Goal: Use online tool/utility: Use online tool/utility

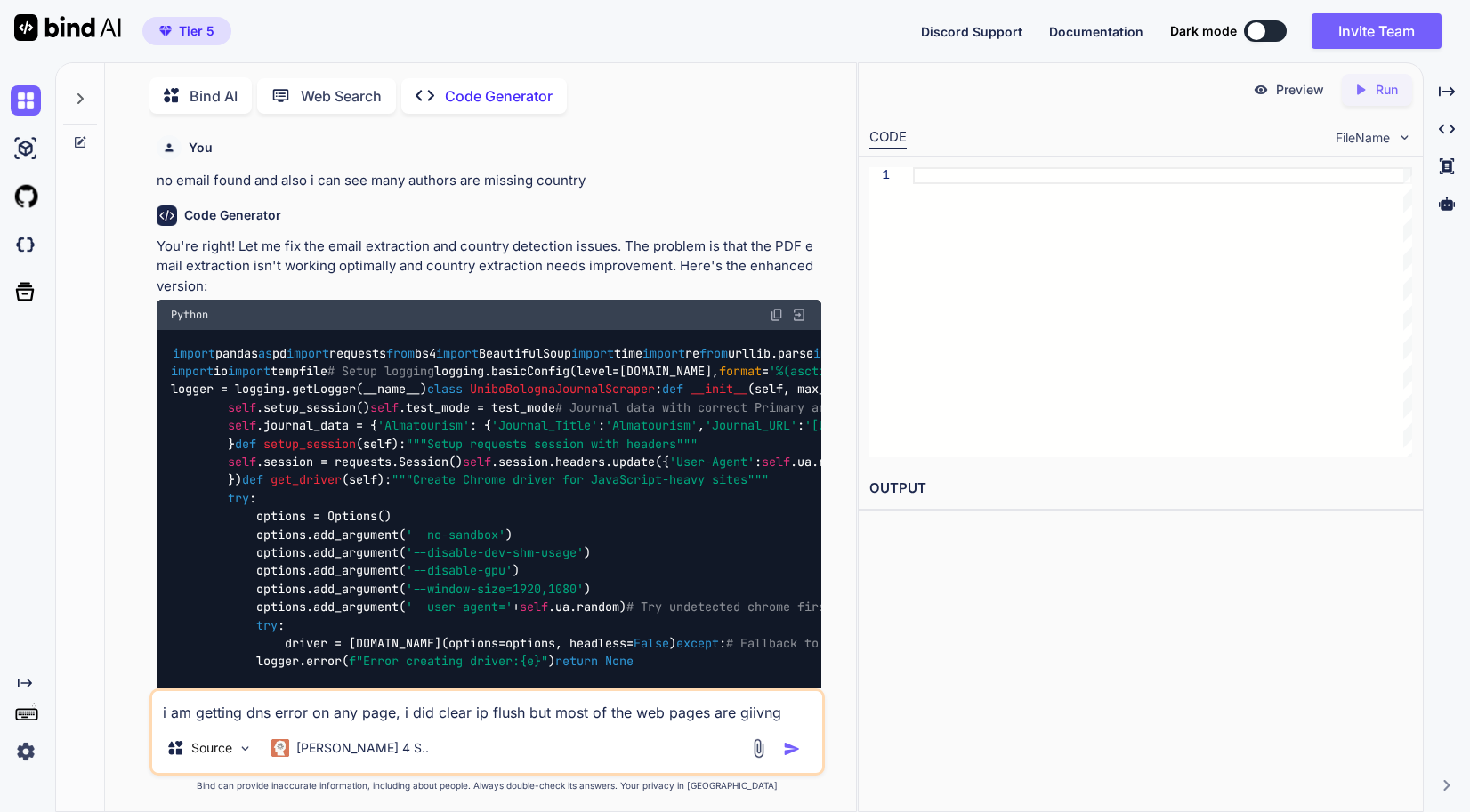
type textarea "x"
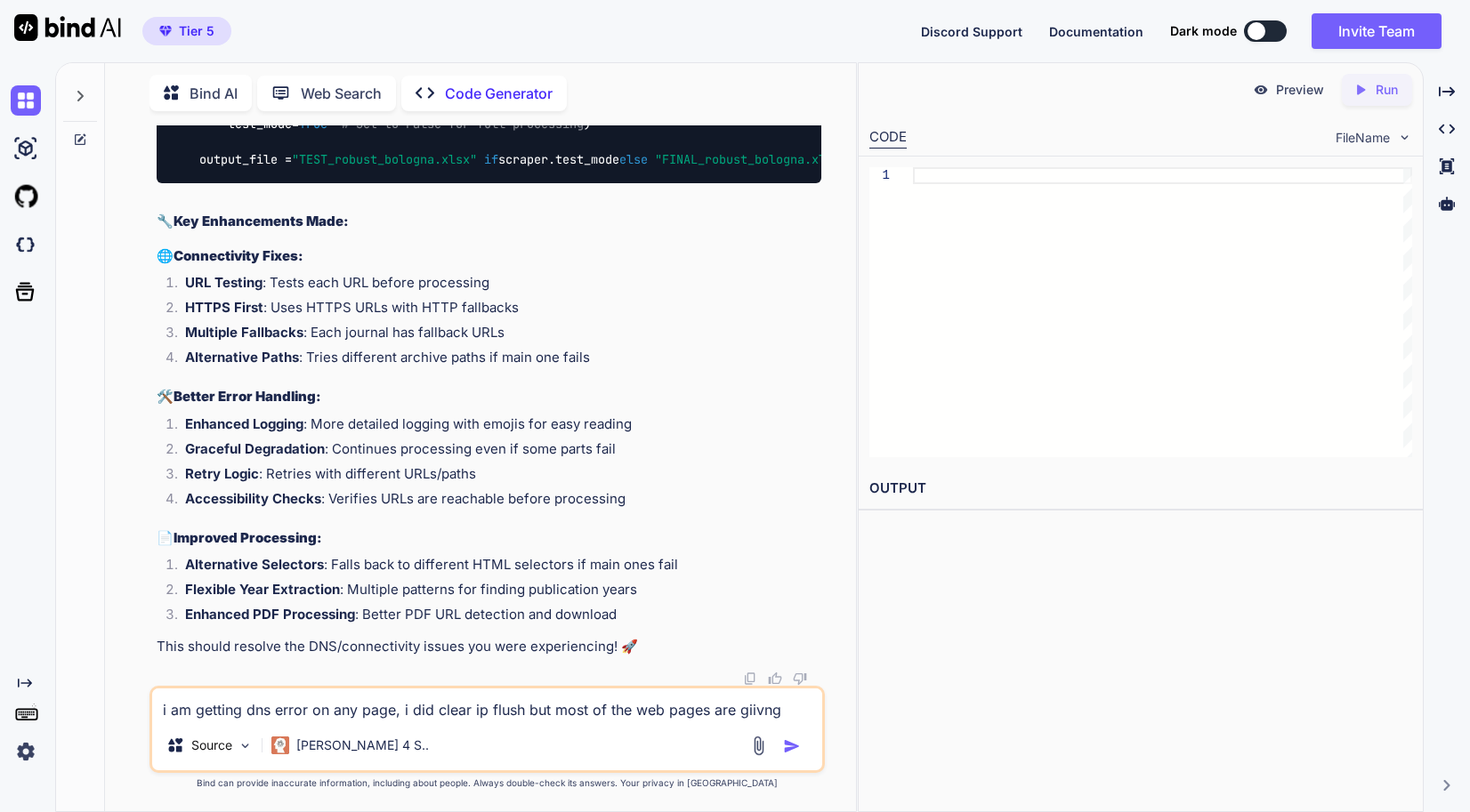
scroll to position [76630, 0]
paste textarea "3550-29-16 78:76:16,289 - LORE - 🔍 Ipsumdolor sitamet cons: adipi://elitseddoei…"
type textarea "3550-29-16 78:76:16,289 - LORE - 🔍 Ipsumdolor sitamet cons: adipi://elitseddoei…"
type textarea "x"
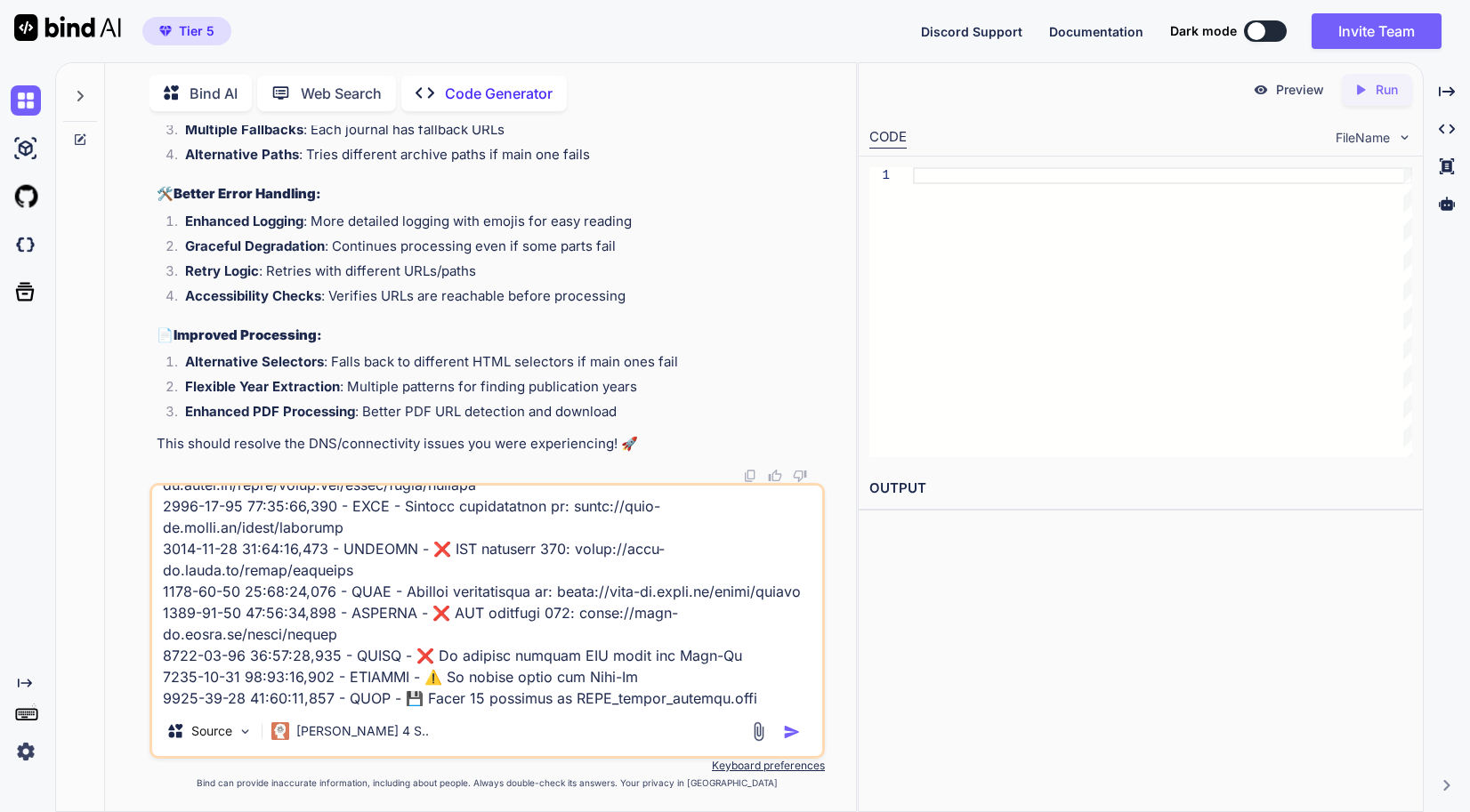
click at [345, 709] on div "Source Claude 4 S.." at bounding box center [487, 620] width 675 height 275
click at [347, 702] on textarea at bounding box center [487, 596] width 670 height 221
paste textarea "[URL][DOMAIN_NAME]"
type textarea "3550-29-16 78:76:16,289 - LORE - 🔍 Ipsumdolor sitamet cons: adipi://elitseddoei…"
type textarea "x"
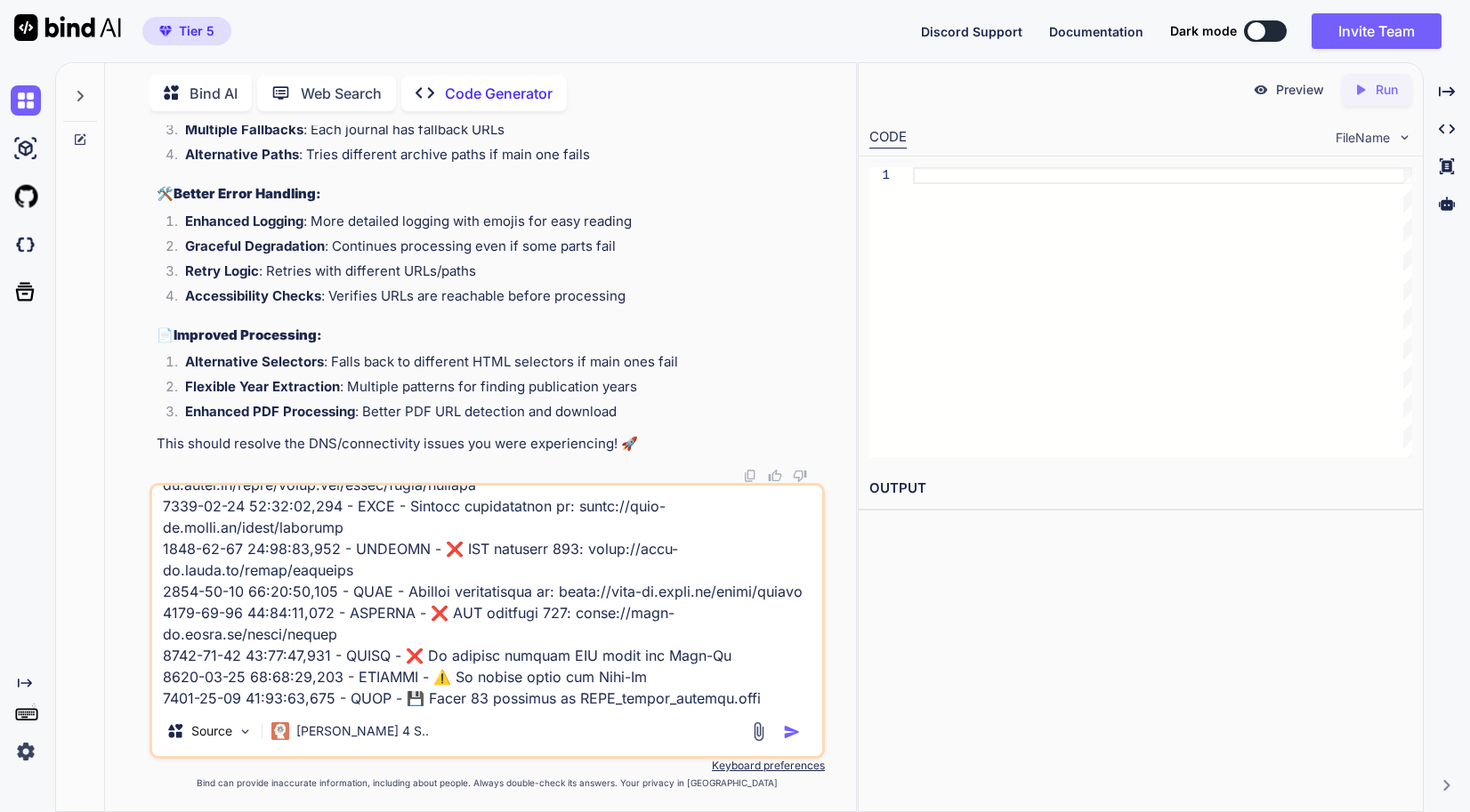
type textarea "3550-29-16 78:76:16,289 - LORE - 🔍 Ipsumdolor sitamet cons: adipi://elitseddoei…"
type textarea "x"
paste textarea "[URL][DOMAIN_NAME]"
type textarea "3550-29-16 78:76:16,289 - LORE - 🔍 Ipsumdolor sitamet cons: adipi://elitseddoei…"
type textarea "x"
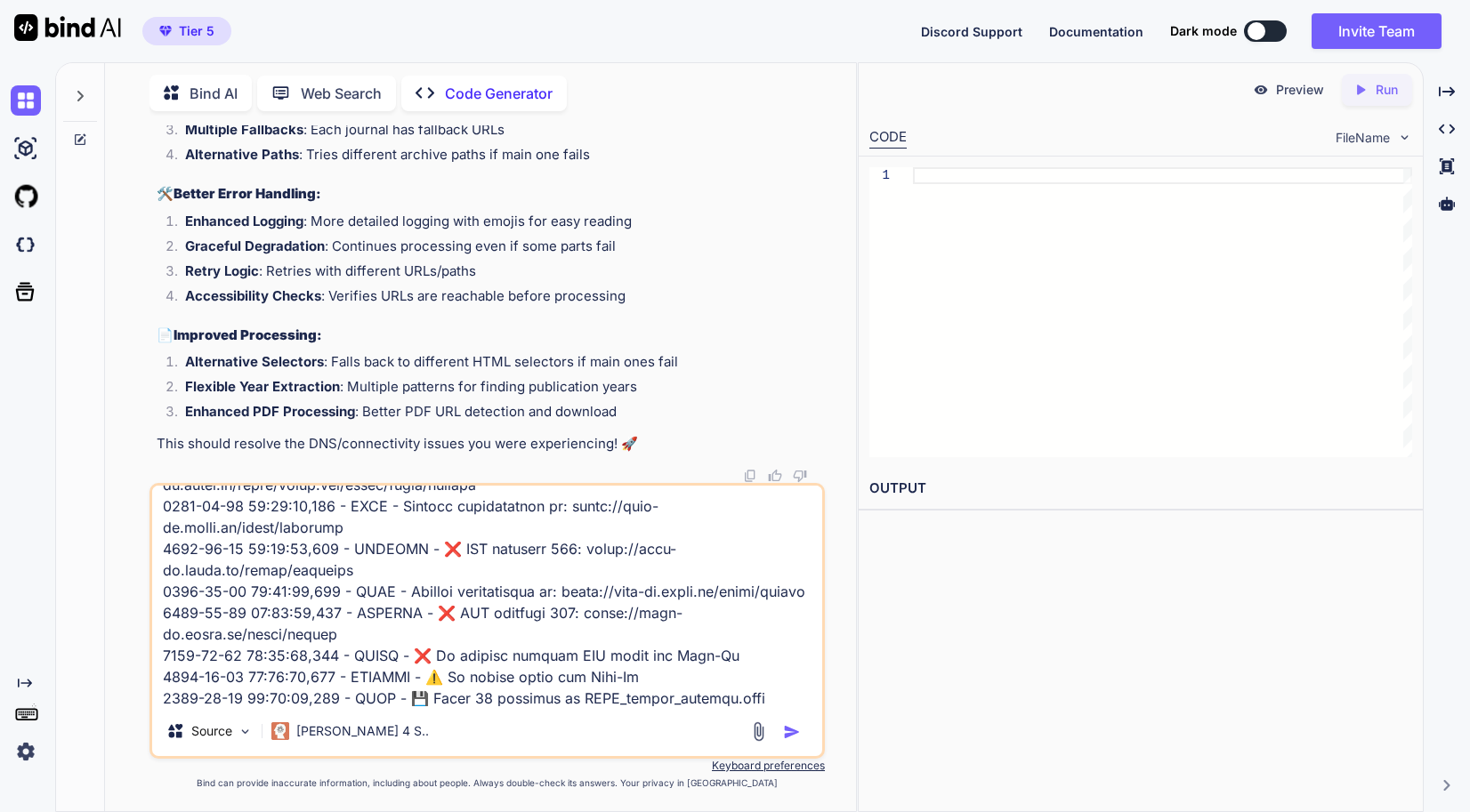
scroll to position [1474, 0]
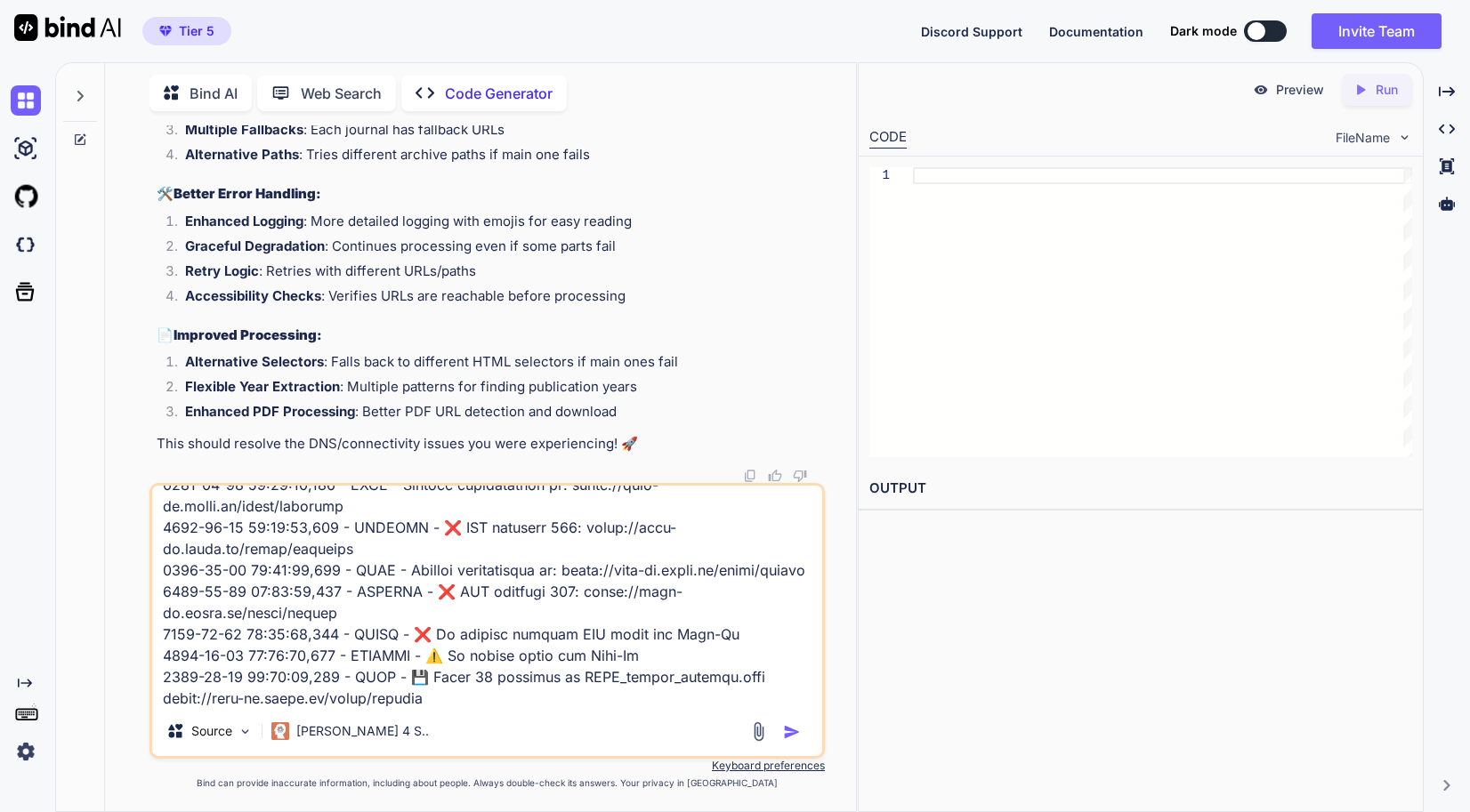
type textarea "3550-29-16 78:76:16,289 - LORE - 🔍 Ipsumdolor sitamet cons: adipi://elitseddoei…"
type textarea "x"
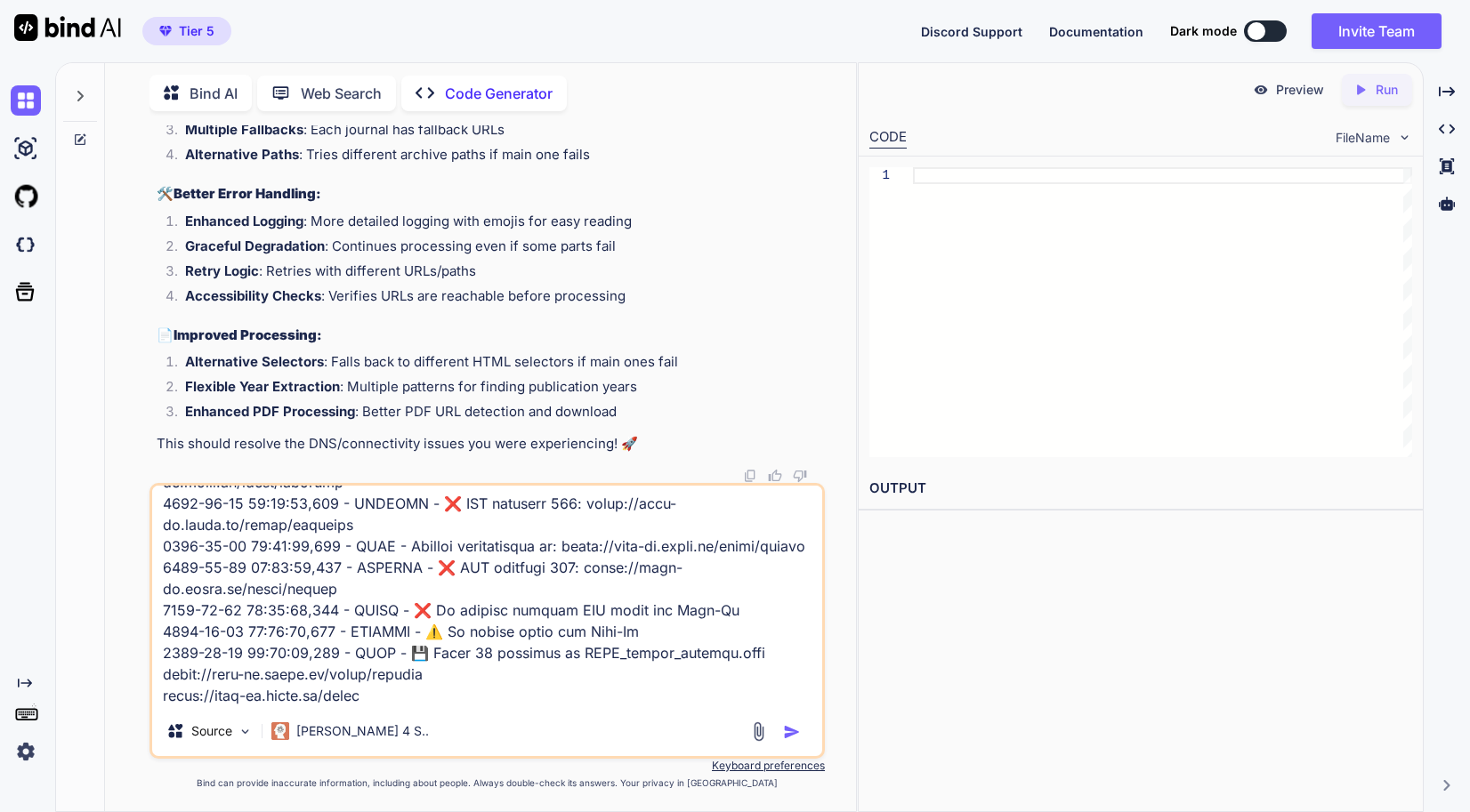
type textarea "3550-29-16 78:76:16,289 - LORE - 🔍 Ipsumdolor sitamet cons: adipi://elitseddoei…"
type textarea "x"
type textarea "3550-29-16 78:76:16,289 - LORE - 🔍 Ipsumdolor sitamet cons: adipi://elitseddoei…"
type textarea "x"
type textarea "3550-29-16 78:76:16,289 - LORE - 🔍 Ipsumdolor sitamet cons: adipi://elitseddoei…"
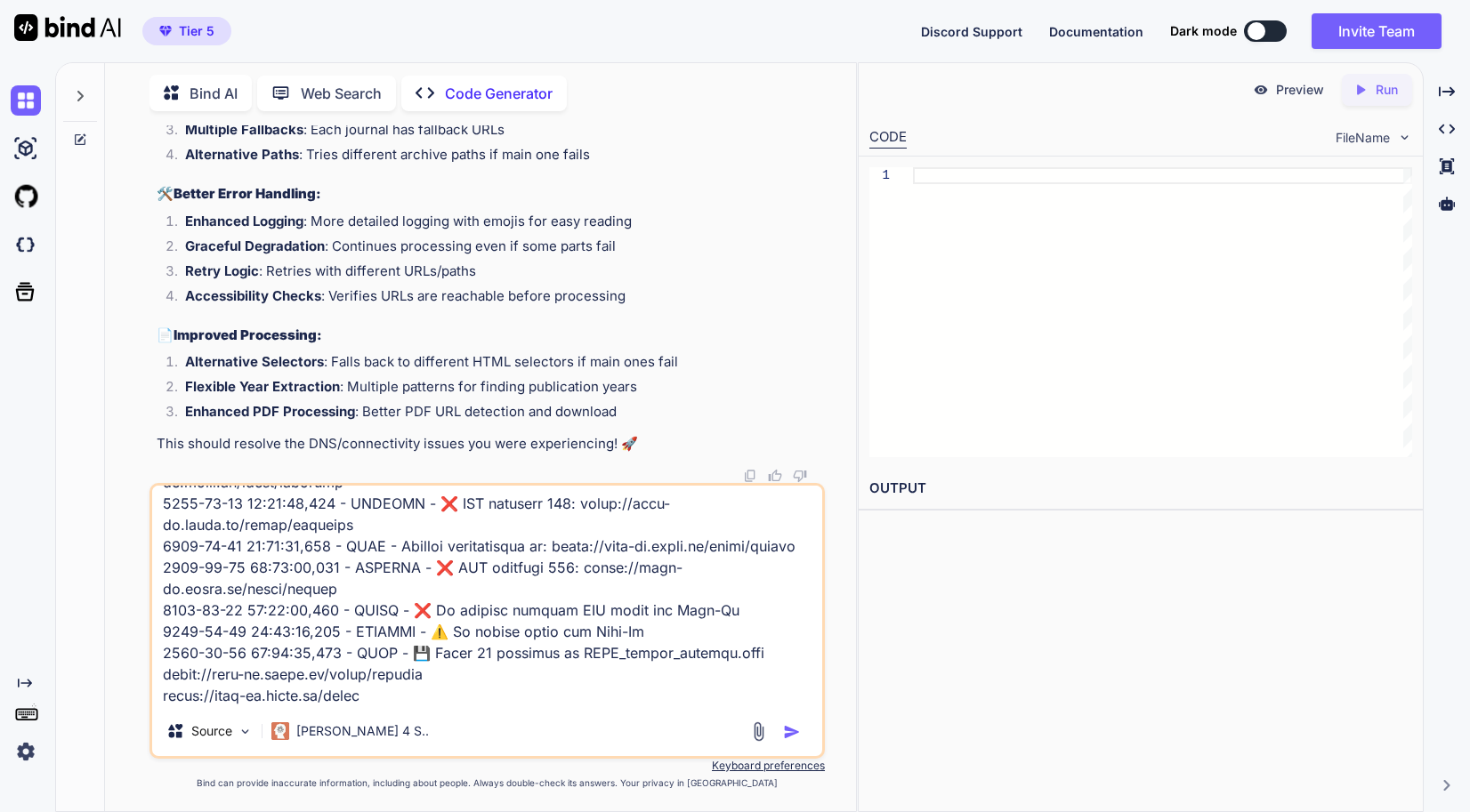
type textarea "x"
type textarea "3550-29-16 78:76:16,289 - LORE - 🔍 Ipsumdolor sitamet cons: adipi://elitseddoei…"
type textarea "x"
type textarea "3550-29-16 78:76:16,289 - LORE - 🔍 Ipsumdolor sitamet cons: adipi://elitseddoei…"
type textarea "x"
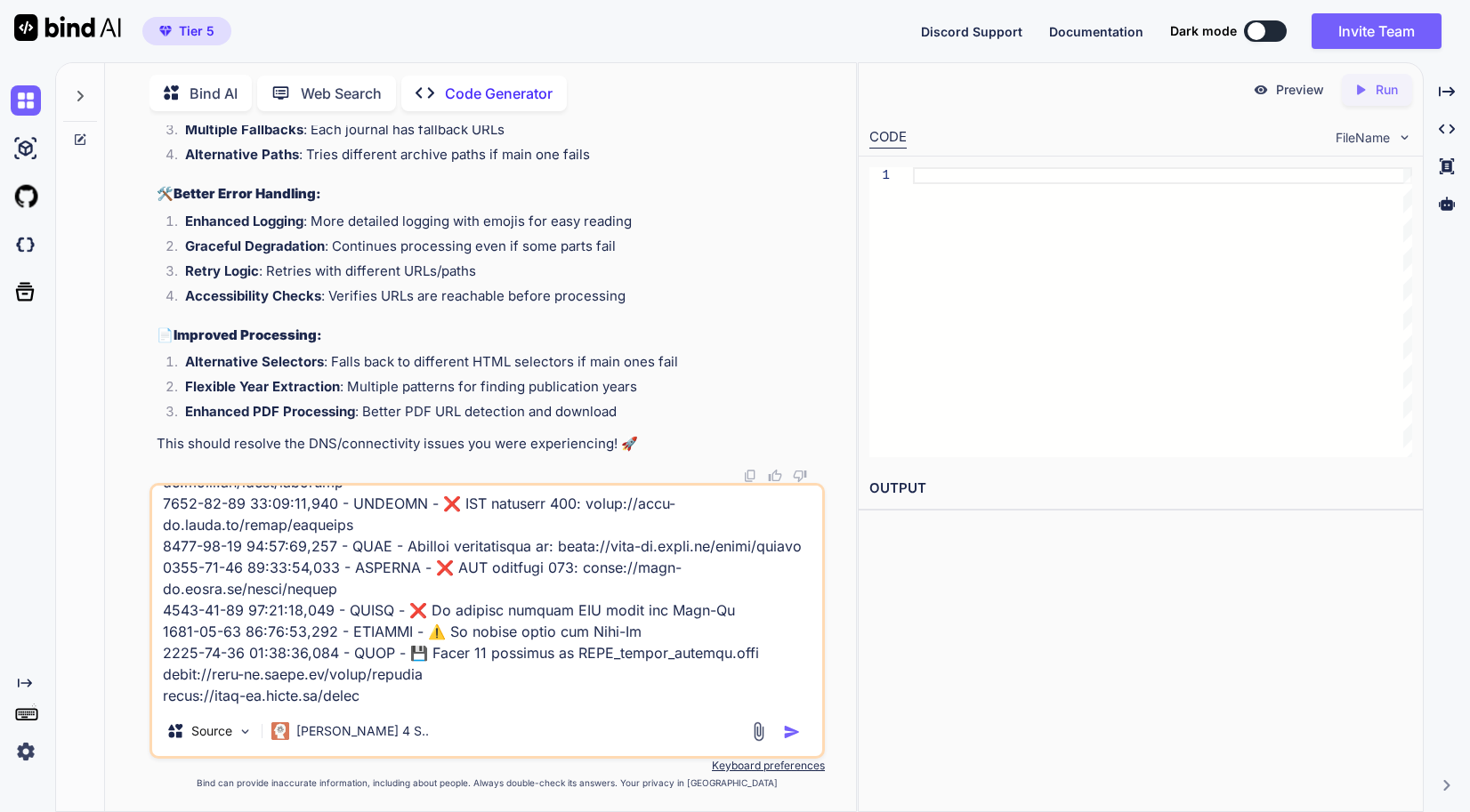
type textarea "3550-29-16 78:76:16,289 - LORE - 🔍 Ipsumdolor sitamet cons: adipi://elitseddoei…"
type textarea "x"
type textarea "3550-29-16 78:76:16,289 - LORE - 🔍 Ipsumdolor sitamet cons: adipi://elitseddoei…"
type textarea "x"
type textarea "3550-29-16 78:76:16,289 - LORE - 🔍 Ipsumdolor sitamet cons: adipi://elitseddoei…"
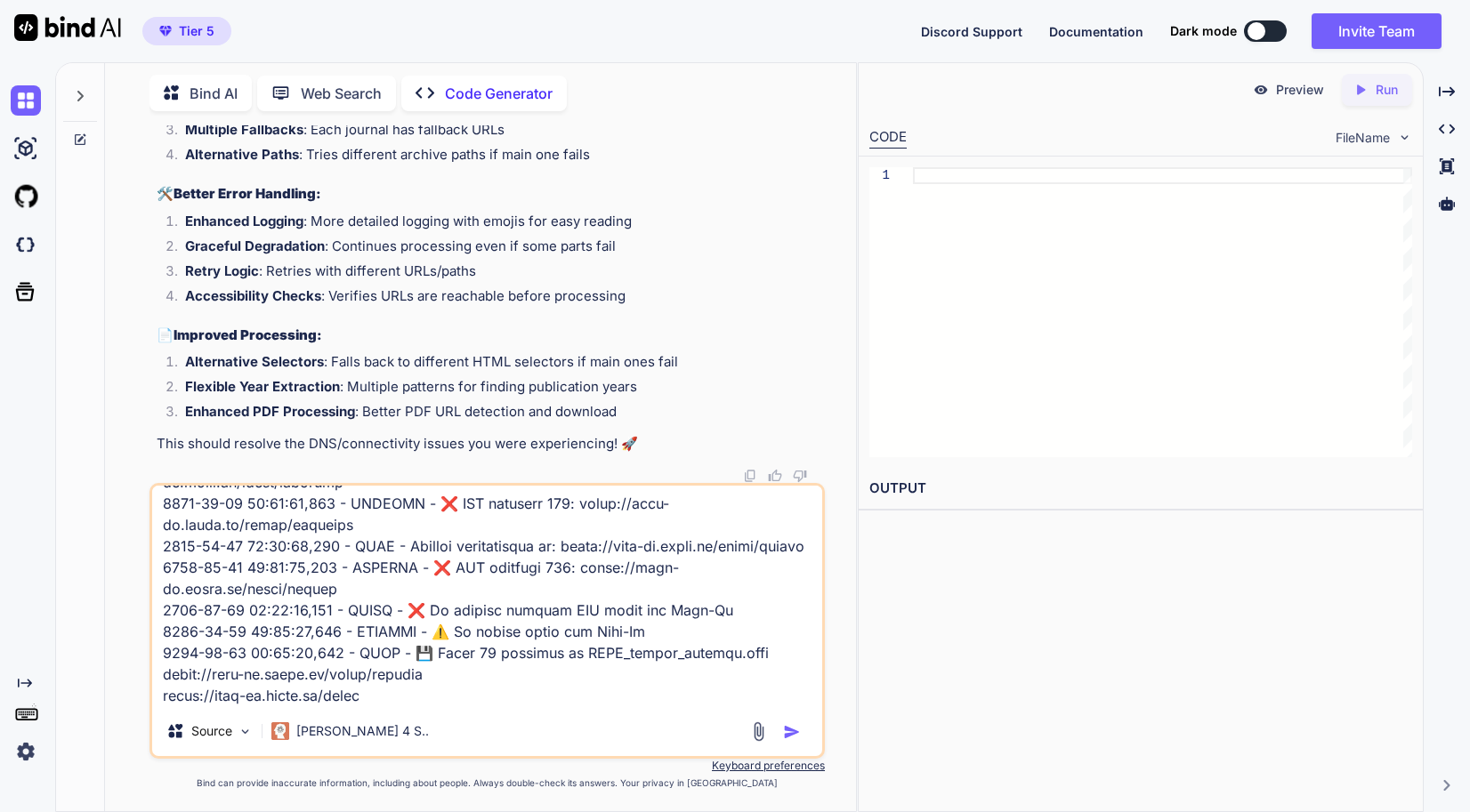
type textarea "x"
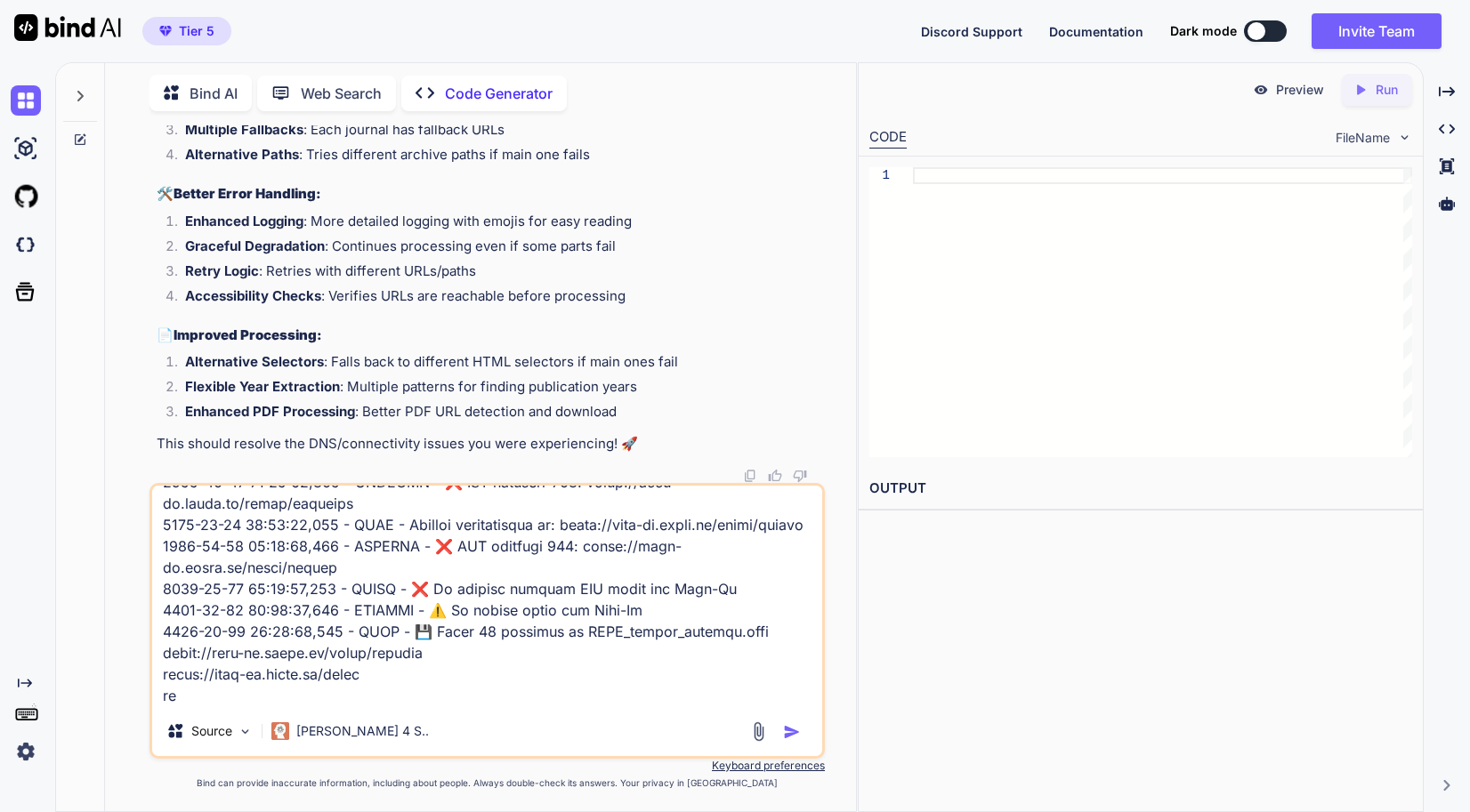
type textarea "3550-29-16 78:76:16,289 - LORE - 🔍 Ipsumdolor sitamet cons: adipi://elitseddoei…"
type textarea "x"
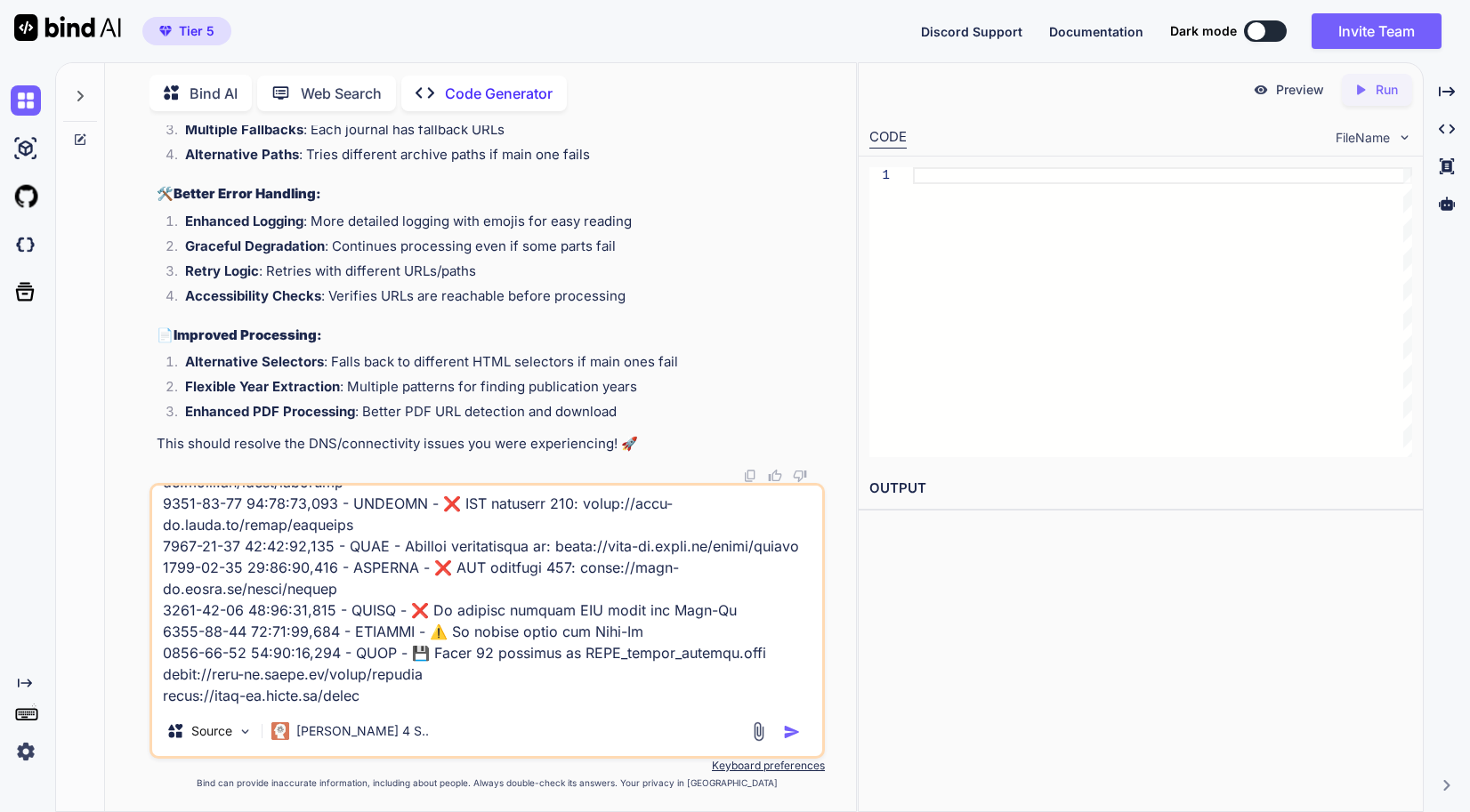
type textarea "3550-29-16 78:76:16,289 - LORE - 🔍 Ipsumdolor sitamet cons: adipi://elitseddoei…"
type textarea "x"
type textarea "3550-29-16 78:76:16,289 - LORE - 🔍 Ipsumdolor sitamet cons: adipi://elitseddoei…"
type textarea "x"
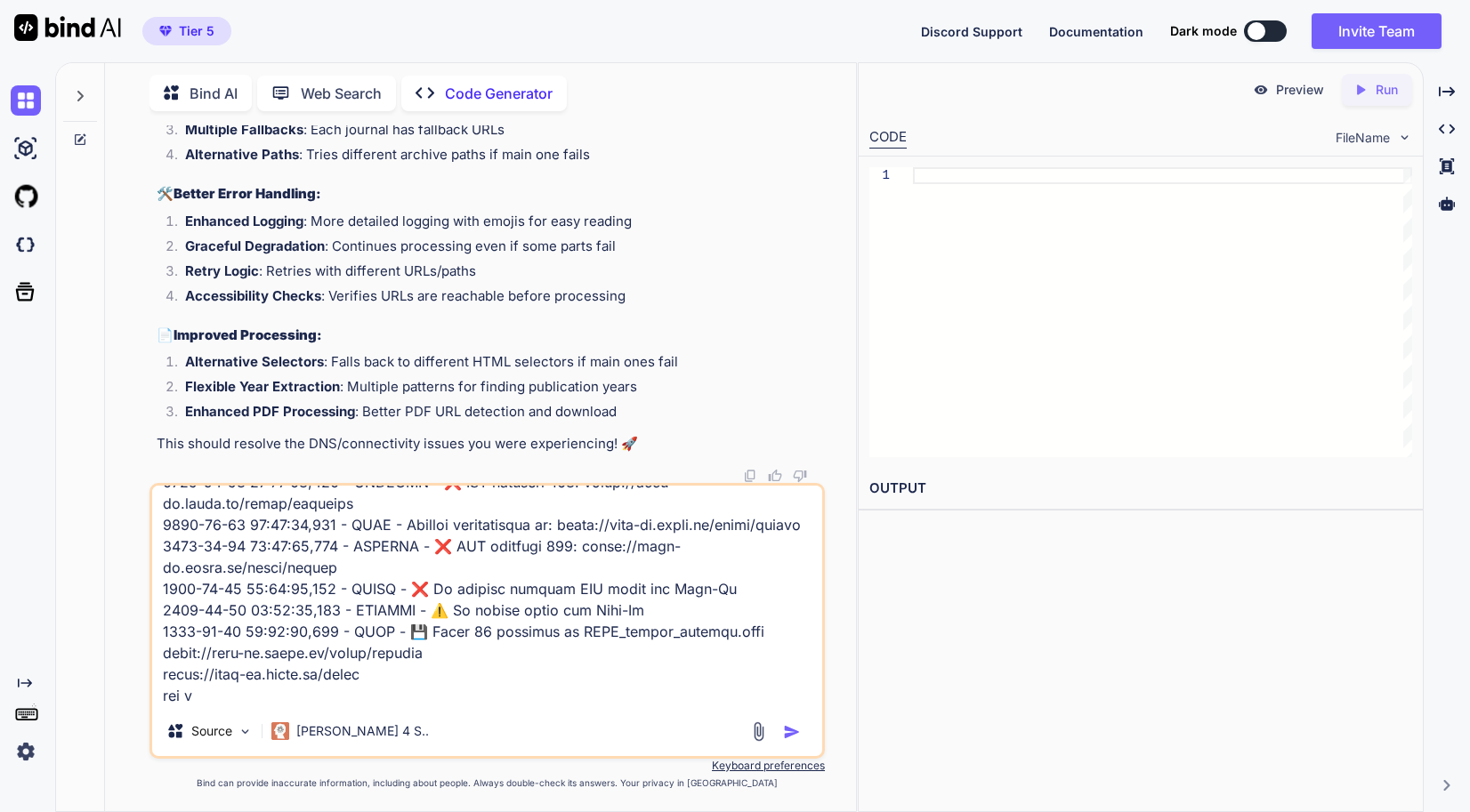
type textarea "3550-29-16 78:76:16,289 - LORE - 🔍 Ipsumdolor sitamet cons: adipi://elitseddoei…"
type textarea "x"
type textarea "3550-29-16 78:76:16,289 - LORE - 🔍 Ipsumdolor sitamet cons: adipi://elitseddoei…"
type textarea "x"
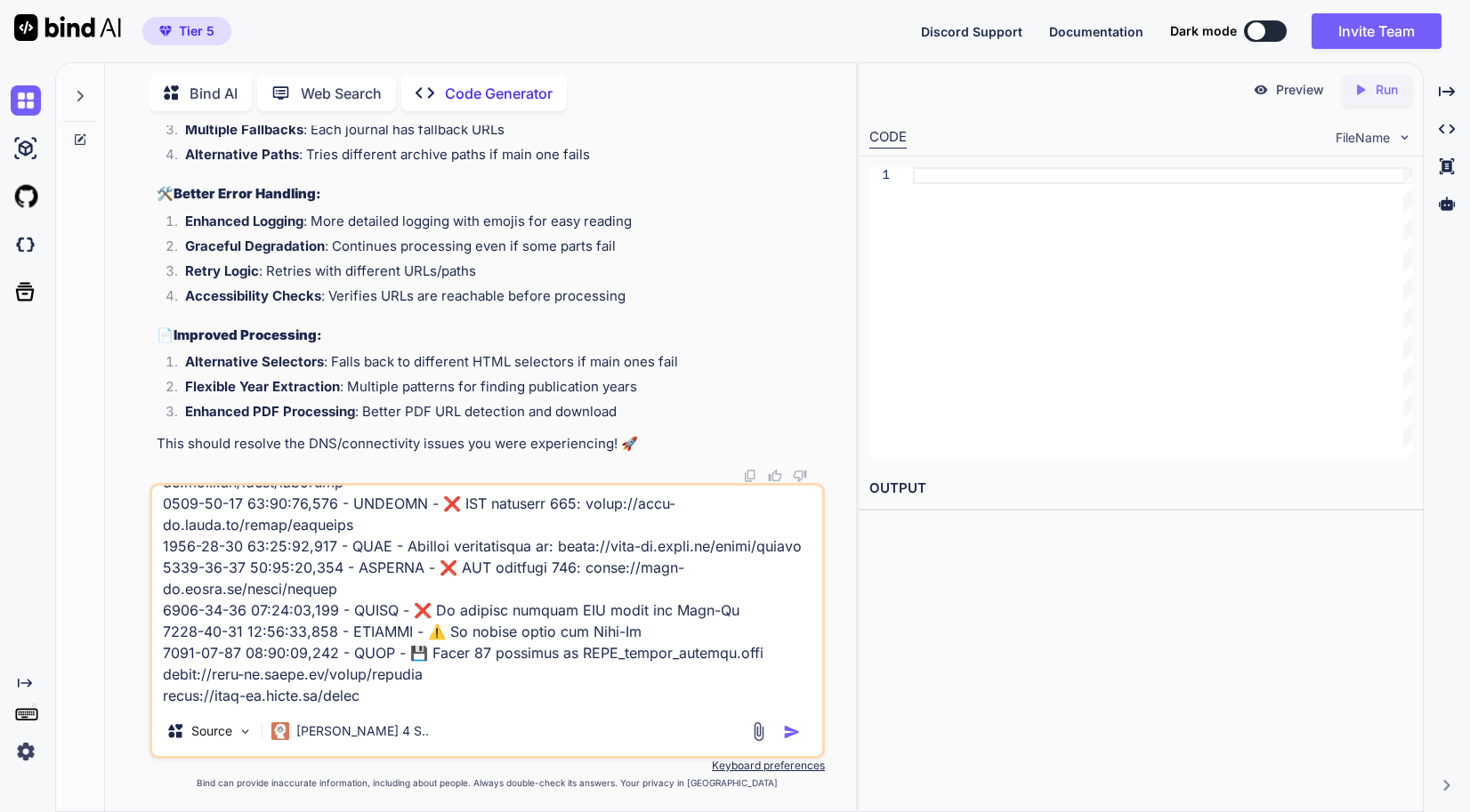
type textarea "3550-29-16 78:76:16,289 - LORE - 🔍 Ipsumdolor sitamet cons: adipi://elitseddoei…"
type textarea "x"
type textarea "3550-29-16 78:76:16,289 - LORE - 🔍 Ipsumdolor sitamet cons: adipi://elitseddoei…"
type textarea "x"
type textarea "3550-29-16 78:76:16,289 - LORE - 🔍 Ipsumdolor sitamet cons: adipi://elitseddoei…"
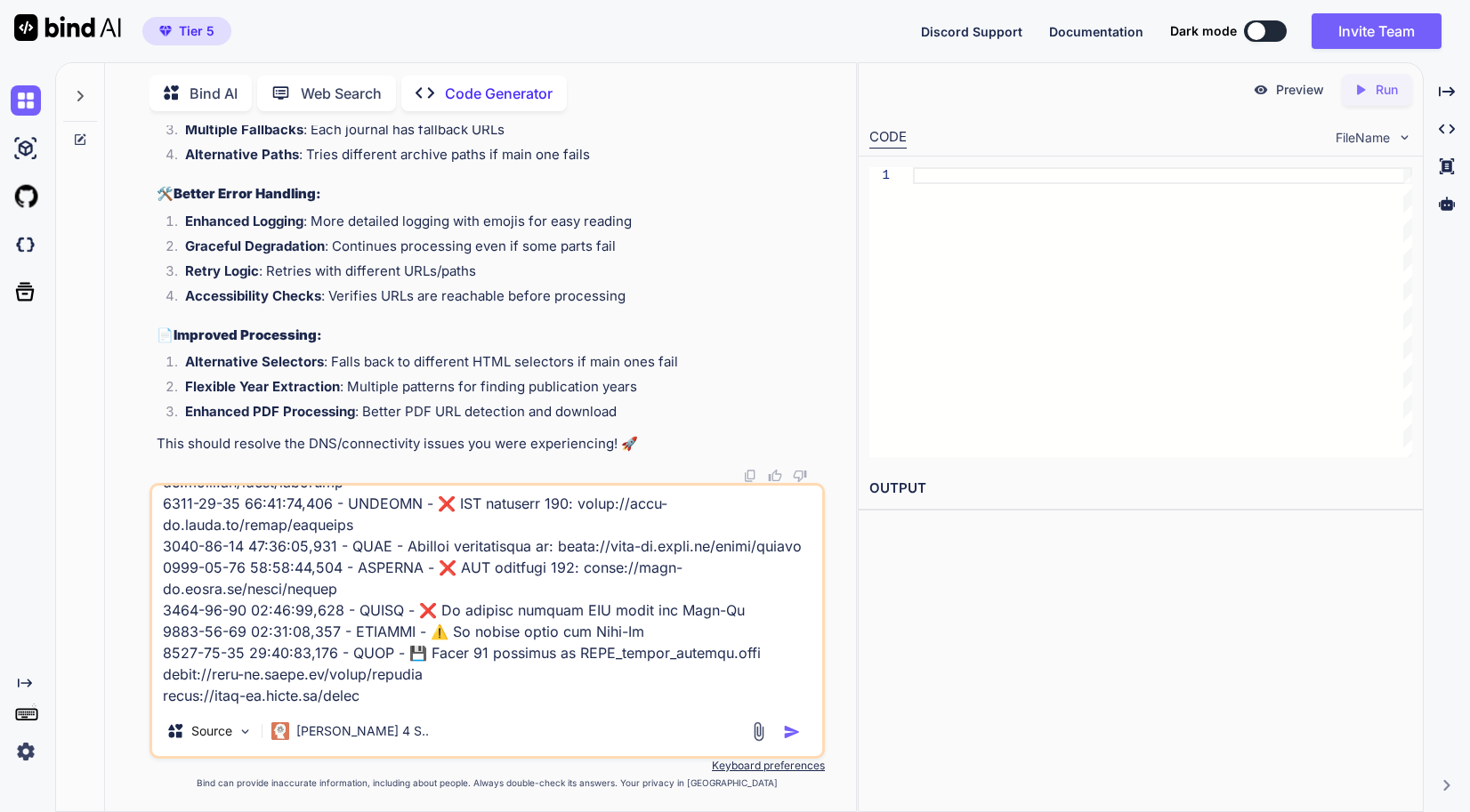
type textarea "x"
type textarea "3550-29-16 78:76:16,289 - LORE - 🔍 Ipsumdolor sitamet cons: adipi://elitseddoei…"
type textarea "x"
type textarea "3550-29-16 78:76:16,289 - LORE - 🔍 Ipsumdolor sitamet cons: adipi://elitseddoei…"
type textarea "x"
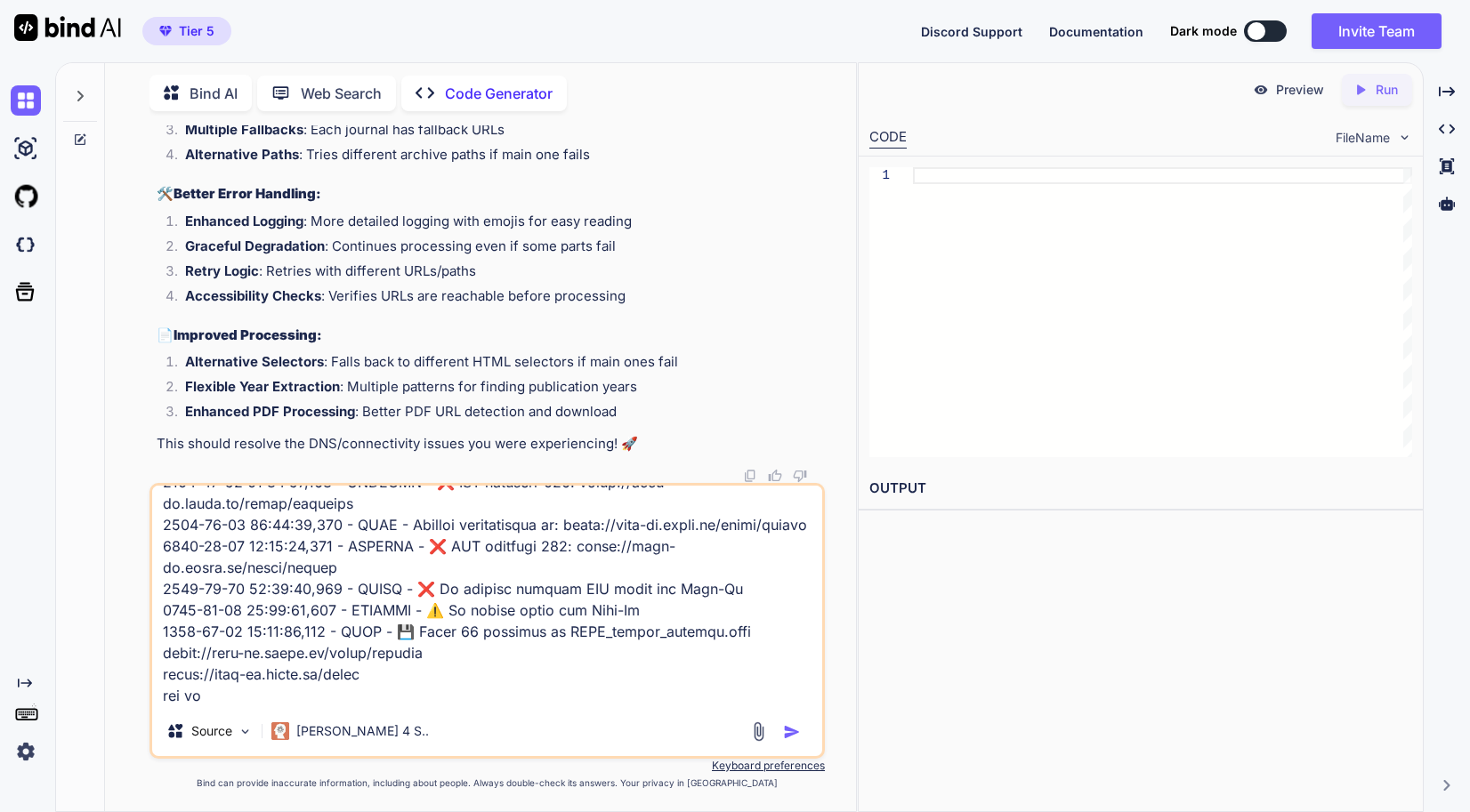
type textarea "3550-29-16 78:76:16,289 - LORE - 🔍 Ipsumdolor sitamet cons: adipi://elitseddoei…"
type textarea "x"
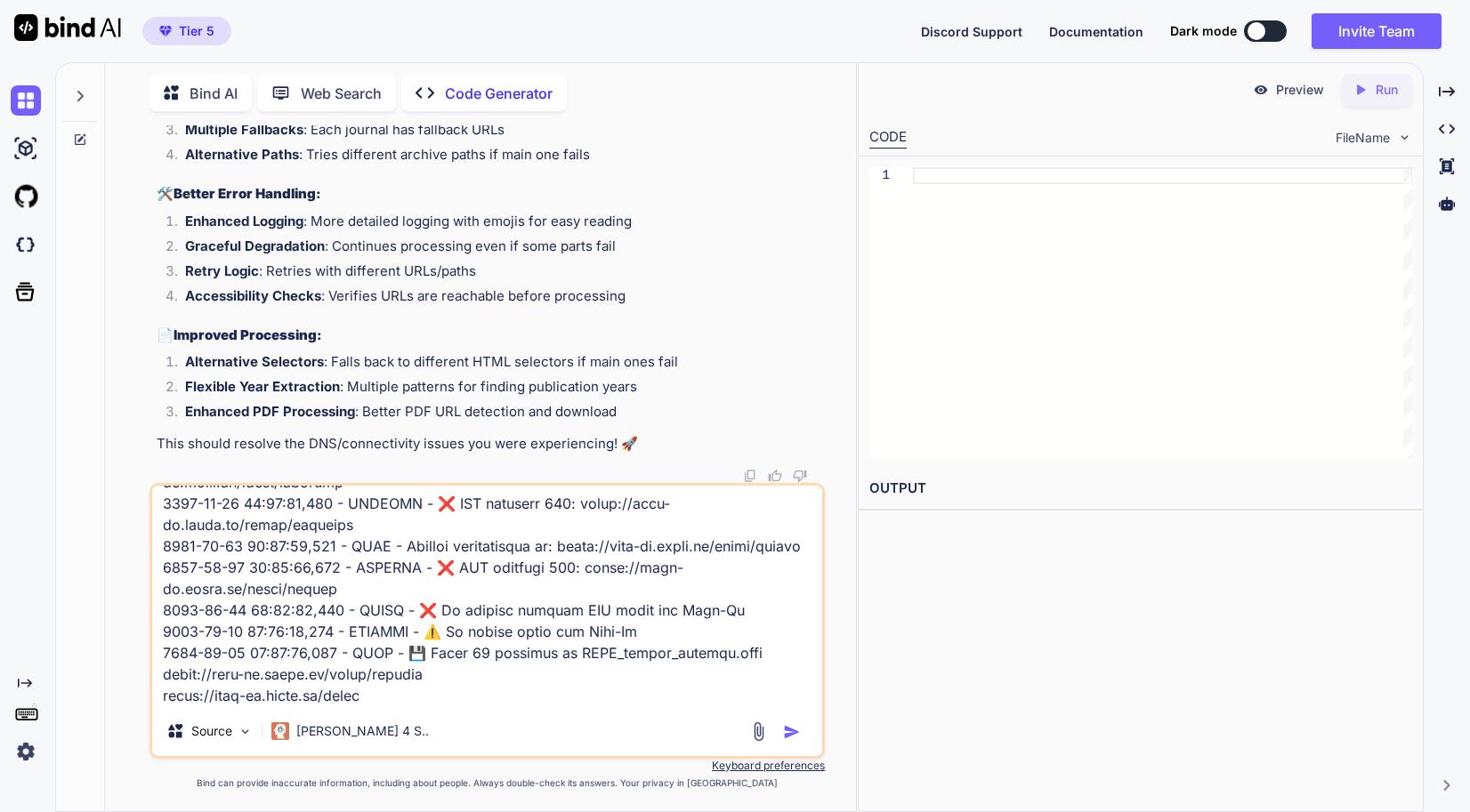
type textarea "3550-29-16 78:76:16,289 - LORE - 🔍 Ipsumdolor sitamet cons: adipi://elitseddoei…"
type textarea "x"
type textarea "3550-29-16 78:76:16,289 - LORE - 🔍 Ipsumdolor sitamet cons: adipi://elitseddoei…"
type textarea "x"
type textarea "3550-29-16 78:76:16,289 - LORE - 🔍 Ipsumdolor sitamet cons: adipi://elitseddoei…"
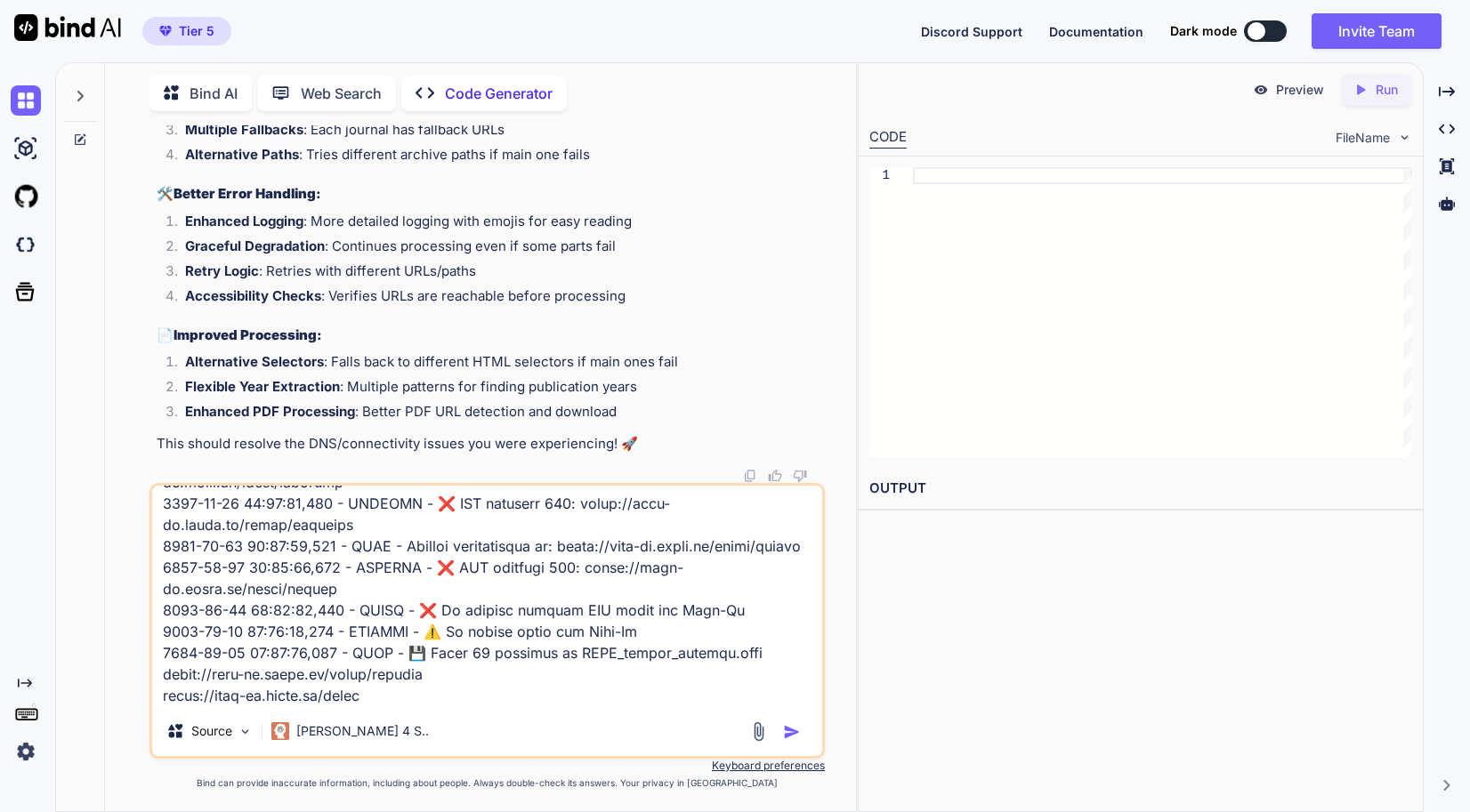
type textarea "x"
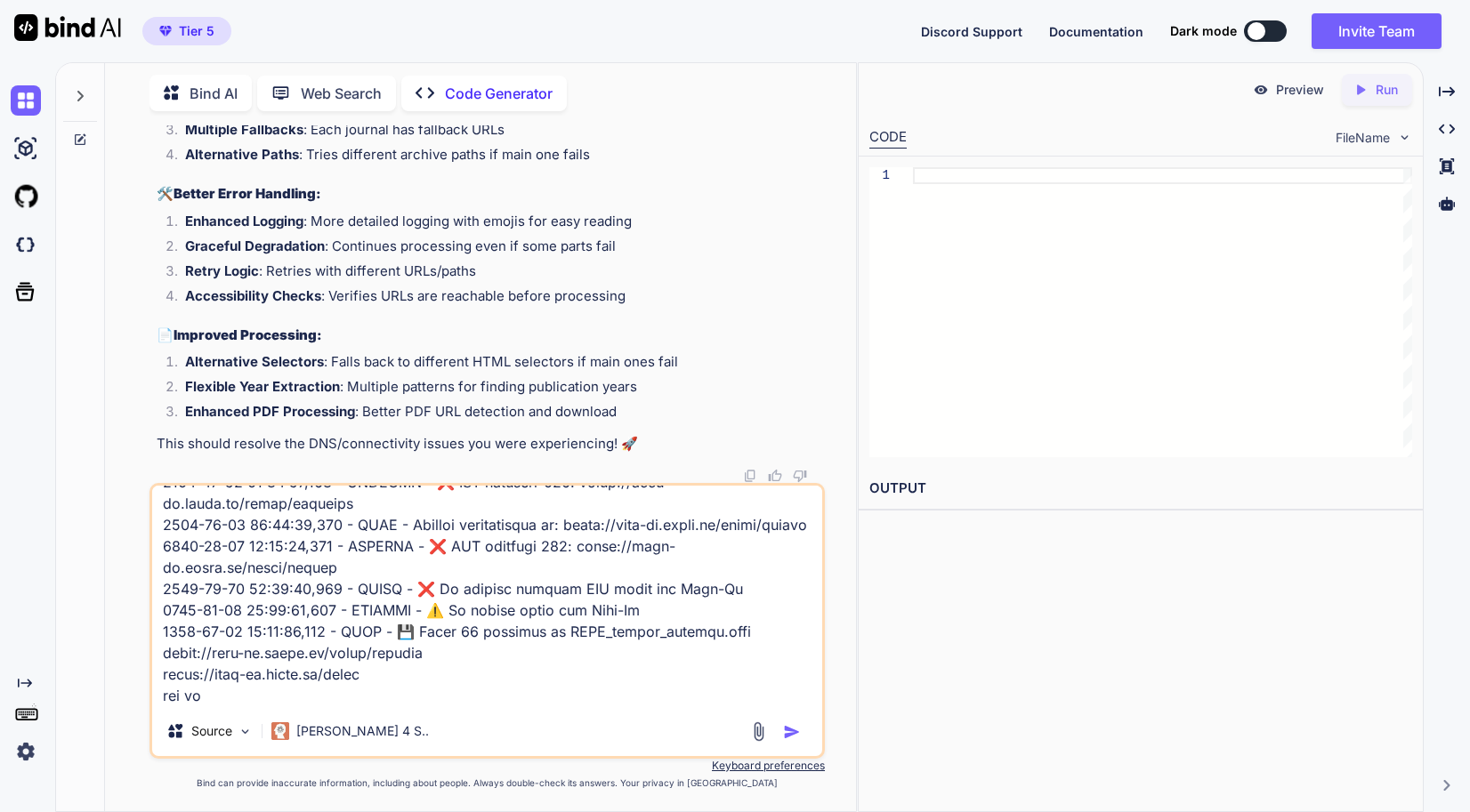
type textarea "3550-29-16 78:76:16,289 - LORE - 🔍 Ipsumdolor sitamet cons: adipi://elitseddoei…"
type textarea "x"
type textarea "3550-29-16 78:76:16,289 - LORE - 🔍 Ipsumdolor sitamet cons: adipi://elitseddoei…"
type textarea "x"
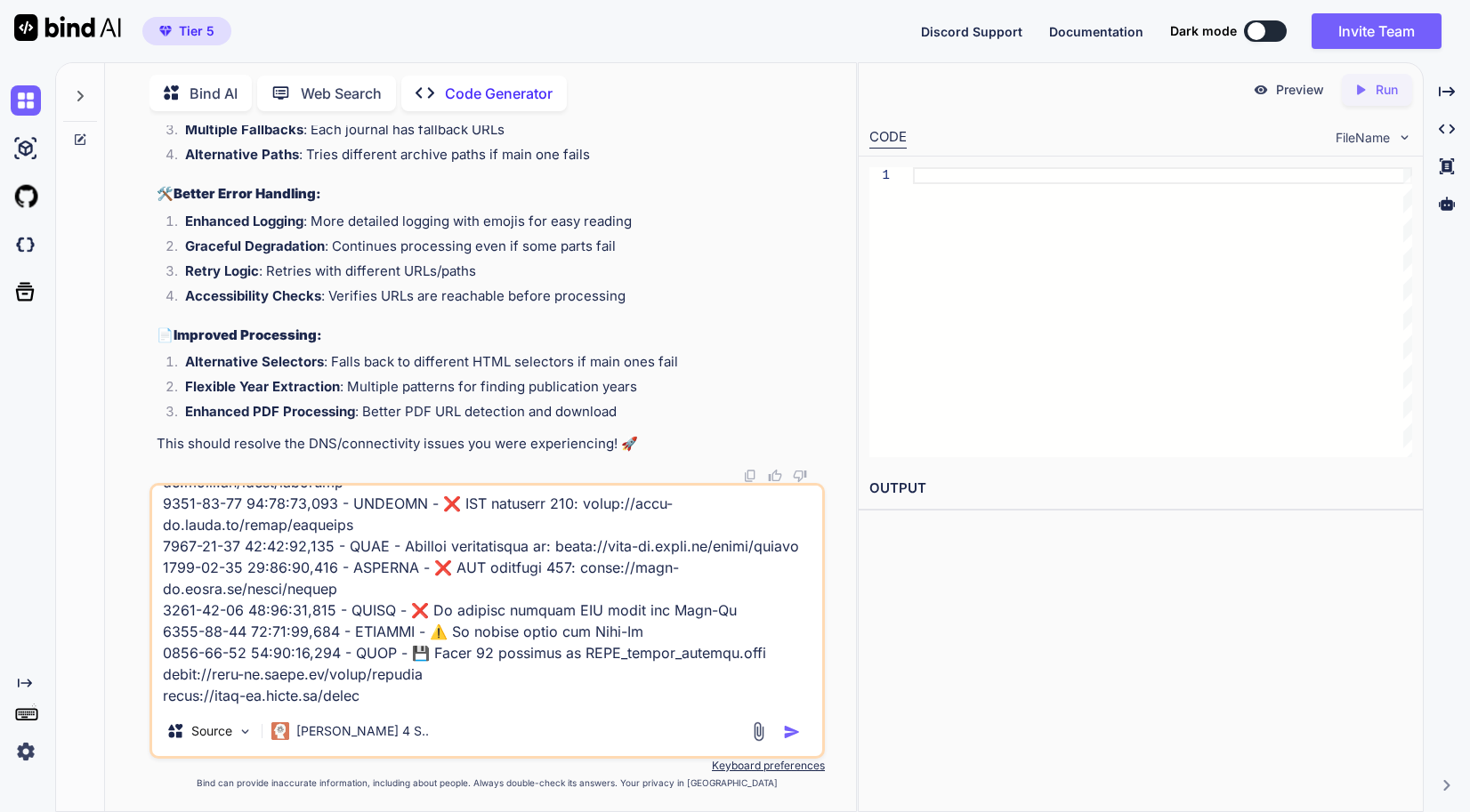
type textarea "3550-29-16 78:76:16,289 - LORE - 🔍 Ipsumdolor sitamet cons: adipi://elitseddoei…"
type textarea "x"
type textarea "3550-29-16 78:76:16,289 - LORE - 🔍 Ipsumdolor sitamet cons: adipi://elitseddoei…"
type textarea "x"
type textarea "3550-29-16 78:76:16,289 - LORE - 🔍 Ipsumdolor sitamet cons: adipi://elitseddoei…"
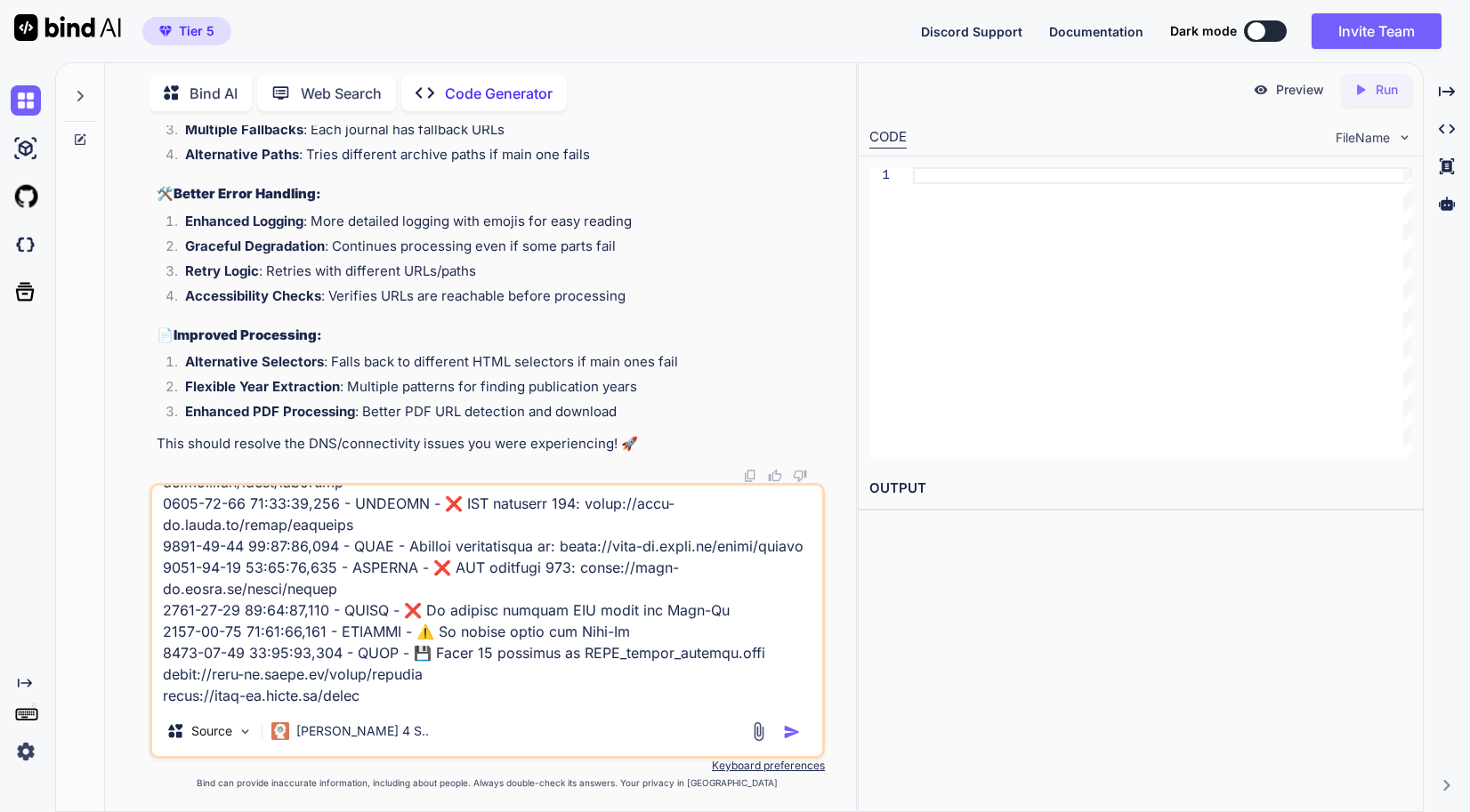
type textarea "x"
type textarea "3550-29-16 78:76:16,289 - LORE - 🔍 Ipsumdolor sitamet cons: adipi://elitseddoei…"
type textarea "x"
type textarea "3550-29-16 78:76:16,289 - LORE - 🔍 Ipsumdolor sitamet cons: adipi://elitseddoei…"
type textarea "x"
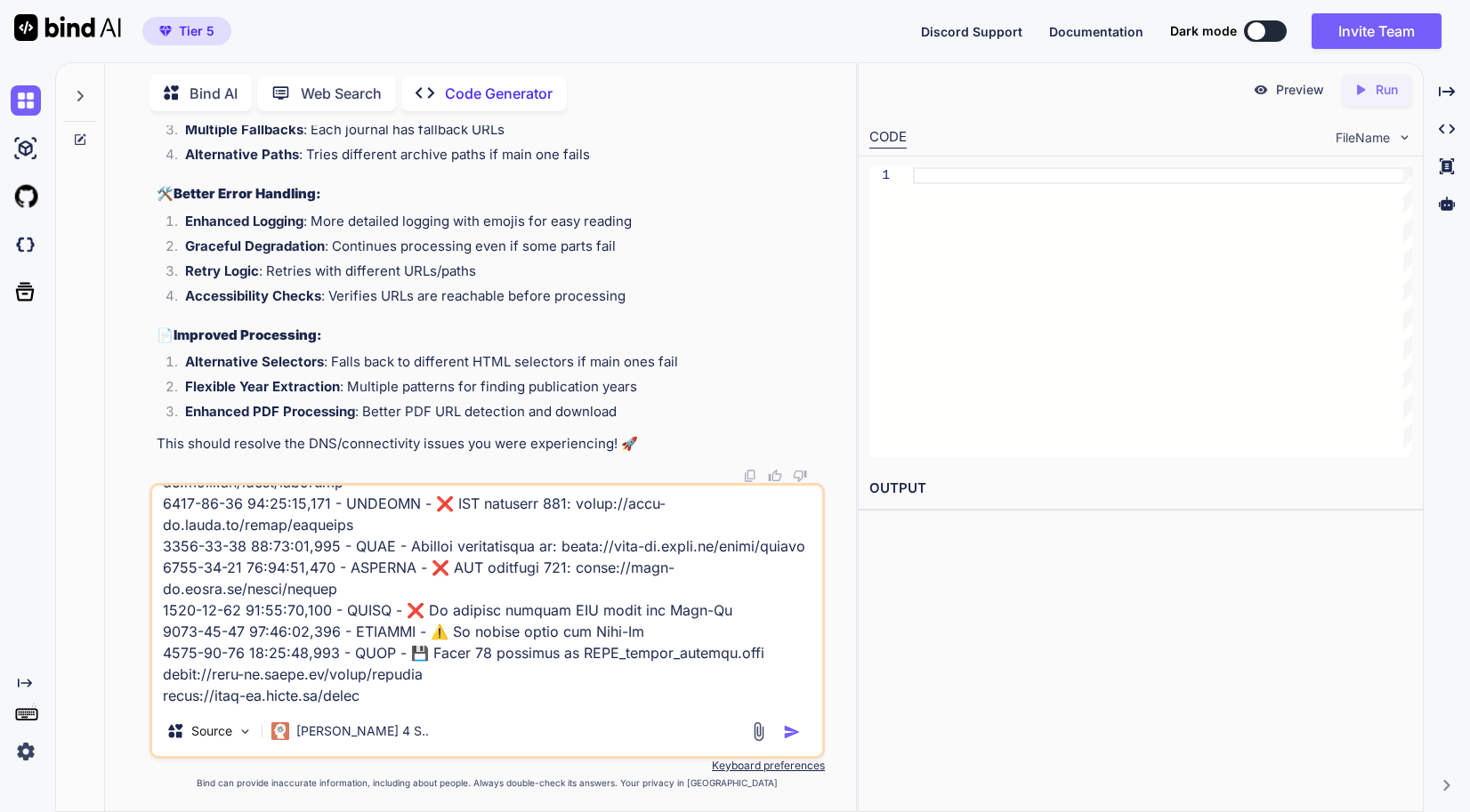
type textarea "3550-29-16 78:76:16,289 - LORE - 🔍 Ipsumdolor sitamet cons: adipi://elitseddoei…"
type textarea "x"
type textarea "3550-29-16 78:76:16,289 - LORE - 🔍 Ipsumdolor sitamet cons: adipi://elitseddoei…"
type textarea "x"
type textarea "3550-29-16 78:76:16,289 - LORE - 🔍 Ipsumdolor sitamet cons: adipi://elitseddoei…"
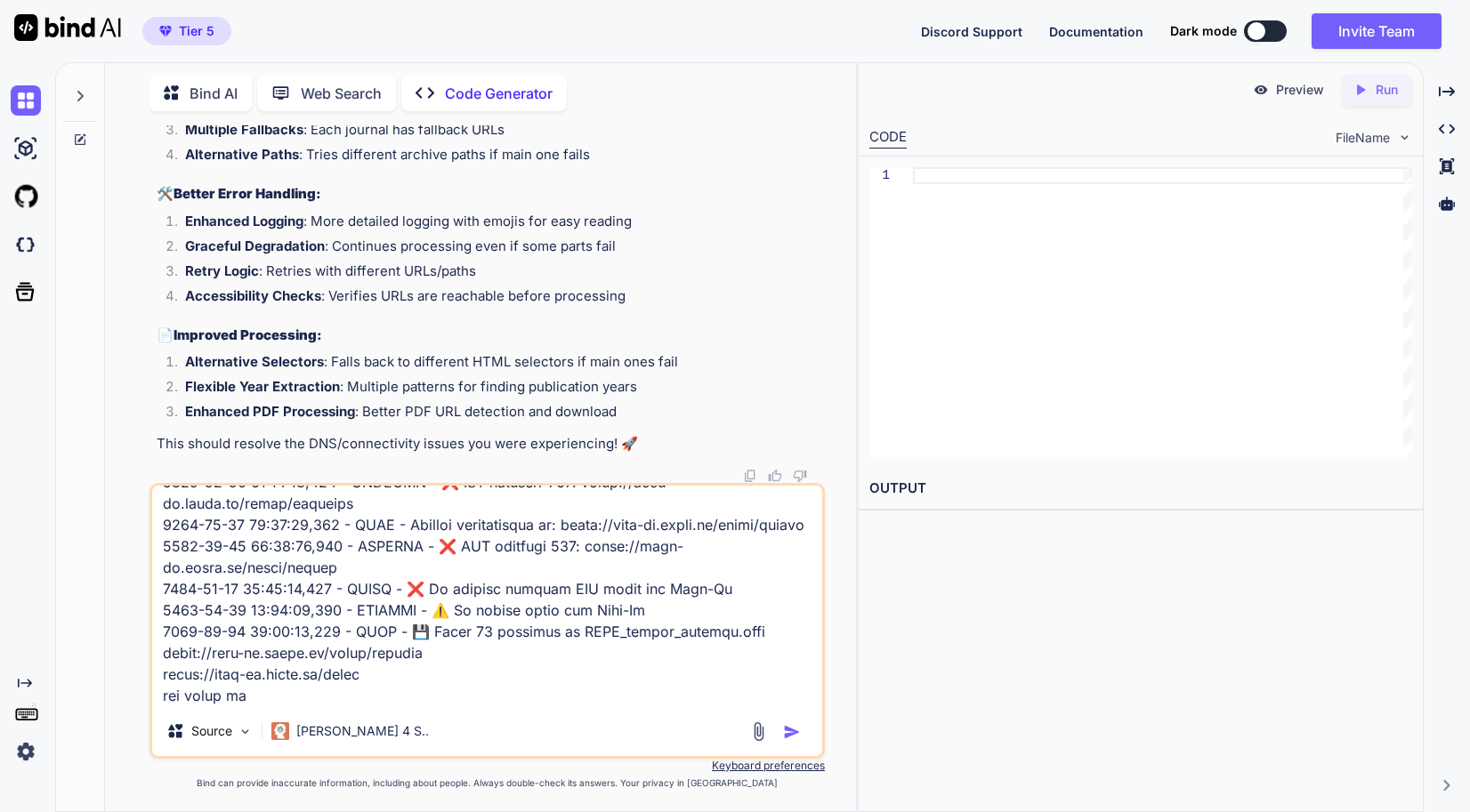
type textarea "x"
type textarea "3550-29-16 78:76:16,289 - LORE - 🔍 Ipsumdolor sitamet cons: adipi://elitseddoei…"
type textarea "x"
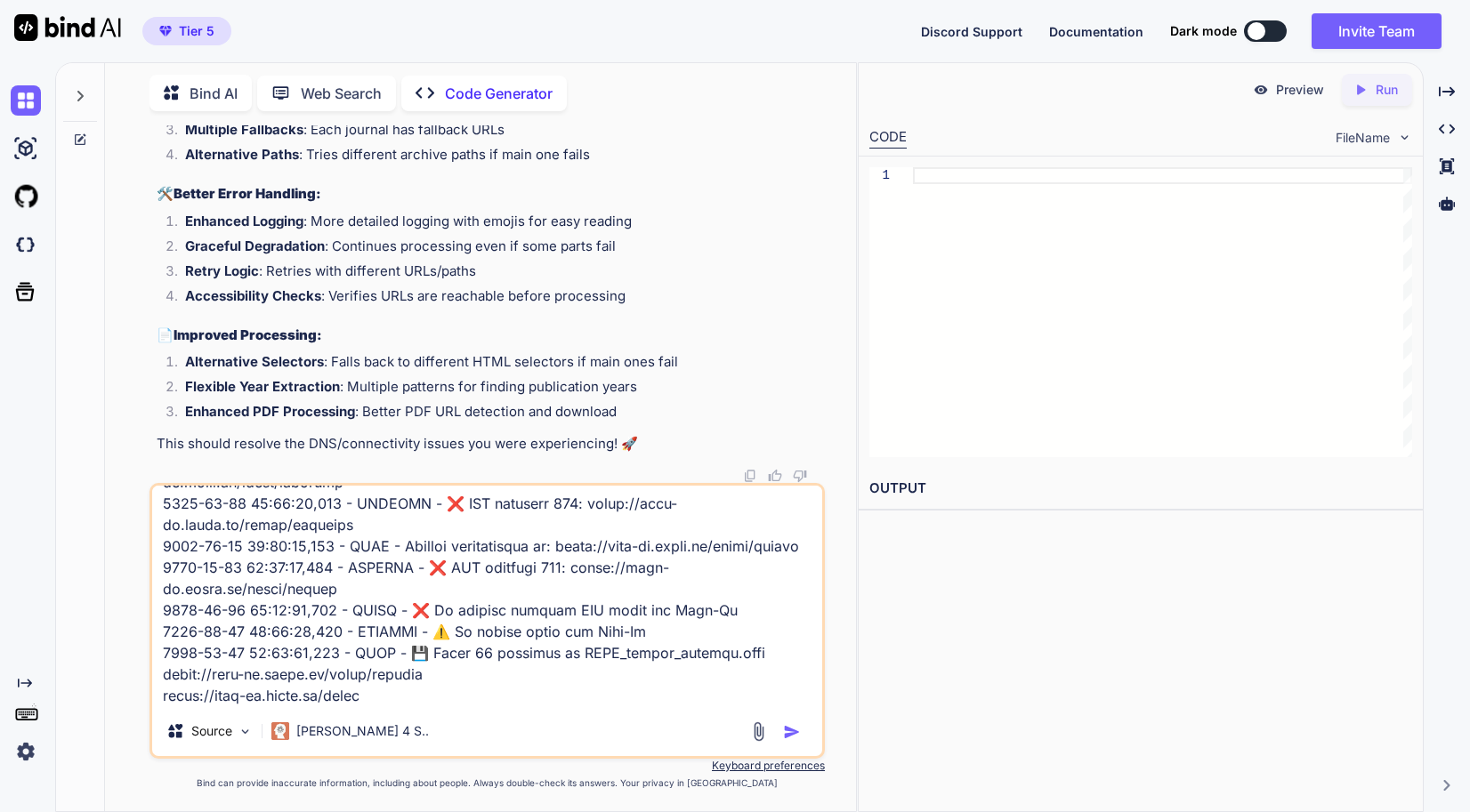
type textarea "3550-29-16 78:76:16,289 - LORE - 🔍 Ipsumdolor sitamet cons: adipi://elitseddoei…"
type textarea "x"
type textarea "3550-29-16 78:76:16,289 - LORE - 🔍 Ipsumdolor sitamet cons: adipi://elitseddoei…"
type textarea "x"
type textarea "3550-29-16 78:76:16,289 - LORE - 🔍 Ipsumdolor sitamet cons: adipi://elitseddoei…"
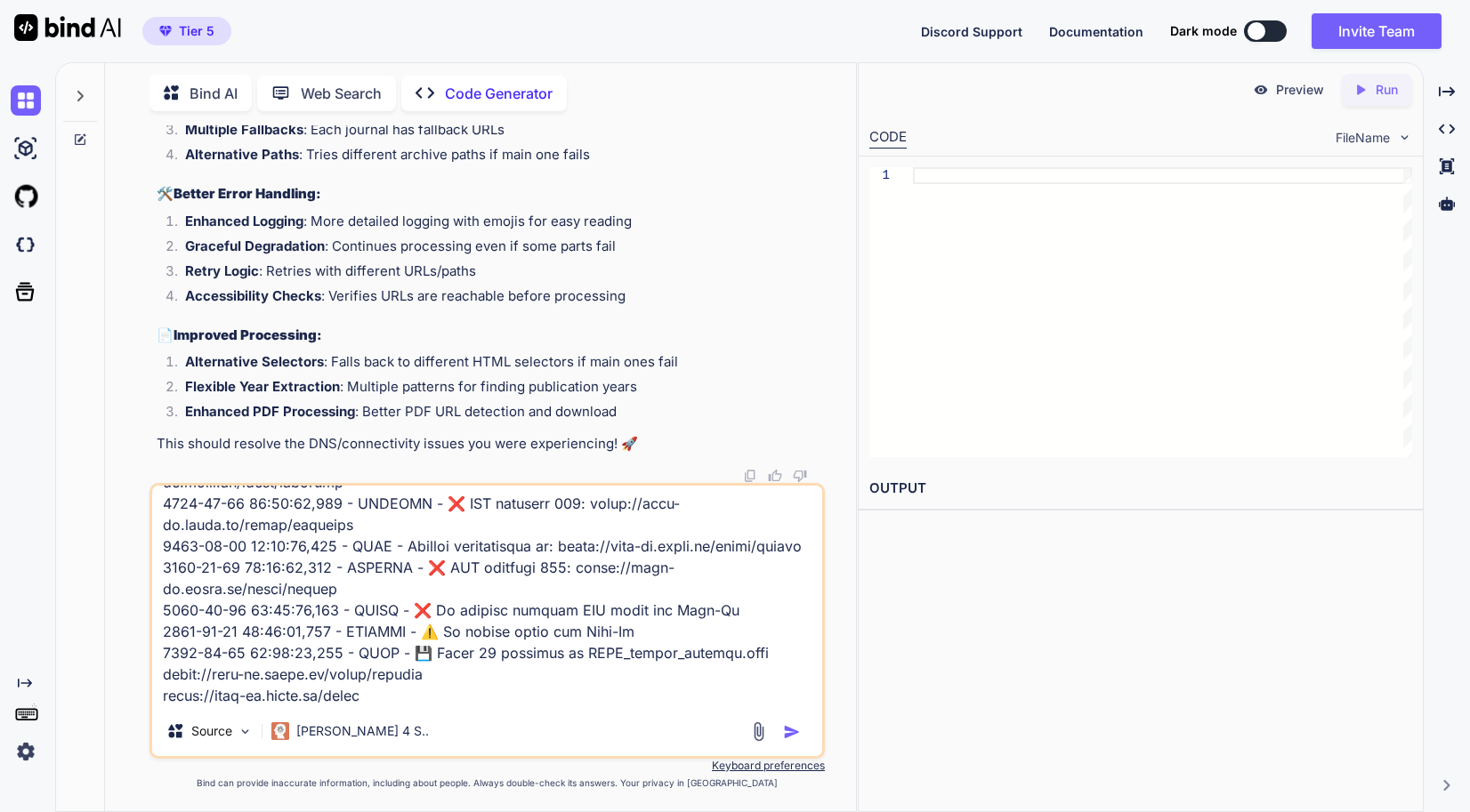
type textarea "x"
type textarea "3550-29-16 78:76:16,289 - LORE - 🔍 Ipsumdolor sitamet cons: adipi://elitseddoei…"
type textarea "x"
type textarea "3550-29-16 78:76:16,289 - LORE - 🔍 Ipsumdolor sitamet cons: adipi://elitseddoei…"
type textarea "x"
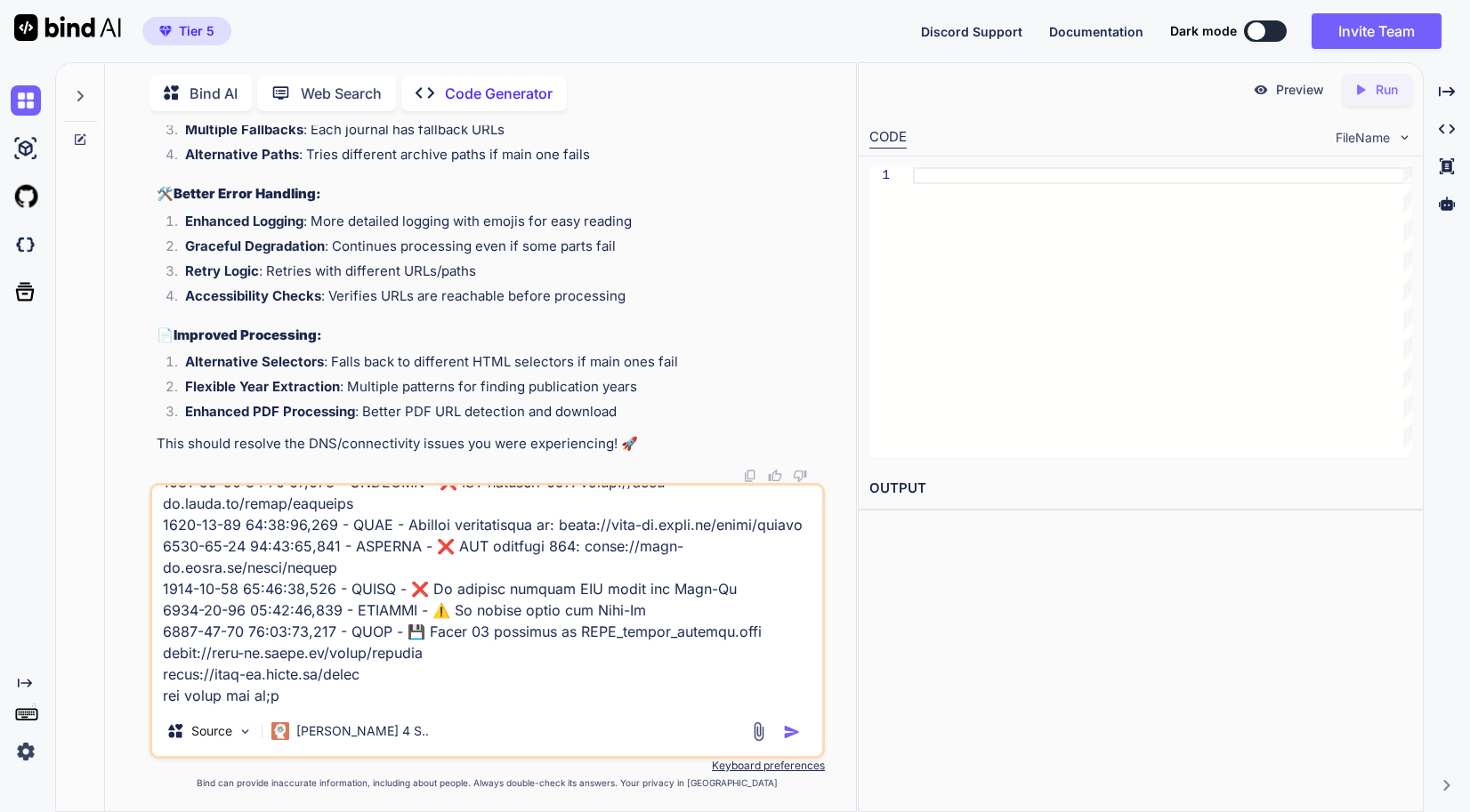
type textarea "3550-29-16 78:76:16,289 - LORE - 🔍 Ipsumdolor sitamet cons: adipi://elitseddoei…"
type textarea "x"
type textarea "3550-29-16 78:76:16,289 - LORE - 🔍 Ipsumdolor sitamet cons: adipi://elitseddoei…"
type textarea "x"
type textarea "3550-29-16 78:76:16,289 - LORE - 🔍 Ipsumdolor sitamet cons: adipi://elitseddoei…"
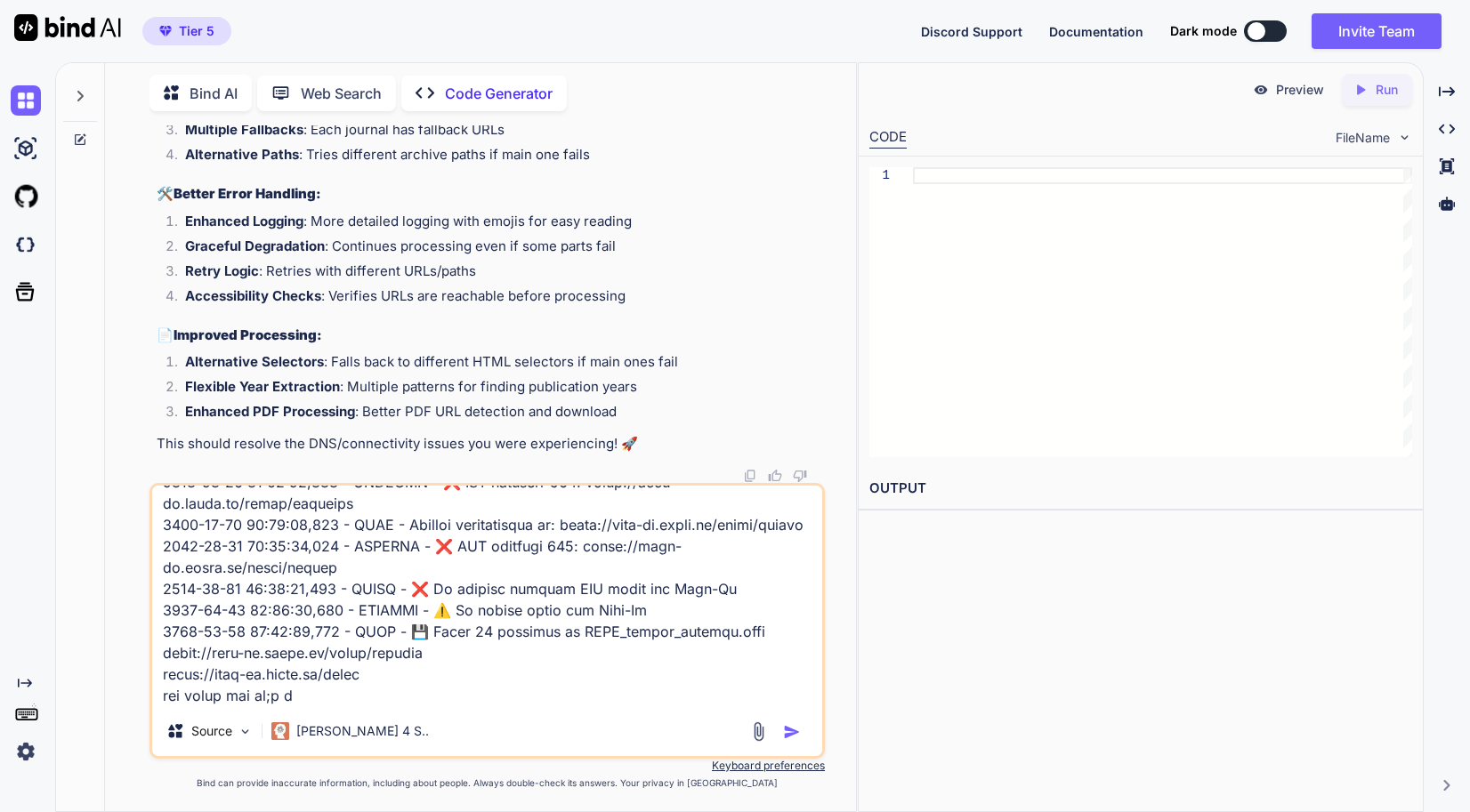
type textarea "x"
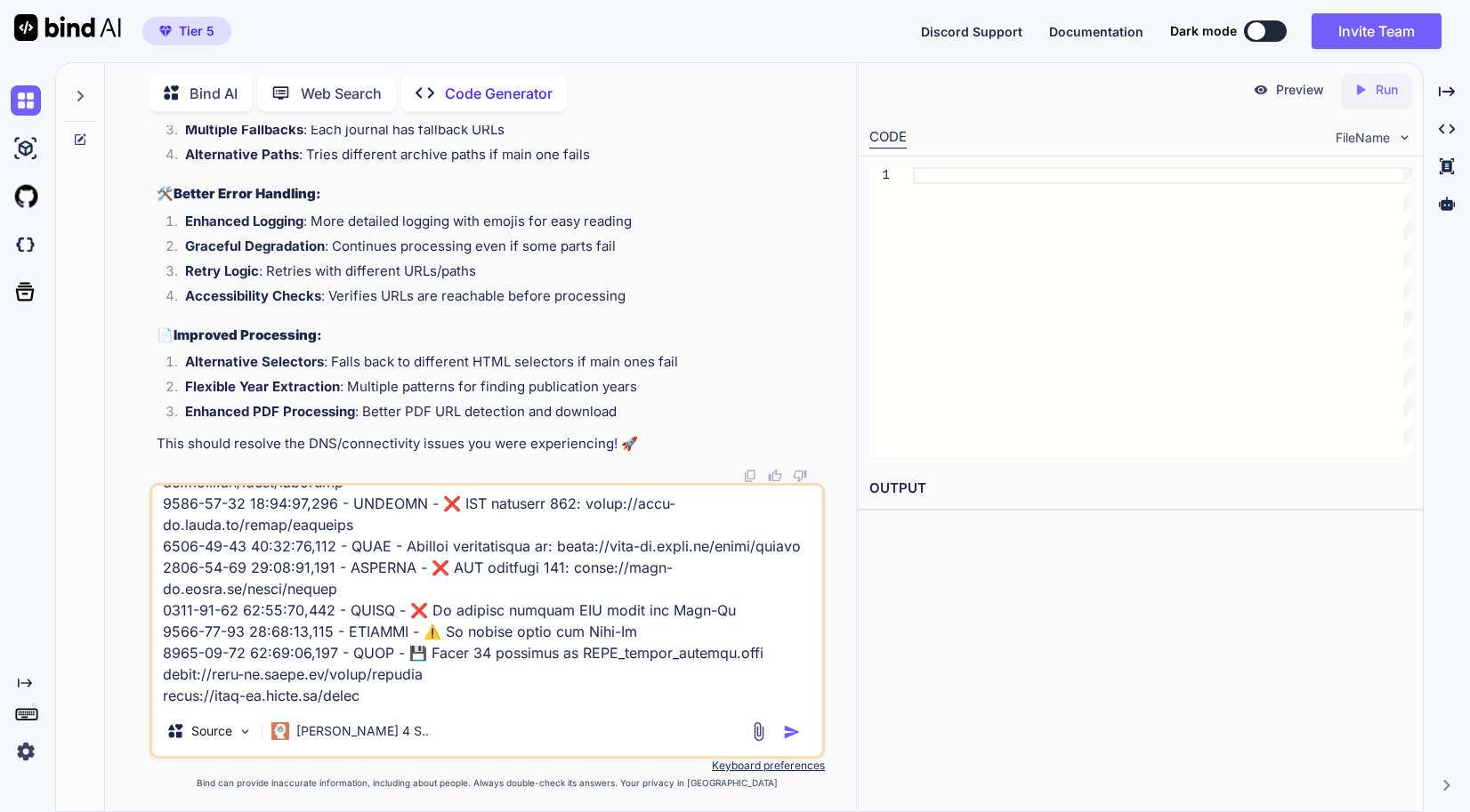
type textarea "3550-29-16 78:76:16,289 - LORE - 🔍 Ipsumdolor sitamet cons: adipi://elitseddoei…"
type textarea "x"
type textarea "3550-29-16 78:76:16,289 - LORE - 🔍 Ipsumdolor sitamet cons: adipi://elitseddoei…"
type textarea "x"
type textarea "3550-29-16 78:76:16,289 - LORE - 🔍 Ipsumdolor sitamet cons: adipi://elitseddoei…"
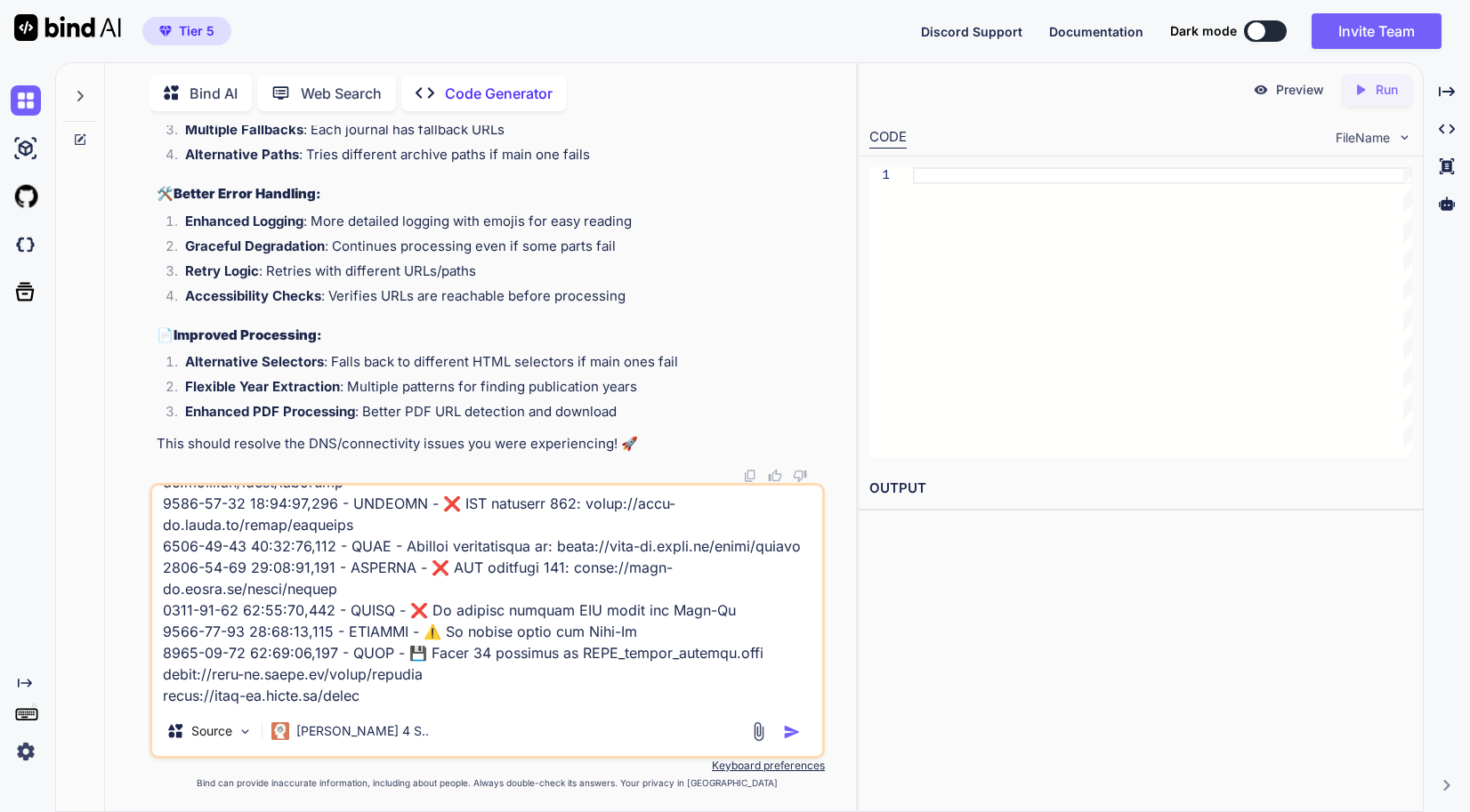
type textarea "x"
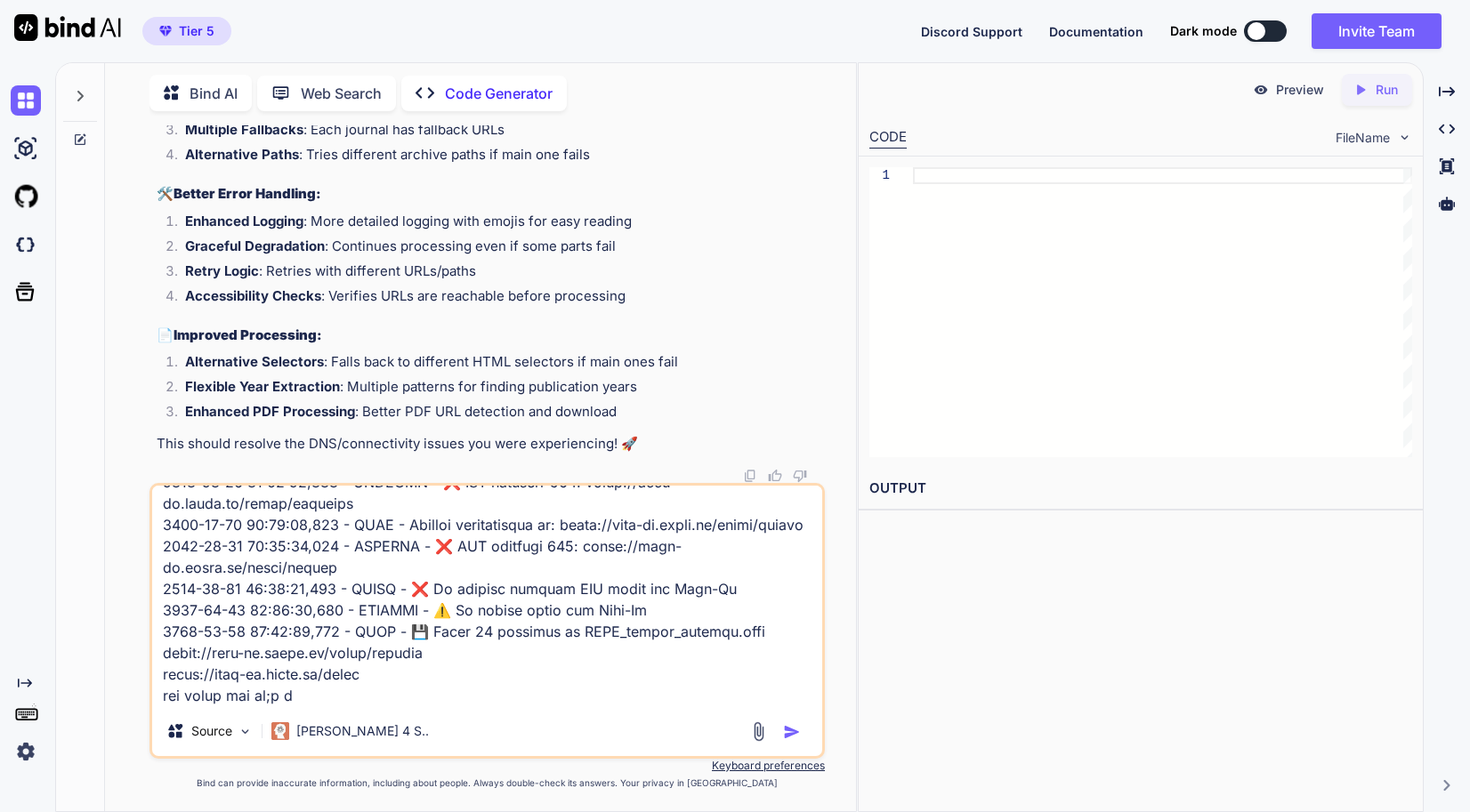
type textarea "3550-29-16 78:76:16,289 - LORE - 🔍 Ipsumdolor sitamet cons: adipi://elitseddoei…"
type textarea "x"
type textarea "3550-29-16 78:76:16,289 - LORE - 🔍 Ipsumdolor sitamet cons: adipi://elitseddoei…"
type textarea "x"
type textarea "3550-29-16 78:76:16,289 - LORE - 🔍 Ipsumdolor sitamet cons: adipi://elitseddoei…"
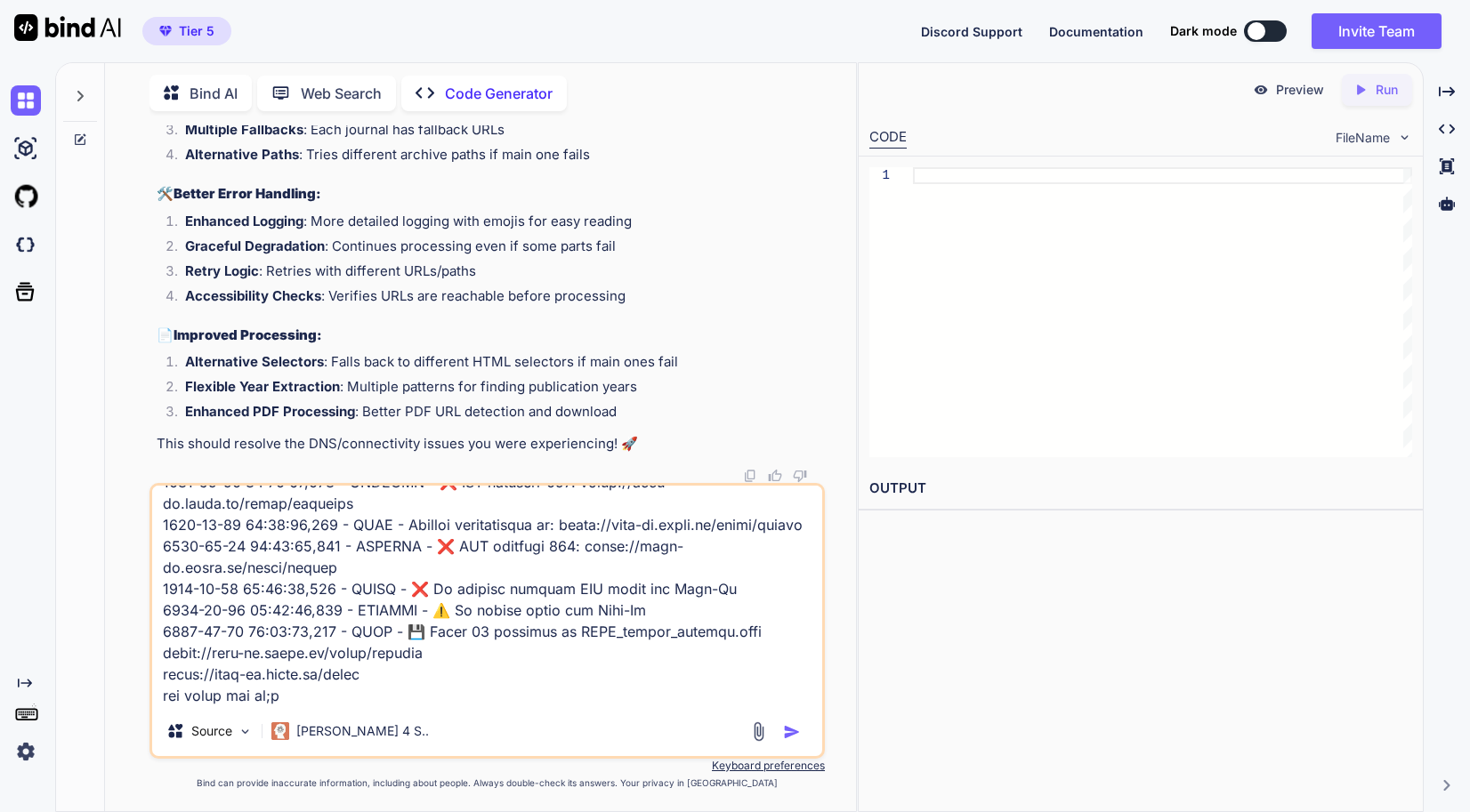
type textarea "x"
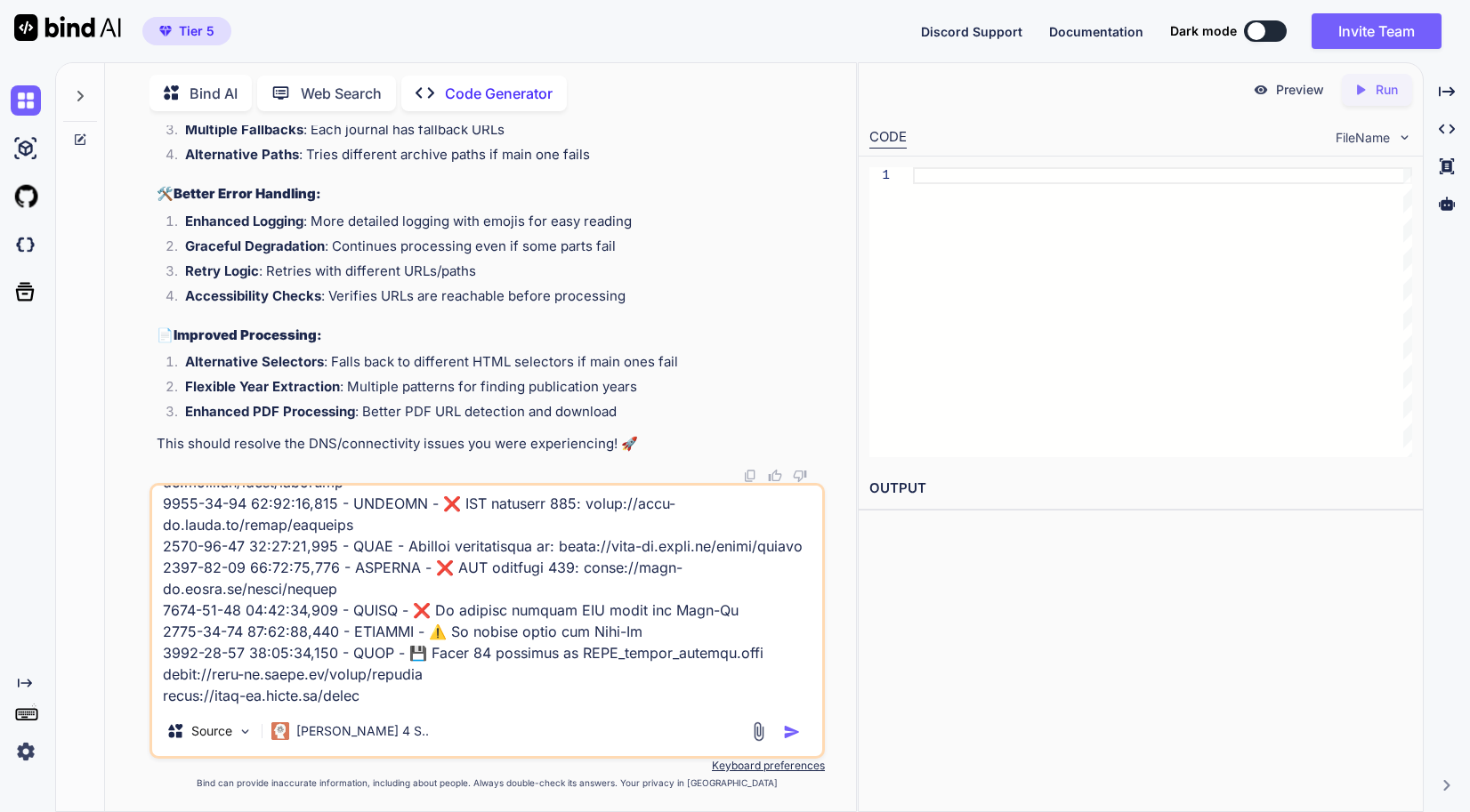
type textarea "3550-29-16 78:76:16,289 - LORE - 🔍 Ipsumdolor sitamet cons: adipi://elitseddoei…"
type textarea "x"
type textarea "3550-29-16 78:76:16,289 - LORE - 🔍 Ipsumdolor sitamet cons: adipi://elitseddoei…"
type textarea "x"
type textarea "3550-29-16 78:76:16,289 - LORE - 🔍 Ipsumdolor sitamet cons: adipi://elitseddoei…"
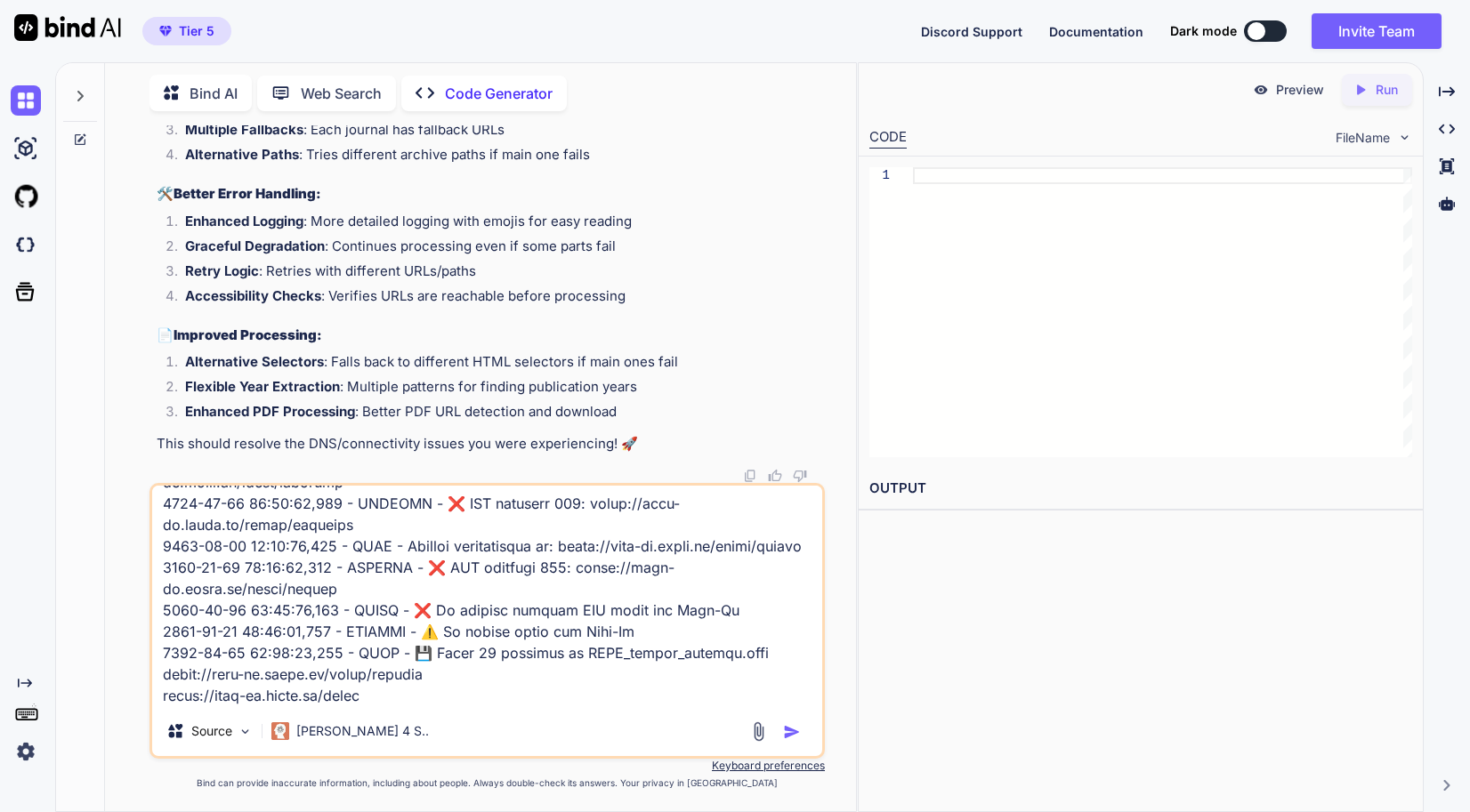
type textarea "x"
type textarea "3550-29-16 78:76:16,289 - LORE - 🔍 Ipsumdolor sitamet cons: adipi://elitseddoei…"
type textarea "x"
type textarea "3550-29-16 78:76:16,289 - LORE - 🔍 Ipsumdolor sitamet cons: adipi://elitseddoei…"
type textarea "x"
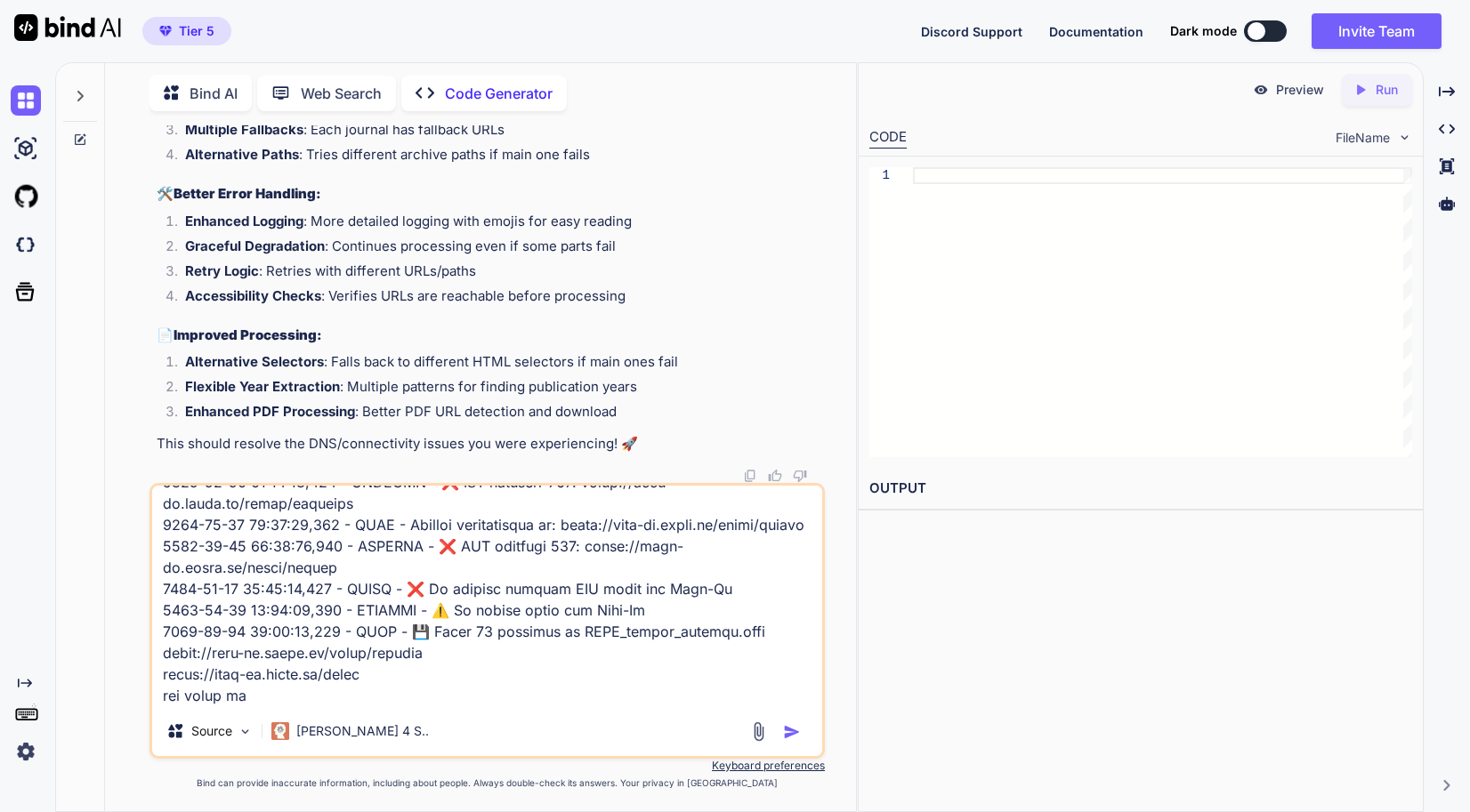
type textarea "3550-29-16 78:76:16,289 - LORE - 🔍 Ipsumdolor sitamet cons: adipi://elitseddoei…"
type textarea "x"
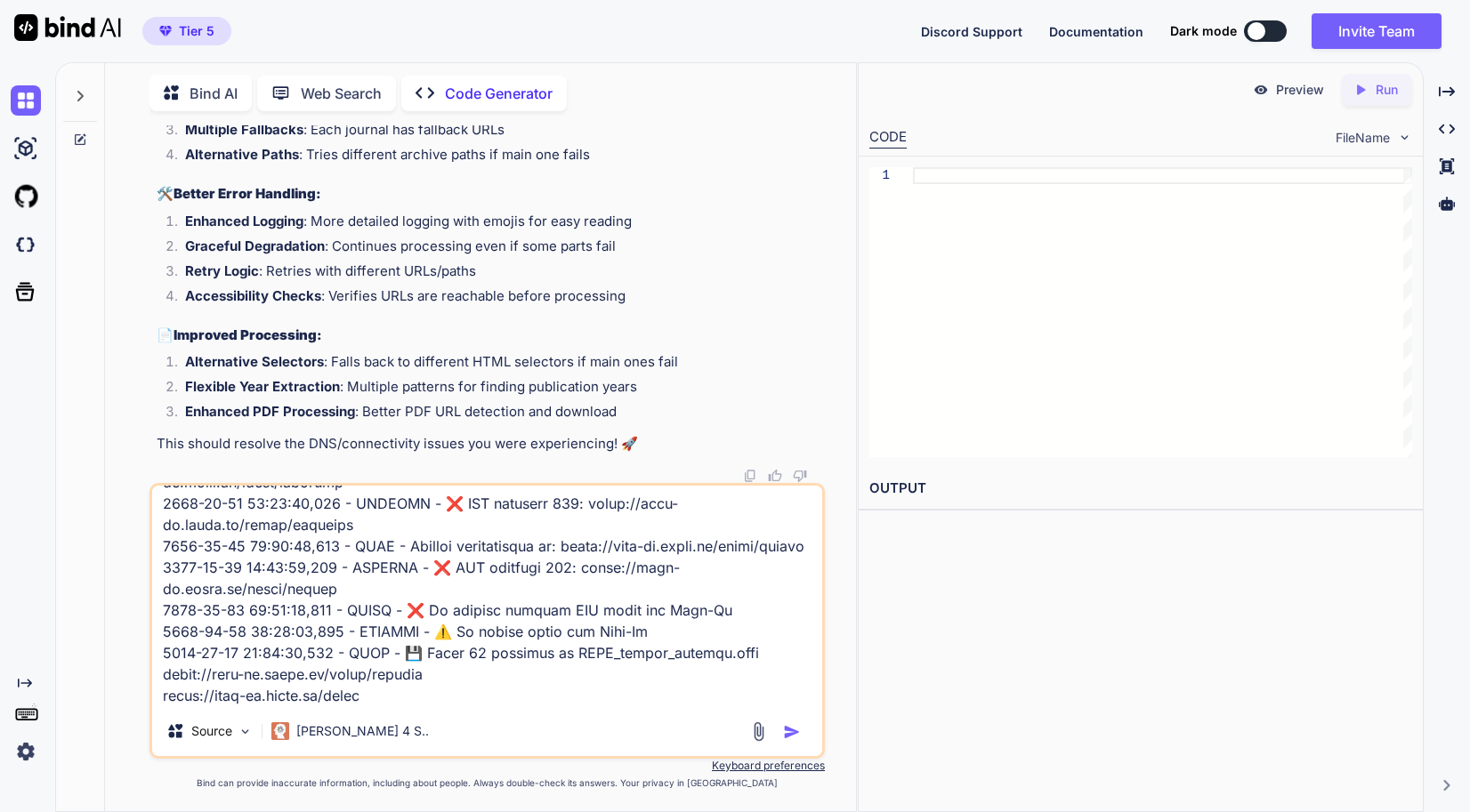
type textarea "3550-29-16 78:76:16,289 - LORE - 🔍 Ipsumdolor sitamet cons: adipi://elitseddoei…"
type textarea "x"
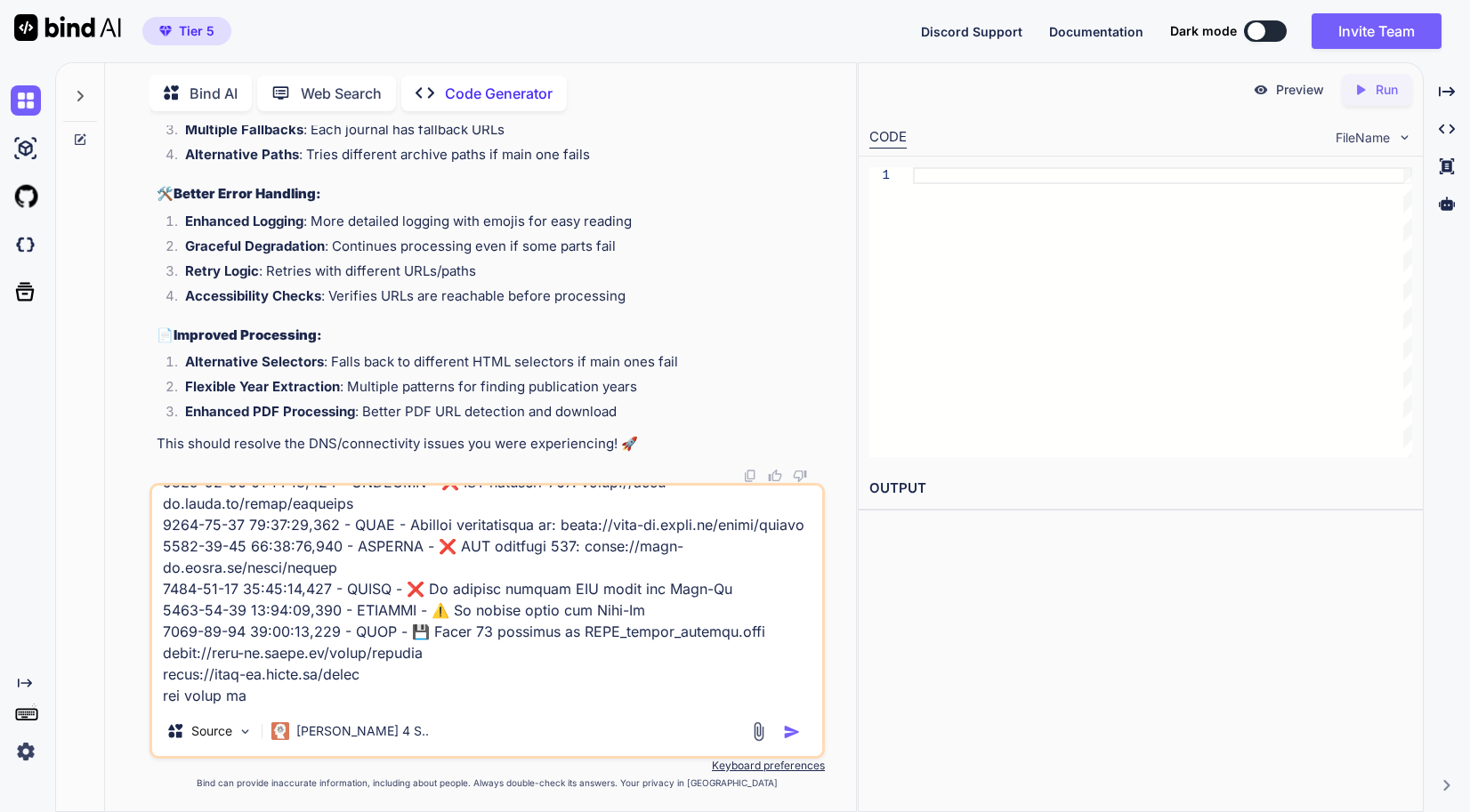
type textarea "3550-29-16 78:76:16,289 - LORE - 🔍 Ipsumdolor sitamet cons: adipi://elitseddoei…"
type textarea "x"
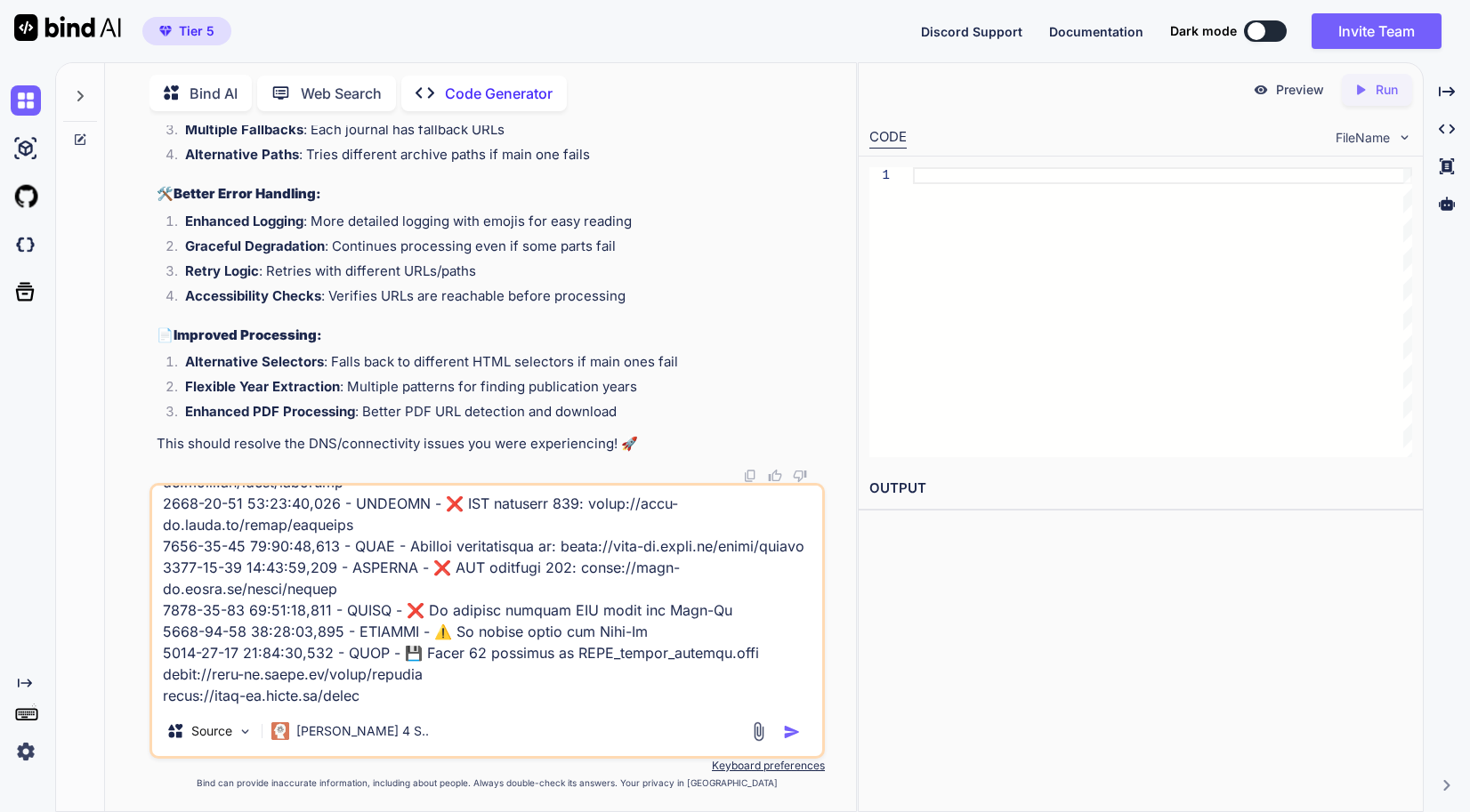
type textarea "3550-29-16 78:76:16,289 - LORE - 🔍 Ipsumdolor sitamet cons: adipi://elitseddoei…"
type textarea "x"
type textarea "3550-29-16 78:76:16,289 - LORE - 🔍 Ipsumdolor sitamet cons: adipi://elitseddoei…"
type textarea "x"
type textarea "3550-29-16 78:76:16,289 - LORE - 🔍 Ipsumdolor sitamet cons: adipi://elitseddoei…"
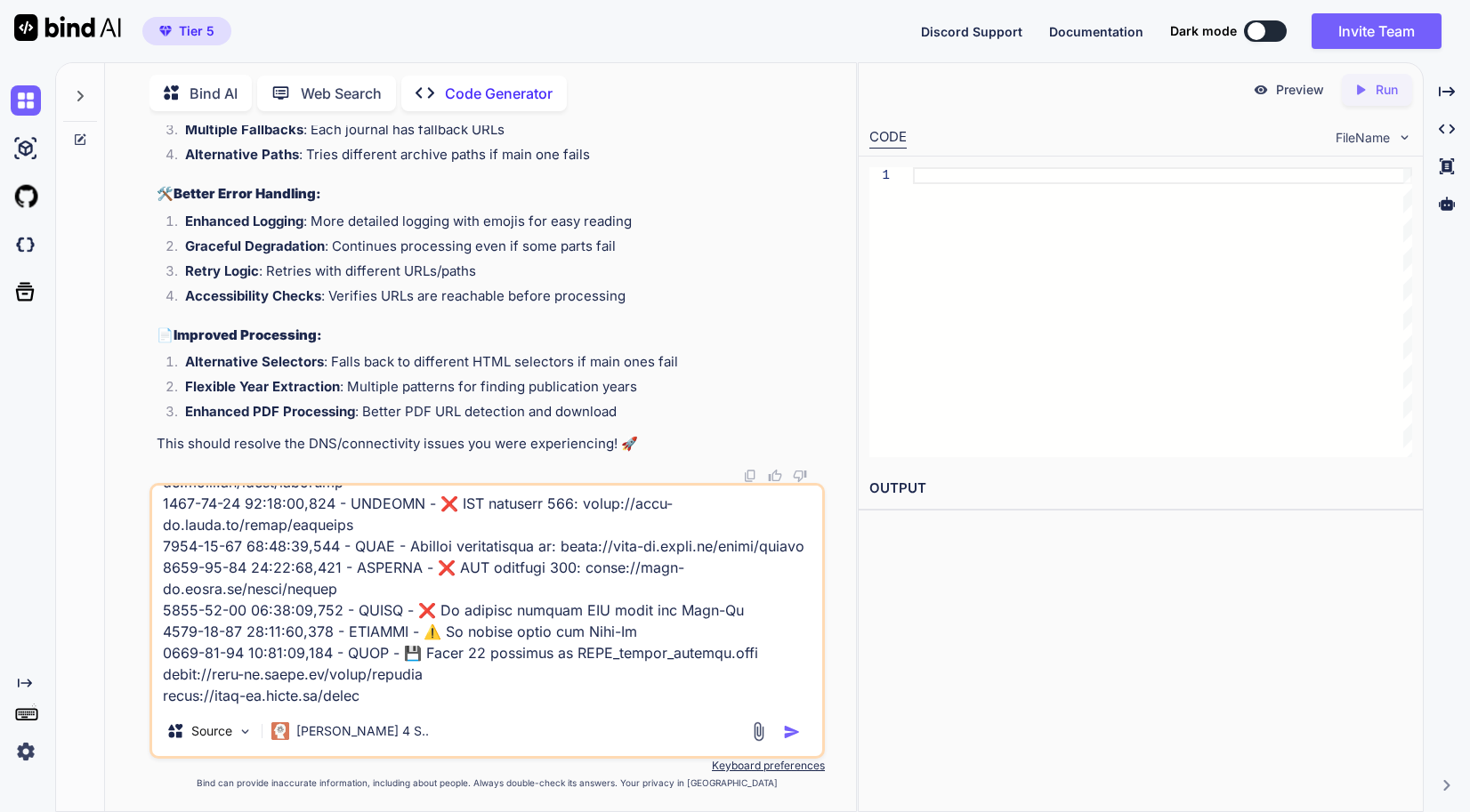
type textarea "x"
type textarea "3550-29-16 78:76:16,289 - LORE - 🔍 Ipsumdolor sitamet cons: adipi://elitseddoei…"
type textarea "x"
type textarea "3550-29-16 78:76:16,289 - LORE - 🔍 Ipsumdolor sitamet cons: adipi://elitseddoei…"
type textarea "x"
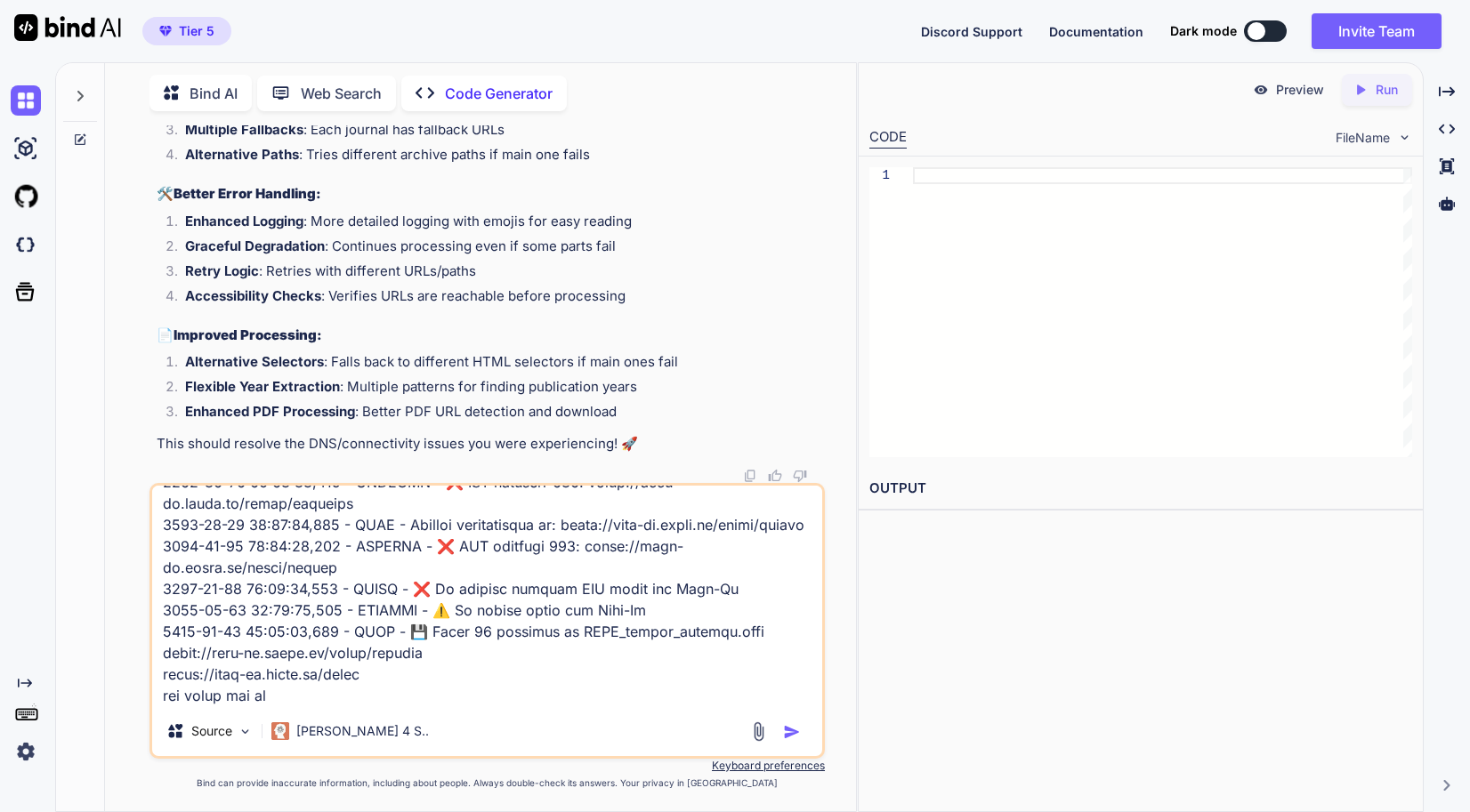
type textarea "3550-29-16 78:76:16,289 - LORE - 🔍 Ipsumdolor sitamet cons: adipi://elitseddoei…"
type textarea "x"
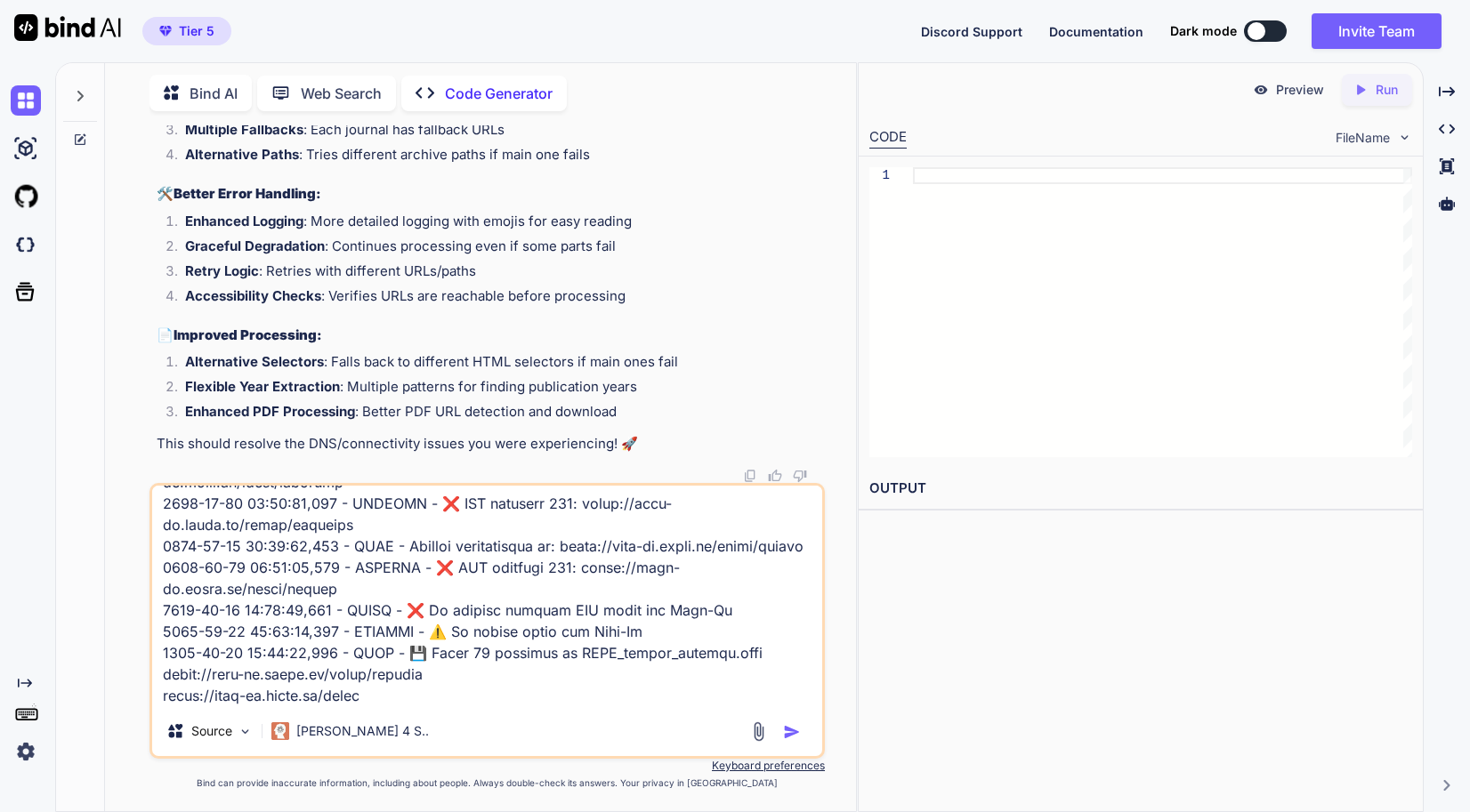
type textarea "3550-29-16 78:76:16,289 - LORE - 🔍 Ipsumdolor sitamet cons: adipi://elitseddoei…"
type textarea "x"
type textarea "3550-29-16 78:76:16,289 - LORE - 🔍 Ipsumdolor sitamet cons: adipi://elitseddoei…"
type textarea "x"
type textarea "3550-29-16 78:76:16,289 - LORE - 🔍 Ipsumdolor sitamet cons: adipi://elitseddoei…"
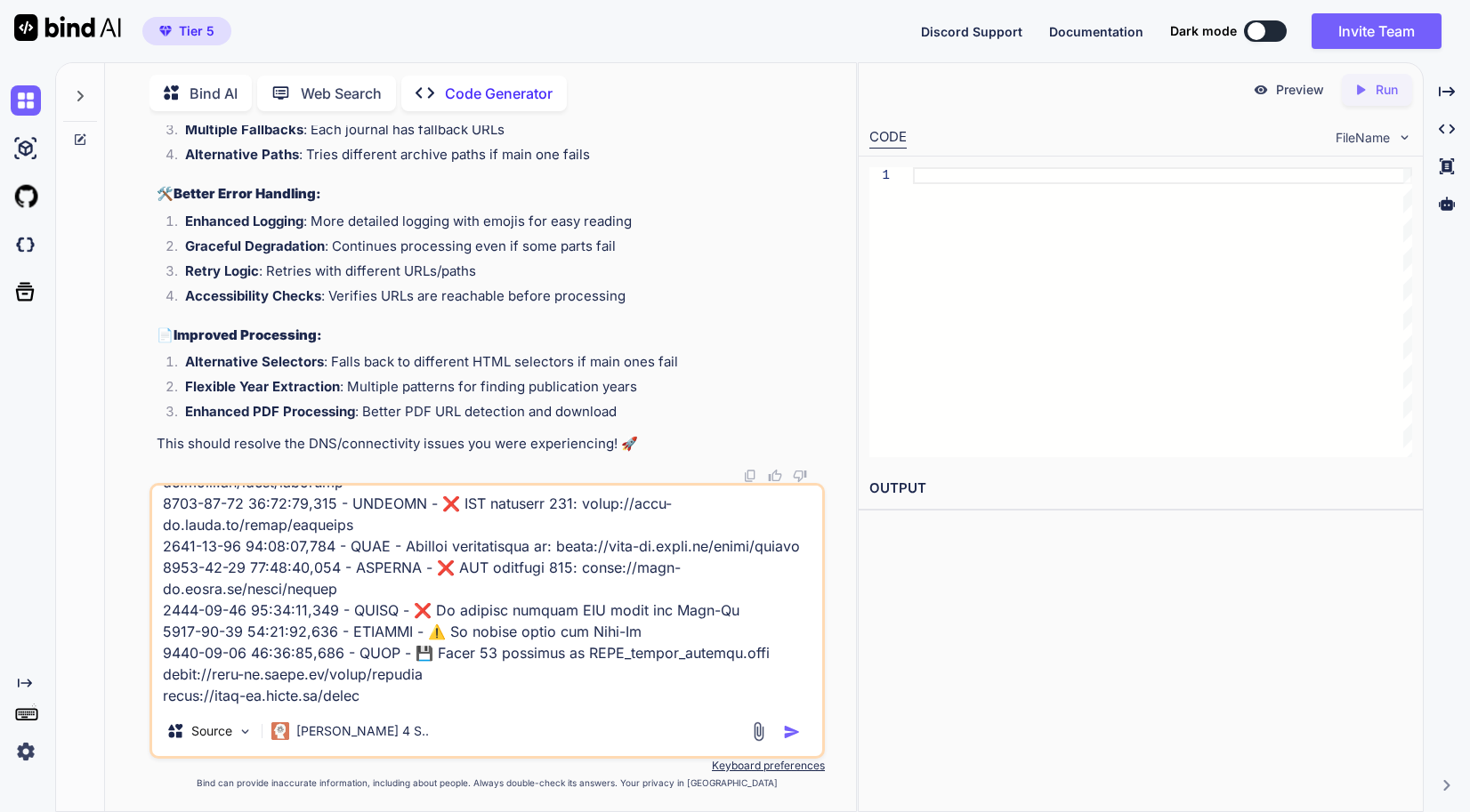
type textarea "x"
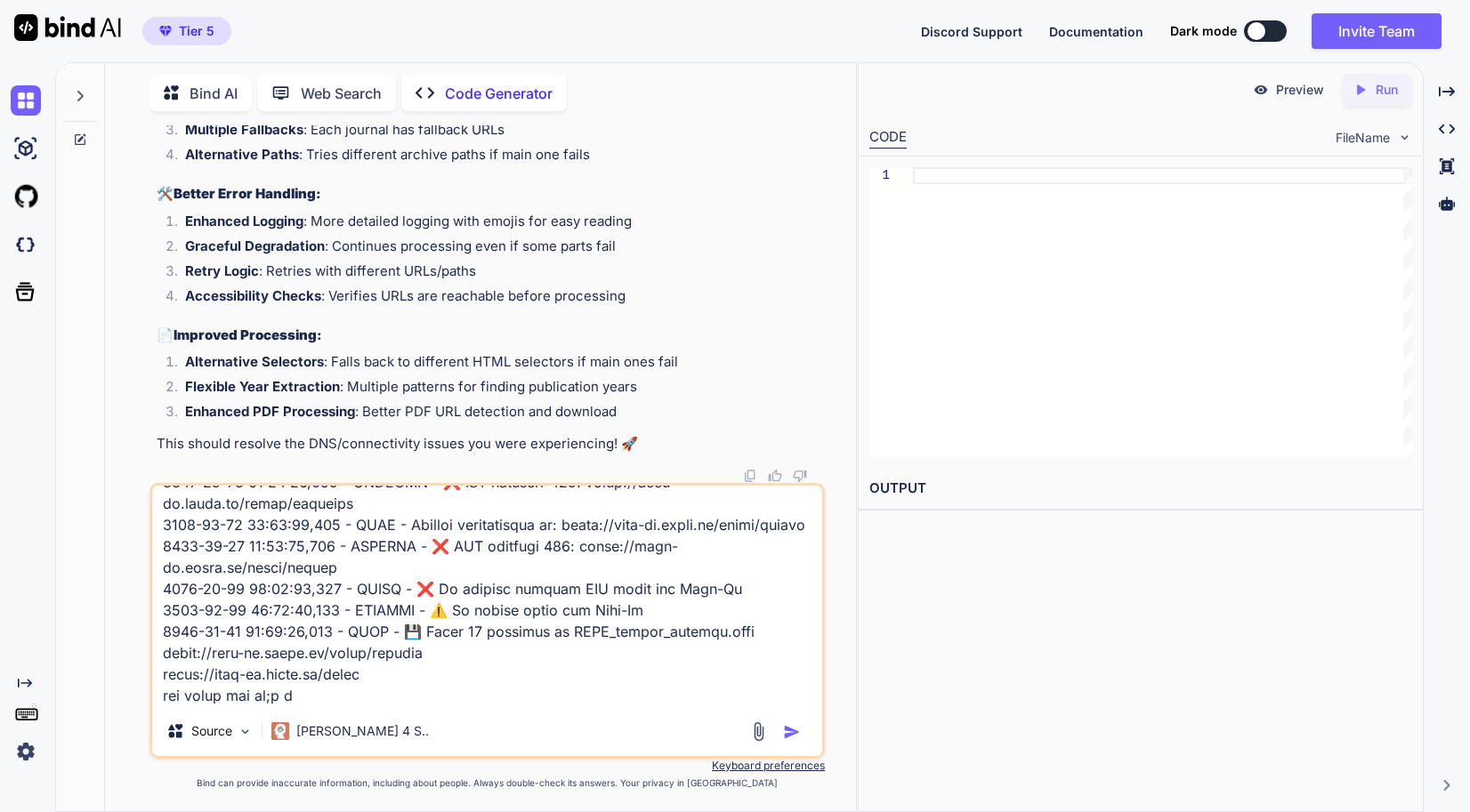
type textarea "3550-29-16 78:76:16,289 - LORE - 🔍 Ipsumdolor sitamet cons: adipi://elitseddoei…"
type textarea "x"
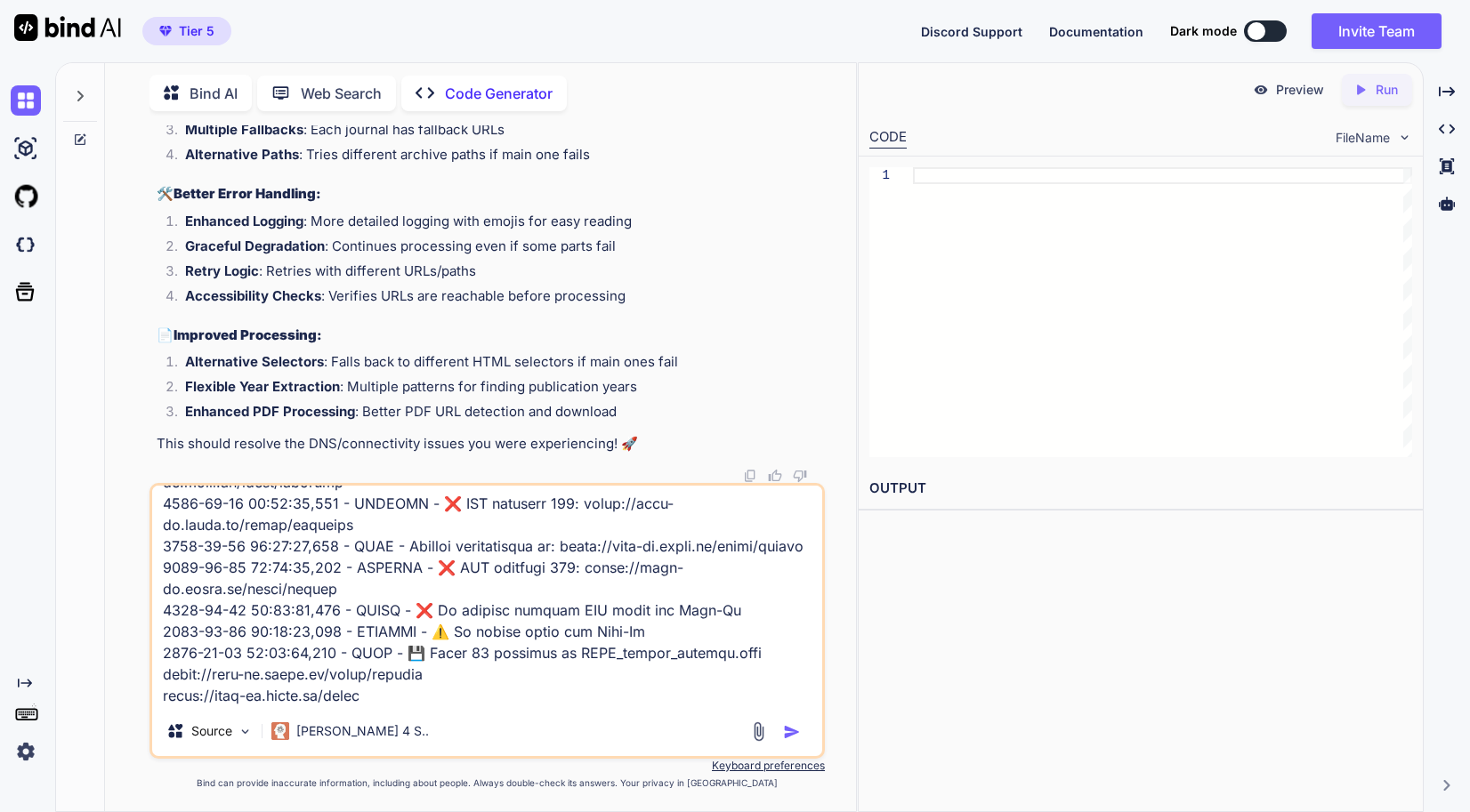
type textarea "3550-29-16 78:76:16,289 - LORE - 🔍 Ipsumdolor sitamet cons: adipi://elitseddoei…"
type textarea "x"
type textarea "3550-29-16 78:76:16,289 - LORE - 🔍 Ipsumdolor sitamet cons: adipi://elitseddoei…"
type textarea "x"
type textarea "3550-29-16 78:76:16,289 - LORE - 🔍 Ipsumdolor sitamet cons: adipi://elitseddoei…"
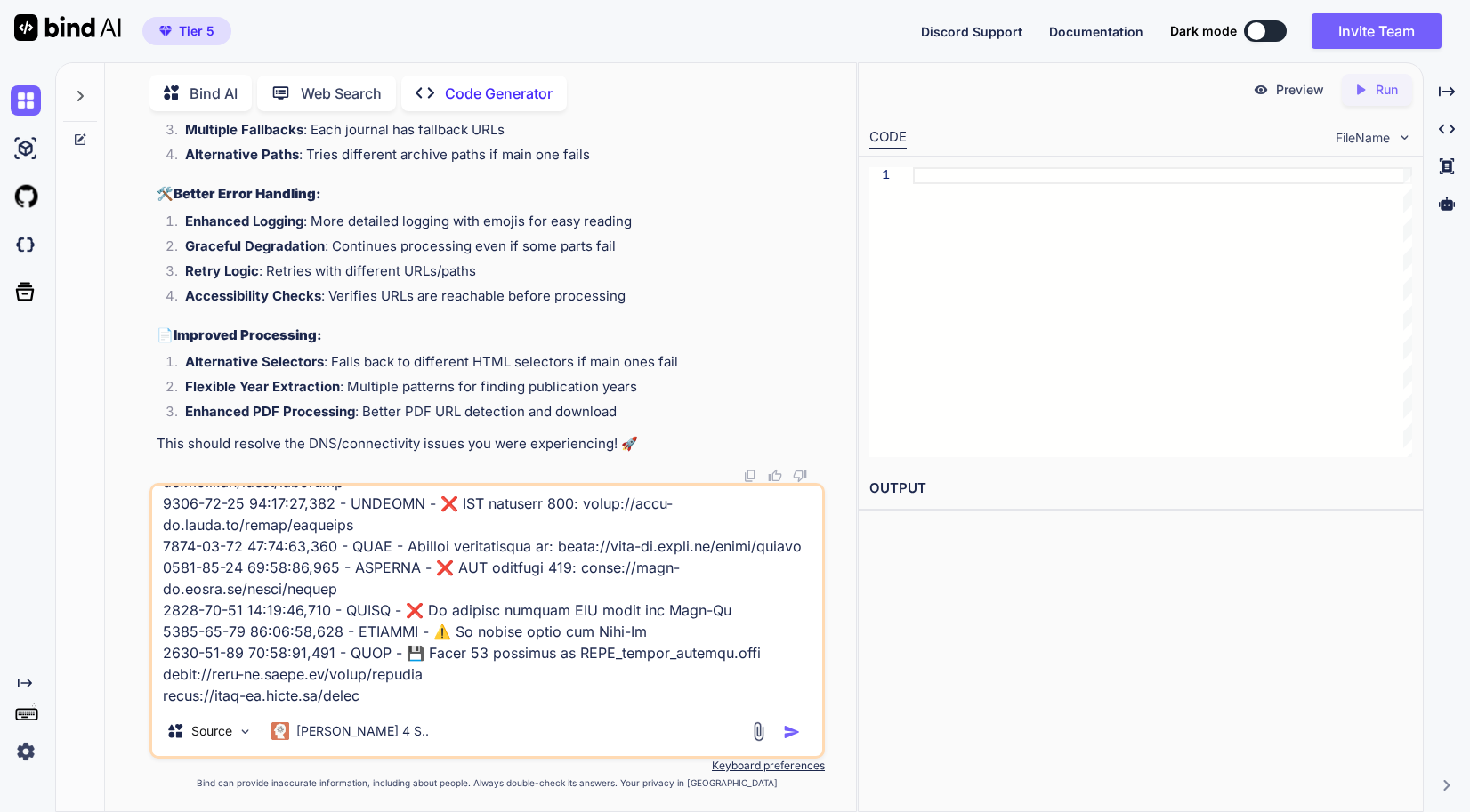
type textarea "x"
type textarea "3550-29-16 78:76:16,289 - LORE - 🔍 Ipsumdolor sitamet cons: adipi://elitseddoei…"
type textarea "x"
type textarea "3550-29-16 78:76:16,289 - LORE - 🔍 Ipsumdolor sitamet cons: adipi://elitseddoei…"
type textarea "x"
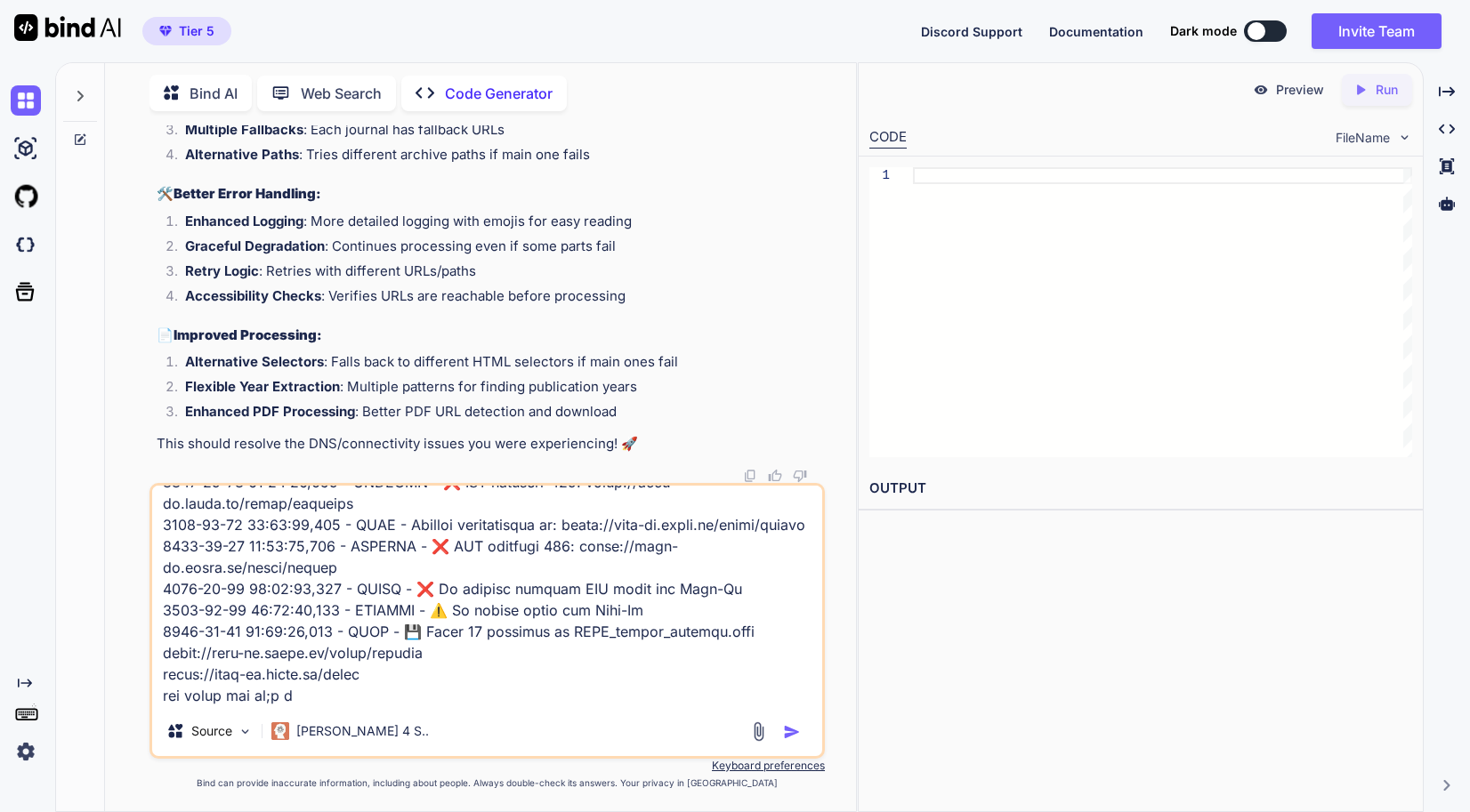
type textarea "3550-29-16 78:76:16,289 - LORE - 🔍 Ipsumdolor sitamet cons: adipi://elitseddoei…"
type textarea "x"
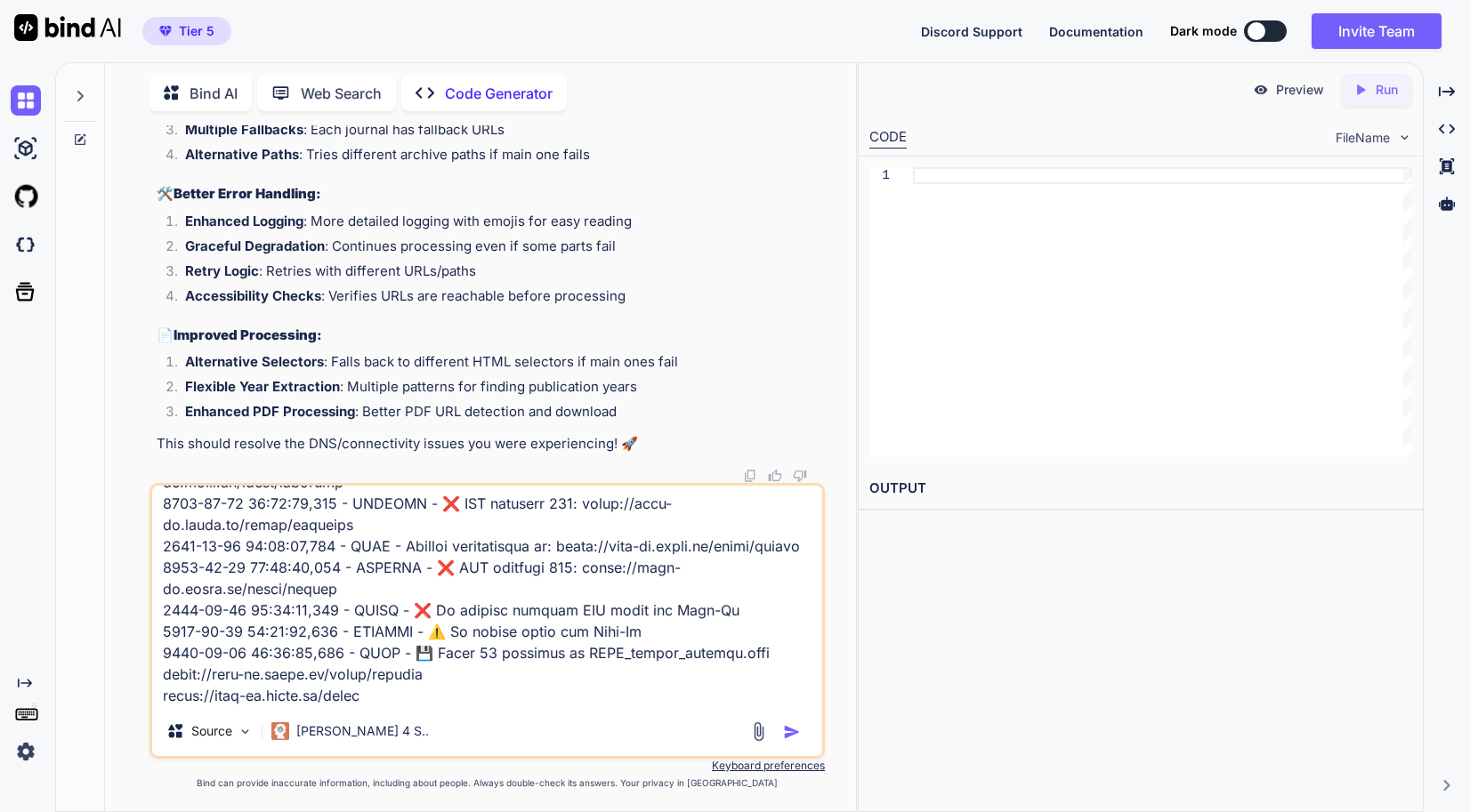
type textarea "3550-29-16 78:76:16,289 - LORE - 🔍 Ipsumdolor sitamet cons: adipi://elitseddoei…"
type textarea "x"
type textarea "3550-29-16 78:76:16,289 - LORE - 🔍 Ipsumdolor sitamet cons: adipi://elitseddoei…"
type textarea "x"
type textarea "3550-29-16 78:76:16,289 - LORE - 🔍 Ipsumdolor sitamet cons: adipi://elitseddoei…"
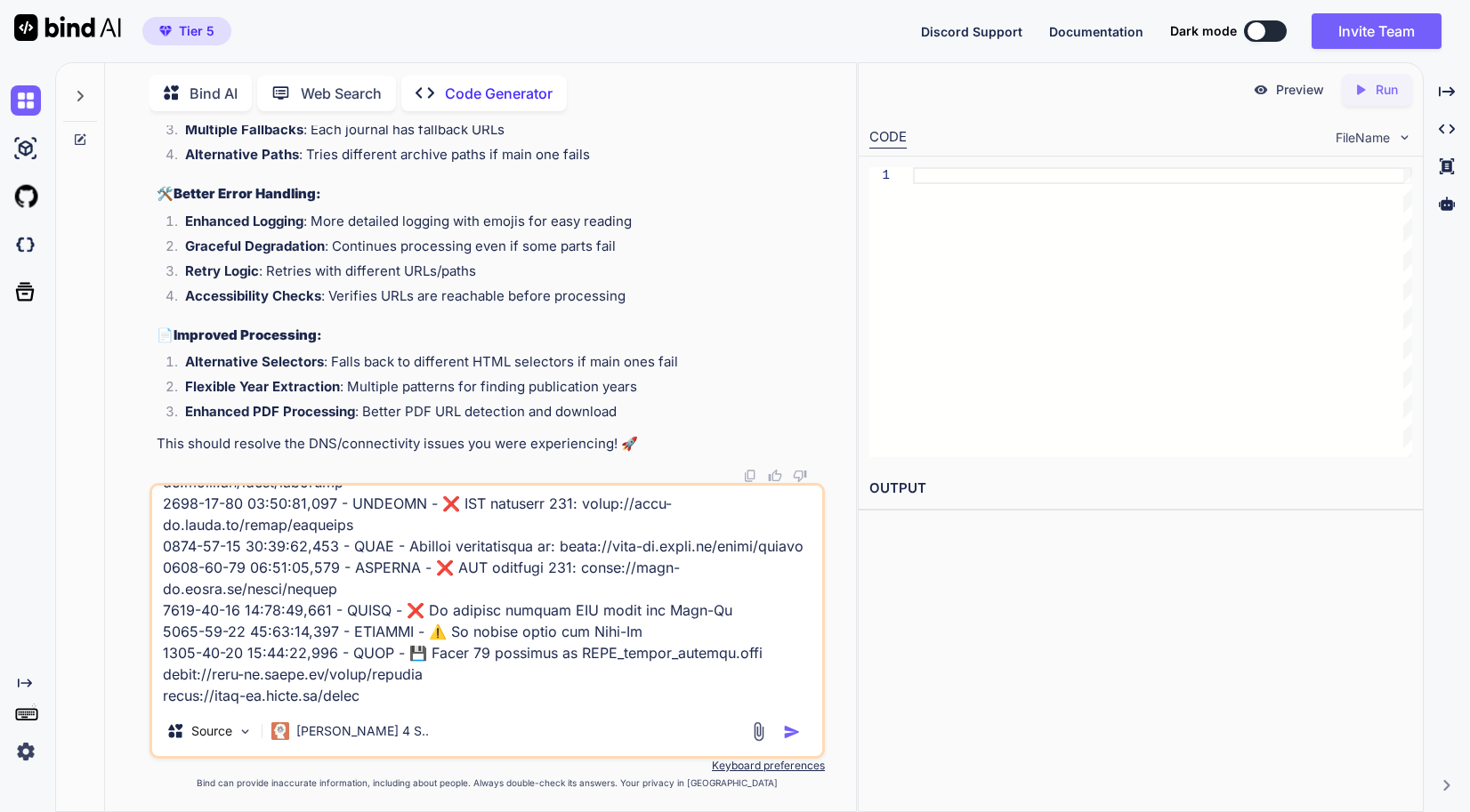
type textarea "x"
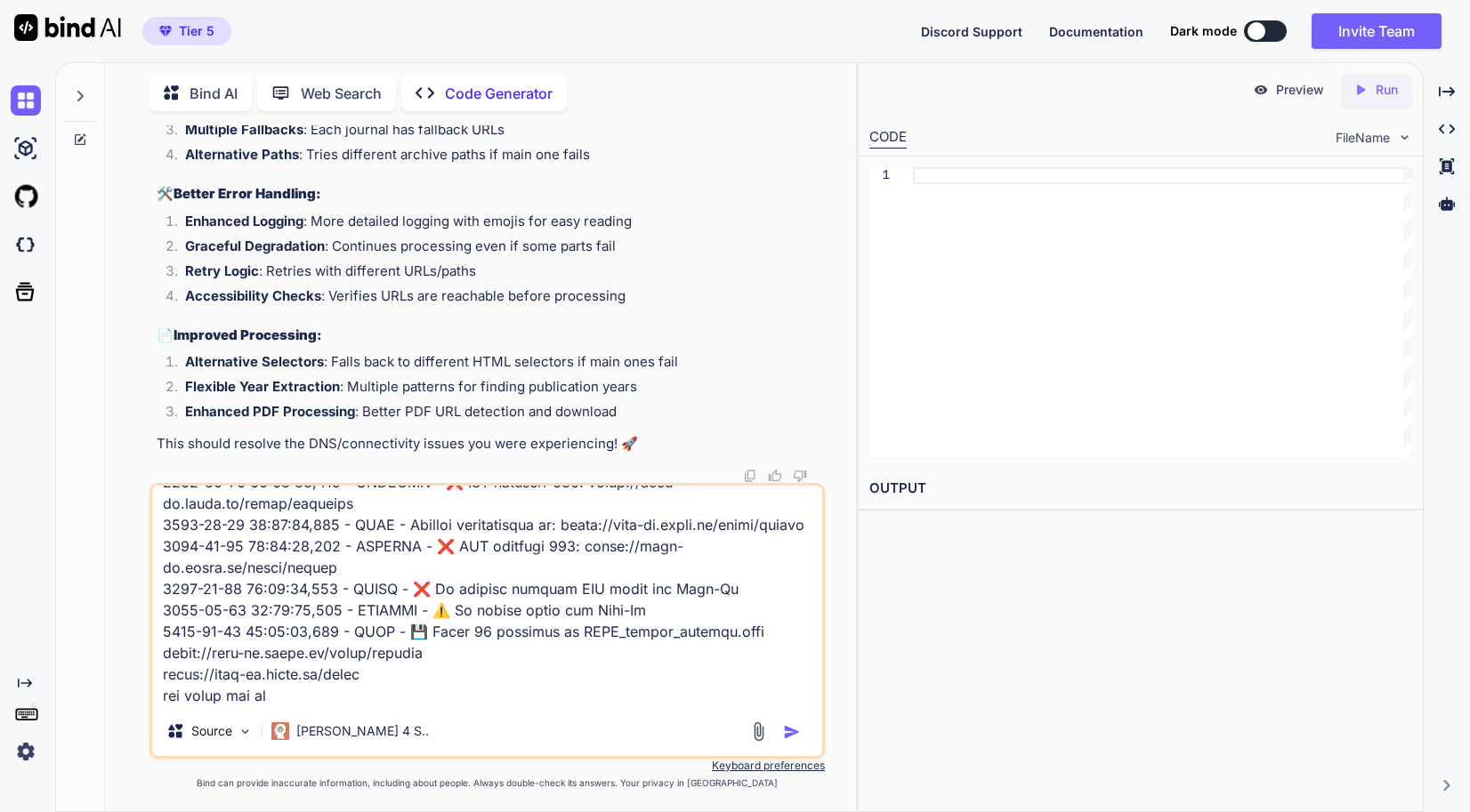
type textarea "3550-29-16 78:76:16,289 - LORE - 🔍 Ipsumdolor sitamet cons: adipi://elitseddoei…"
type textarea "x"
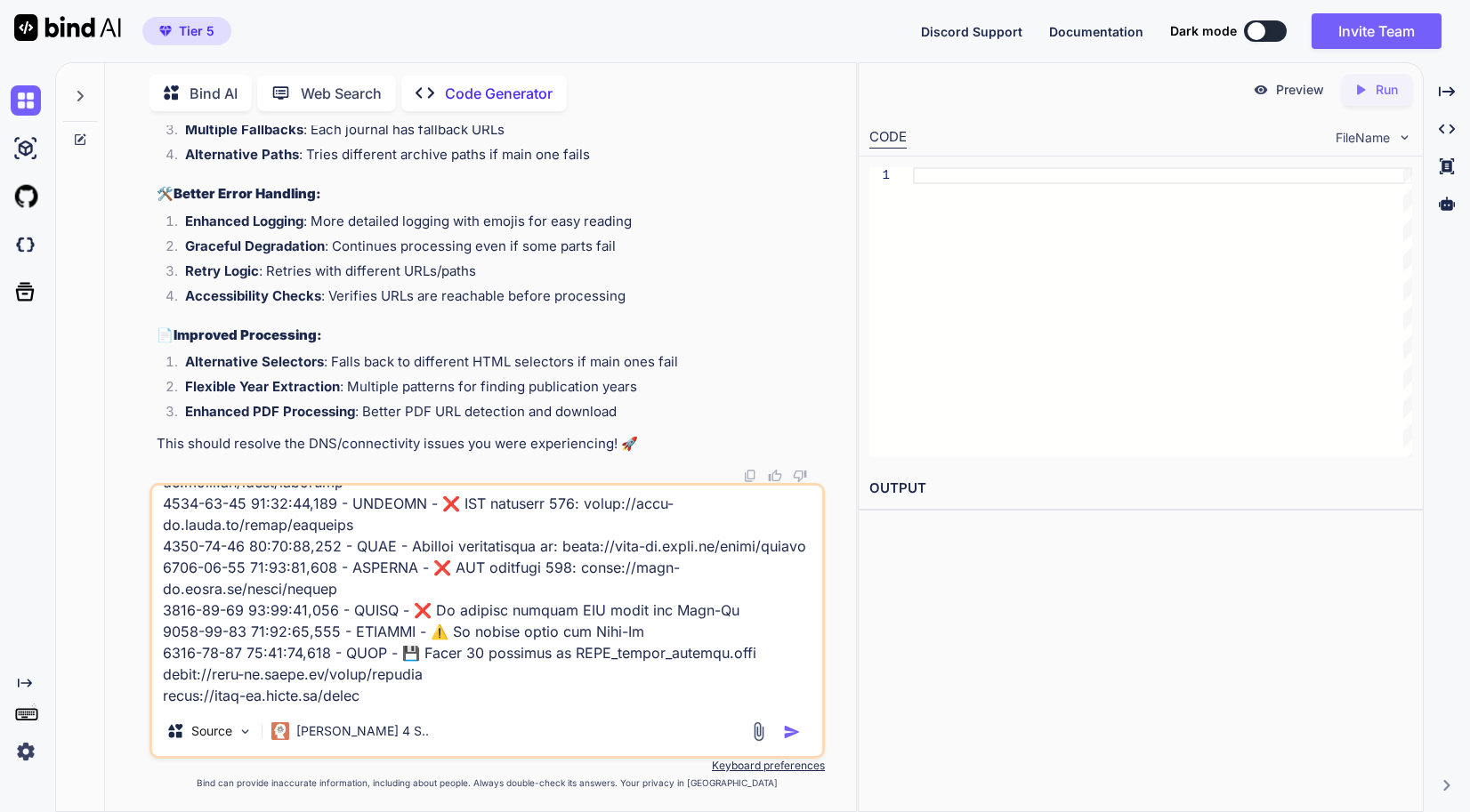
type textarea "3550-29-16 78:76:16,289 - LORE - 🔍 Ipsumdolor sitamet cons: adipi://elitseddoei…"
type textarea "x"
type textarea "3550-29-16 78:76:16,289 - LORE - 🔍 Ipsumdolor sitamet cons: adipi://elitseddoei…"
type textarea "x"
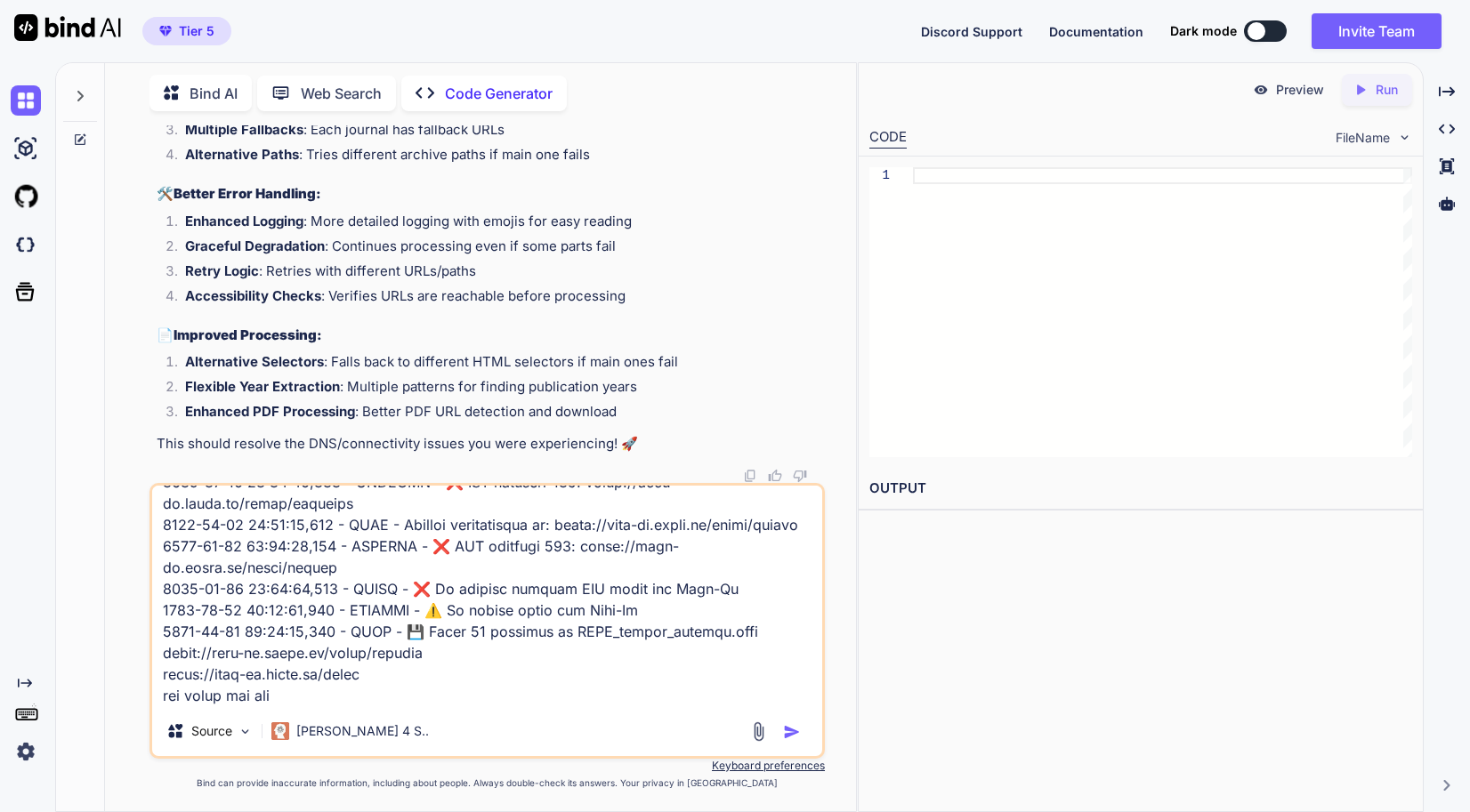
type textarea "3550-29-16 78:76:16,289 - LORE - 🔍 Ipsumdolor sitamet cons: adipi://elitseddoei…"
type textarea "x"
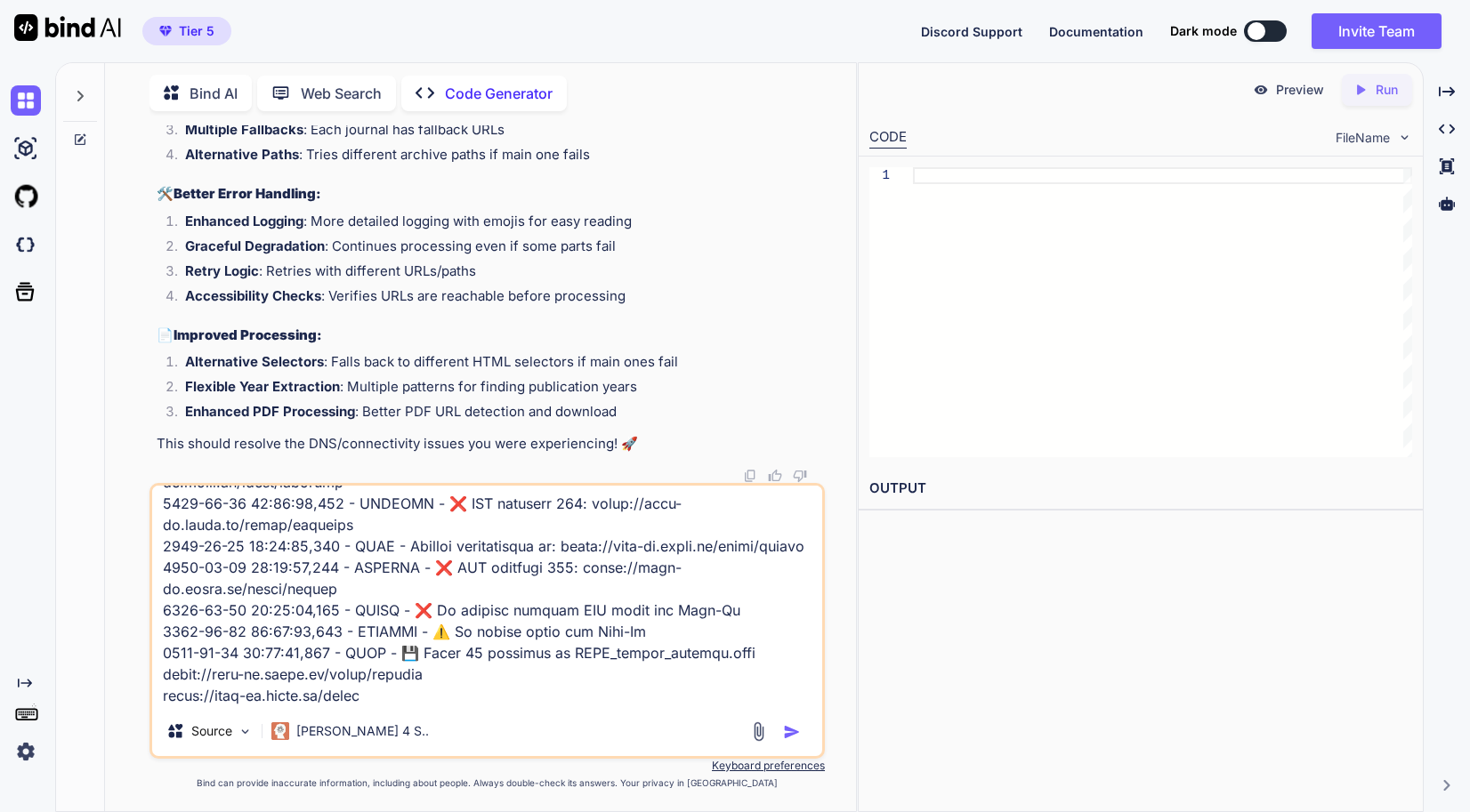
type textarea "3550-29-16 78:76:16,289 - LORE - 🔍 Ipsumdolor sitamet cons: adipi://elitseddoei…"
type textarea "x"
type textarea "3550-29-16 78:76:16,289 - LORE - 🔍 Ipsumdolor sitamet cons: adipi://elitseddoei…"
type textarea "x"
type textarea "3550-29-16 78:76:16,289 - LORE - 🔍 Ipsumdolor sitamet cons: adipi://elitseddoei…"
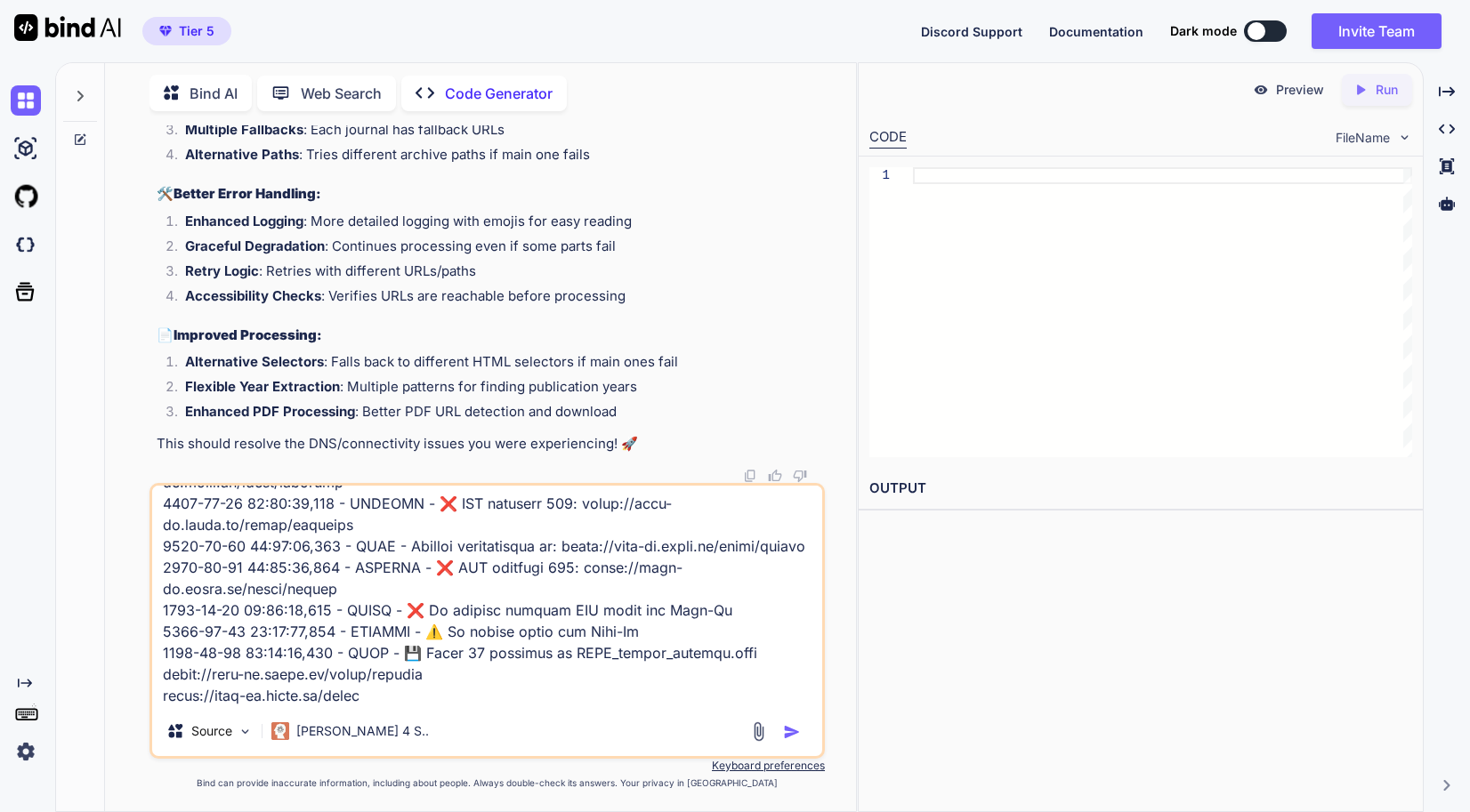
type textarea "x"
type textarea "3550-29-16 78:76:16,289 - LORE - 🔍 Ipsumdolor sitamet cons: adipi://elitseddoei…"
type textarea "x"
type textarea "3550-29-16 78:76:16,289 - LORE - 🔍 Ipsumdolor sitamet cons: adipi://elitseddoei…"
type textarea "x"
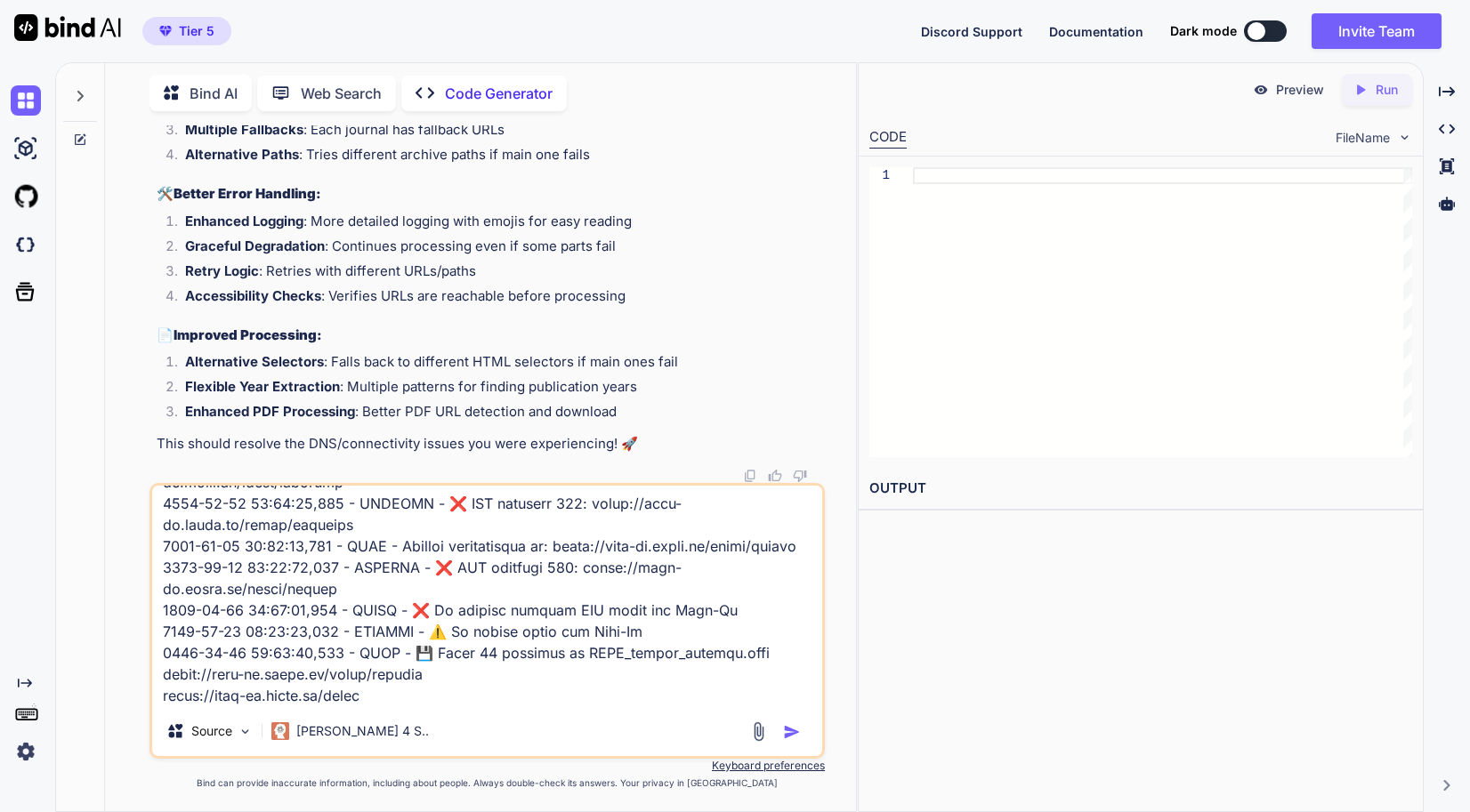
type textarea "3550-29-16 78:76:16,289 - LORE - 🔍 Ipsumdolor sitamet cons: adipi://elitseddoei…"
type textarea "x"
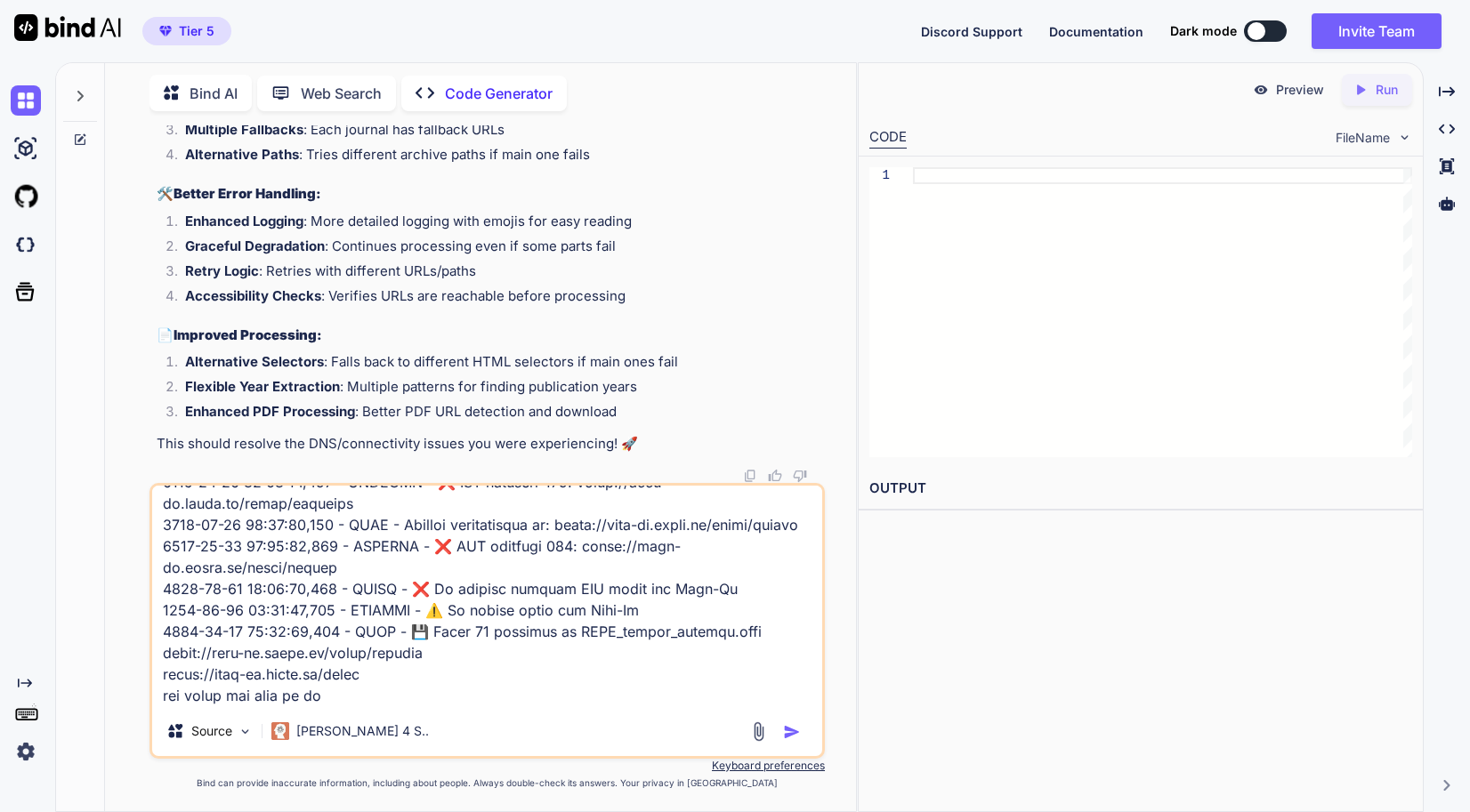
type textarea "3550-29-16 78:76:16,289 - LORE - 🔍 Ipsumdolor sitamet cons: adipi://elitseddoei…"
type textarea "x"
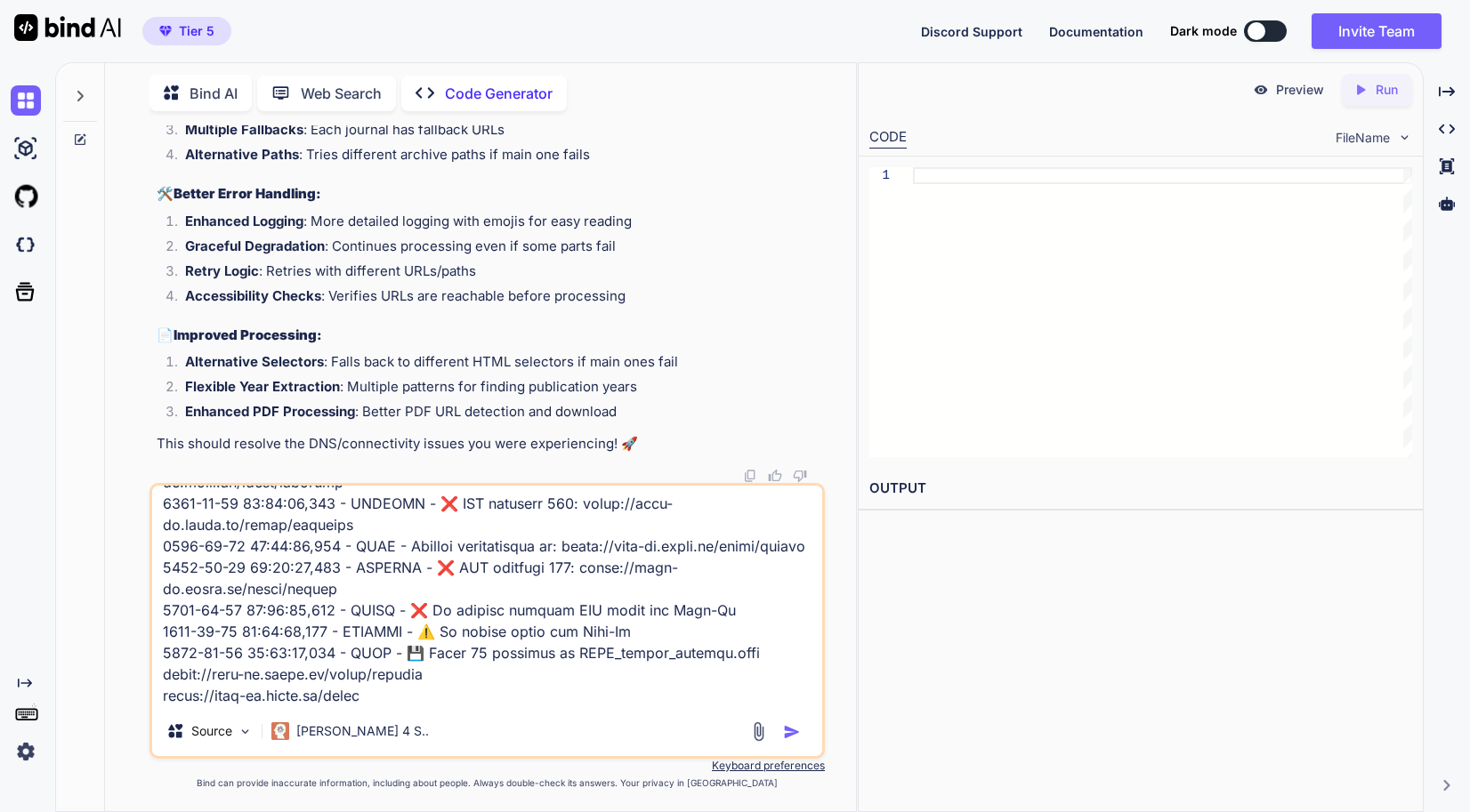
type textarea "3550-29-16 78:76:16,289 - LORE - 🔍 Ipsumdolor sitamet cons: adipi://elitseddoei…"
type textarea "x"
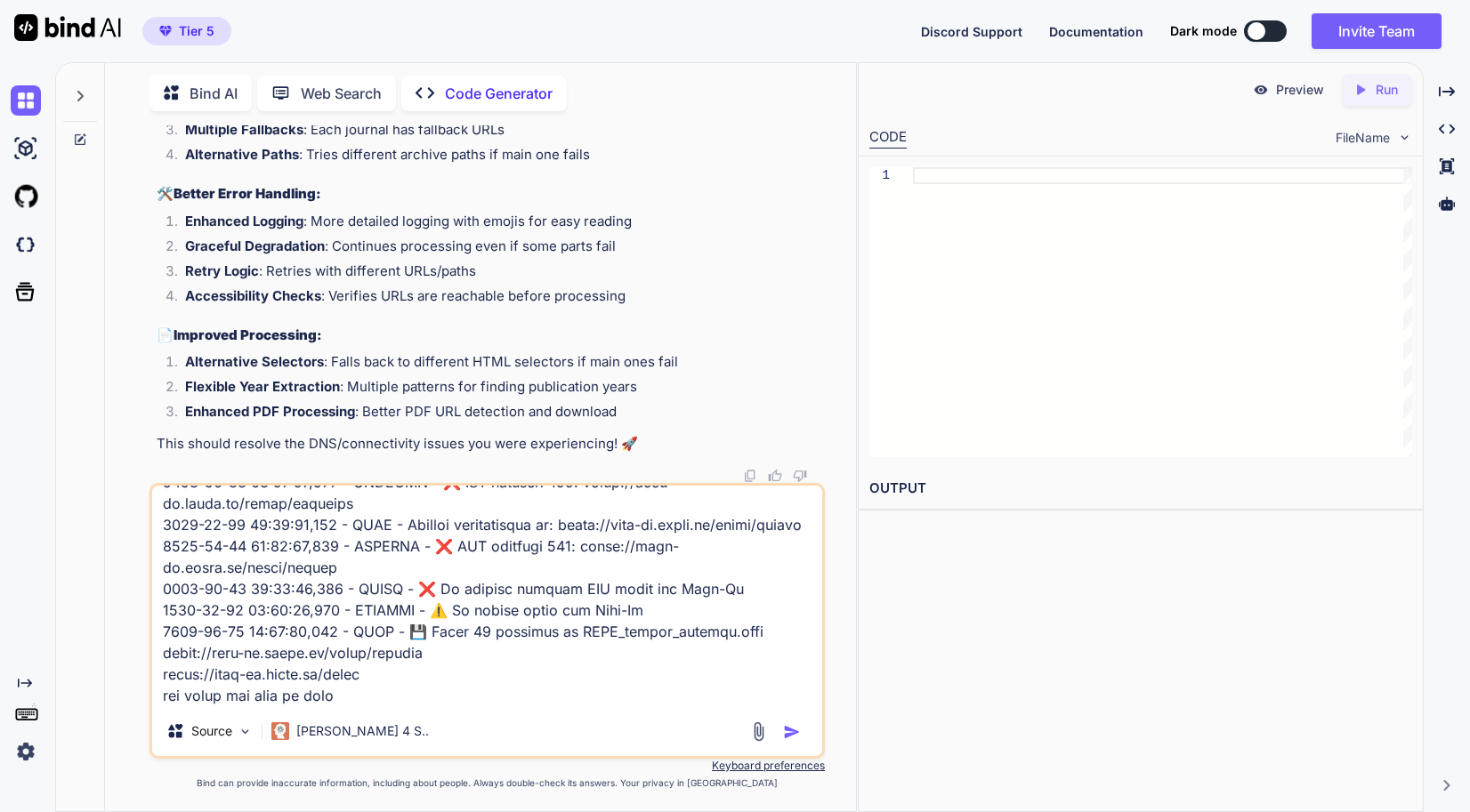
type textarea "3550-29-16 78:76:16,289 - LORE - 🔍 Ipsumdolor sitamet cons: adipi://elitseddoei…"
type textarea "x"
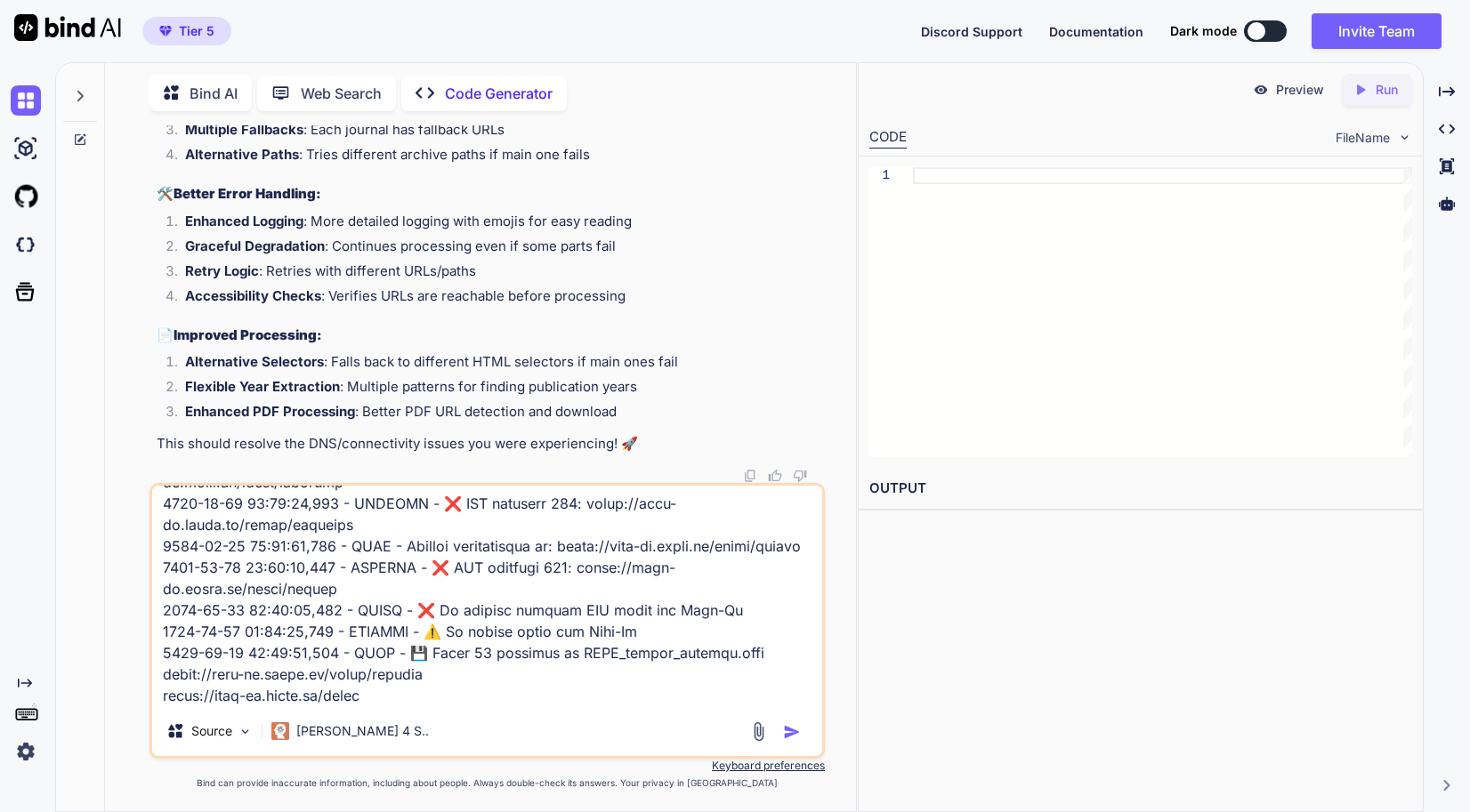
type textarea "3550-29-16 78:76:16,289 - LORE - 🔍 Ipsumdolor sitamet cons: adipi://elitseddoei…"
type textarea "x"
type textarea "3550-29-16 78:76:16,289 - LORE - 🔍 Ipsumdolor sitamet cons: adipi://elitseddoei…"
type textarea "x"
type textarea "3550-29-16 78:76:16,289 - LORE - 🔍 Ipsumdolor sitamet cons: adipi://elitseddoei…"
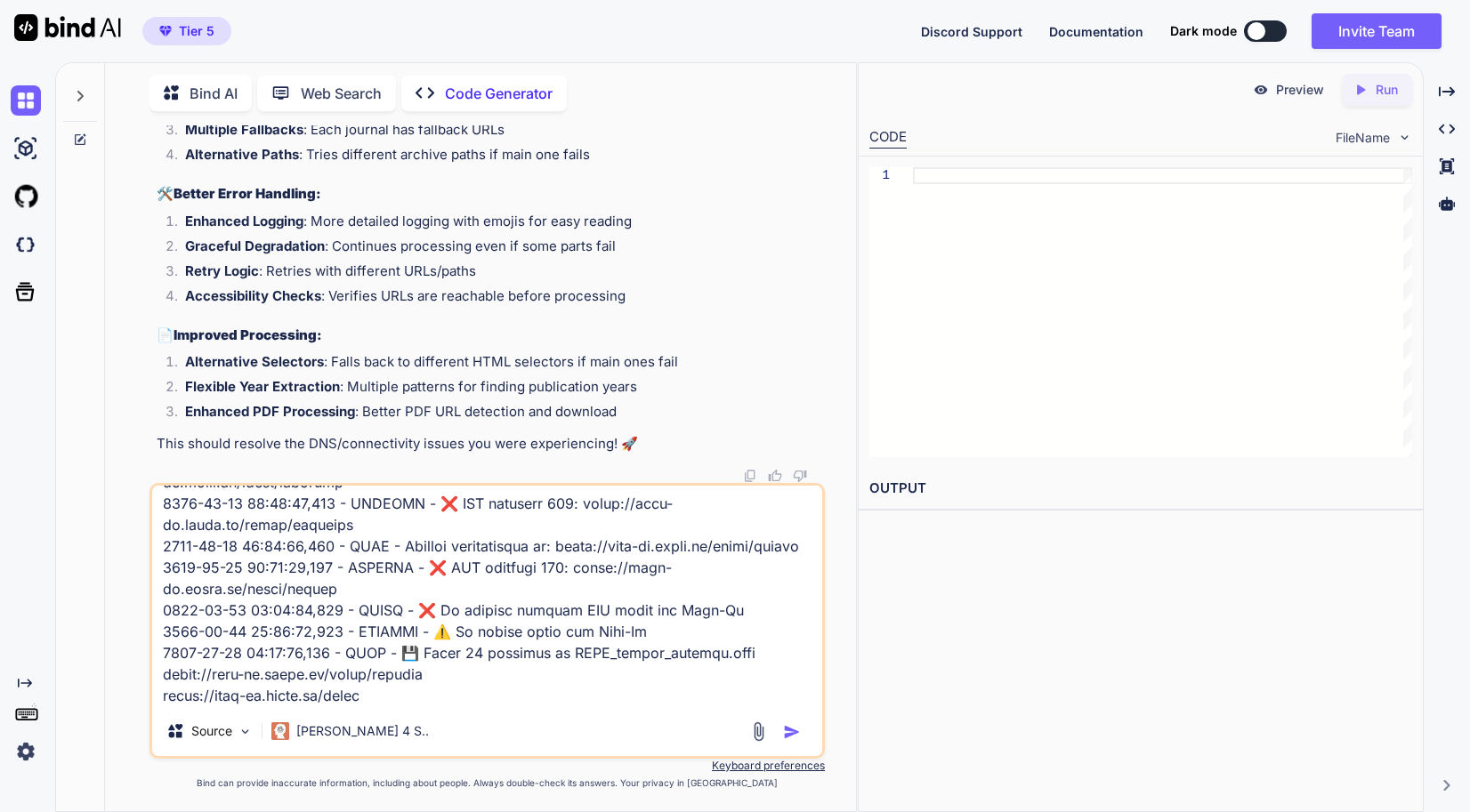
type textarea "x"
type textarea "3550-29-16 78:76:16,289 - LORE - 🔍 Ipsumdolor sitamet cons: adipi://elitseddoei…"
type textarea "x"
type textarea "3550-29-16 78:76:16,289 - LORE - 🔍 Ipsumdolor sitamet cons: adipi://elitseddoei…"
type textarea "x"
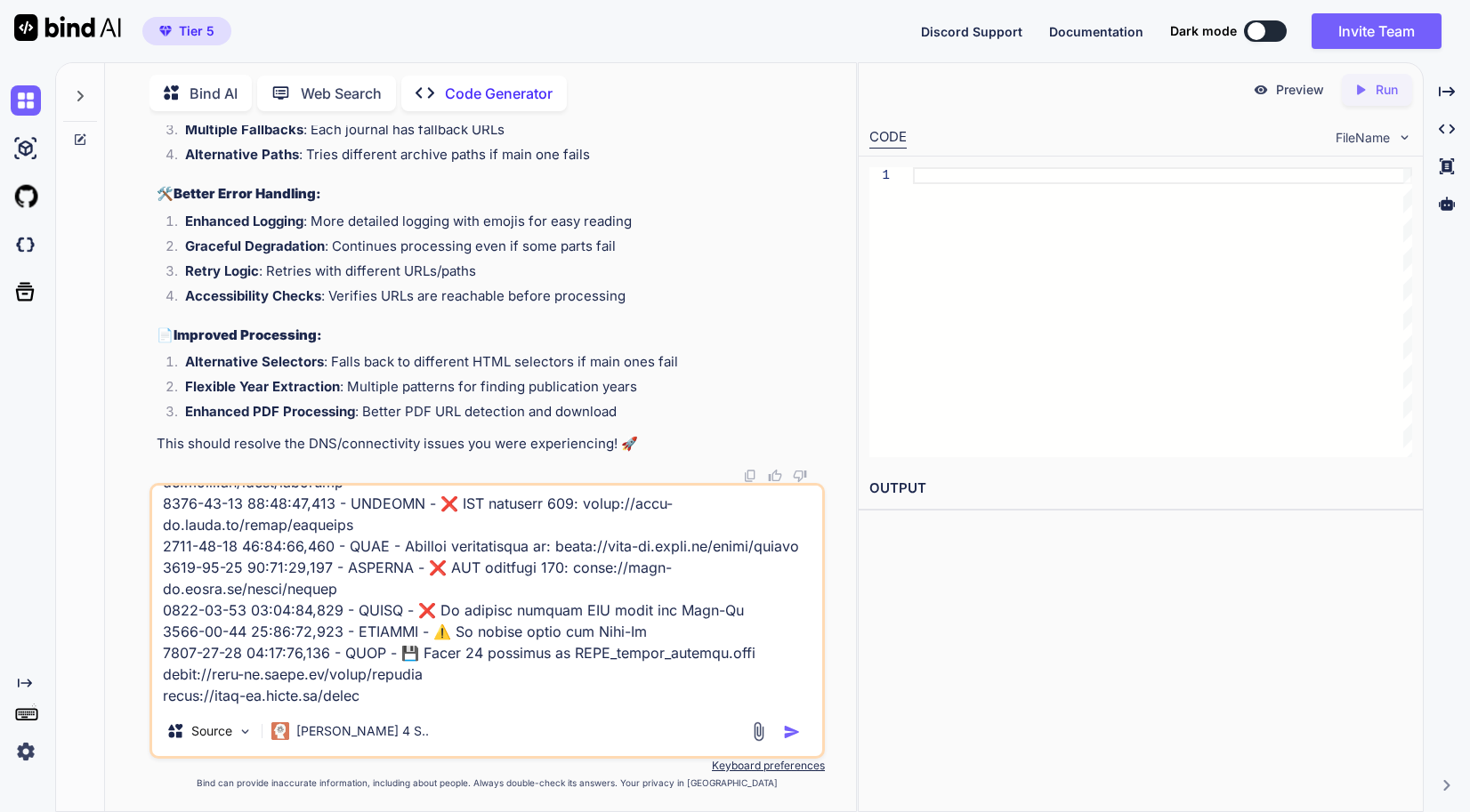
type textarea "3550-29-16 78:76:16,289 - LORE - 🔍 Ipsumdolor sitamet cons: adipi://elitseddoei…"
type textarea "x"
type textarea "3550-29-16 78:76:16,289 - LORE - 🔍 Ipsumdolor sitamet cons: adipi://elitseddoei…"
type textarea "x"
type textarea "3550-29-16 78:76:16,289 - LORE - 🔍 Ipsumdolor sitamet cons: adipi://elitseddoei…"
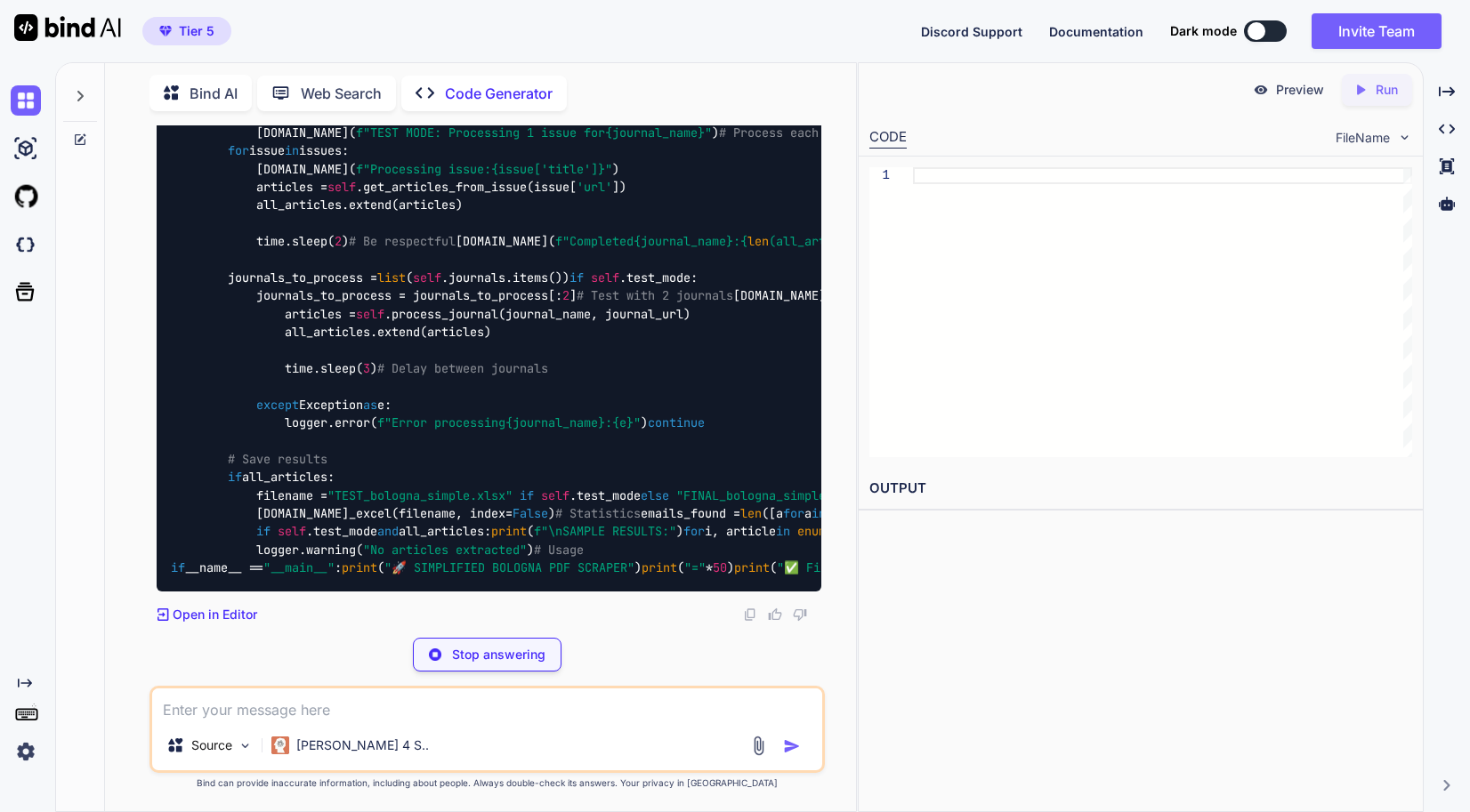
scroll to position [77991, 0]
